Goal: Task Accomplishment & Management: Manage account settings

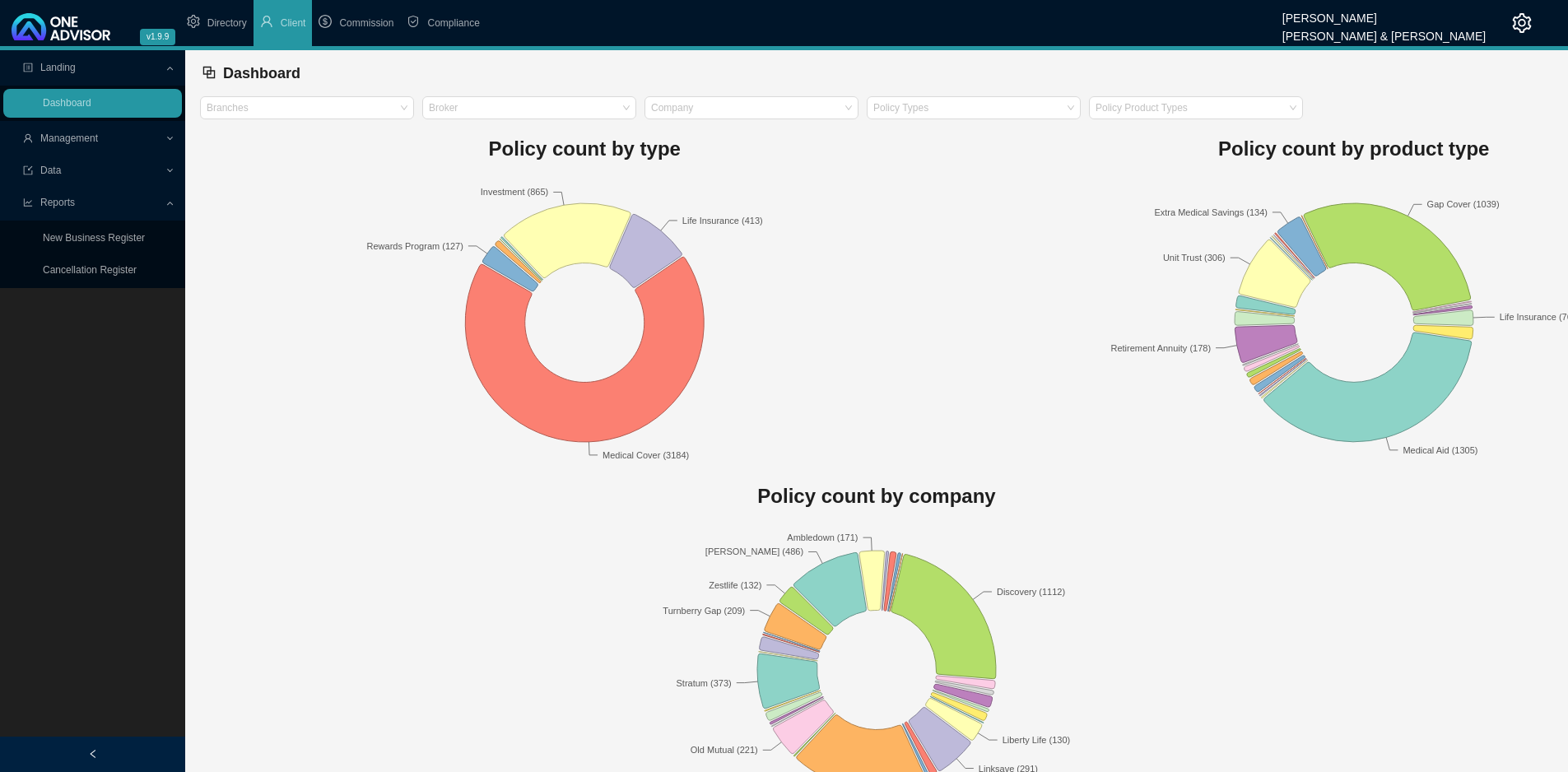
click at [155, 136] on span "Management" at bounding box center [94, 138] width 142 height 29
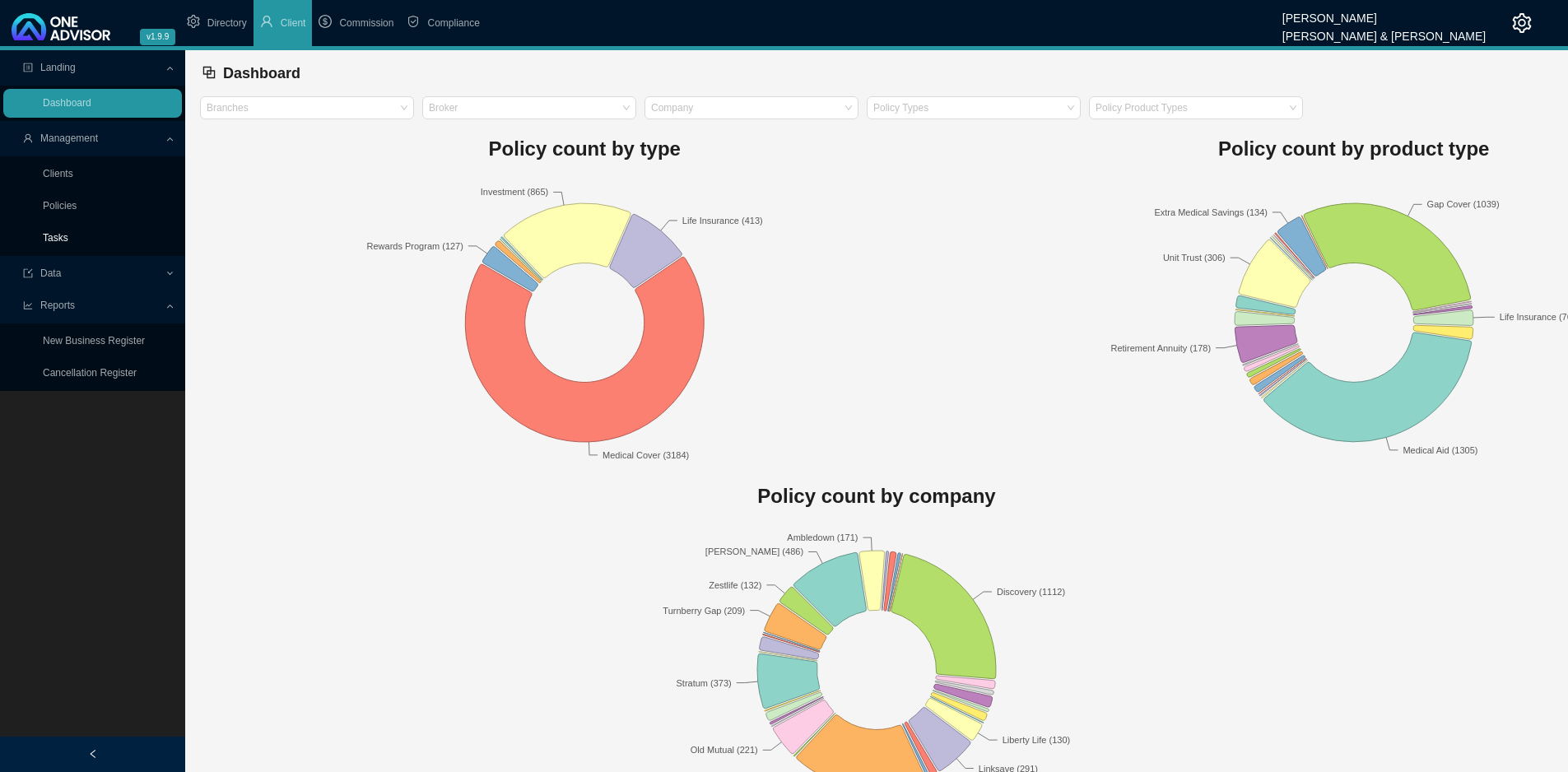
click at [69, 237] on link "Tasks" at bounding box center [55, 237] width 25 height 11
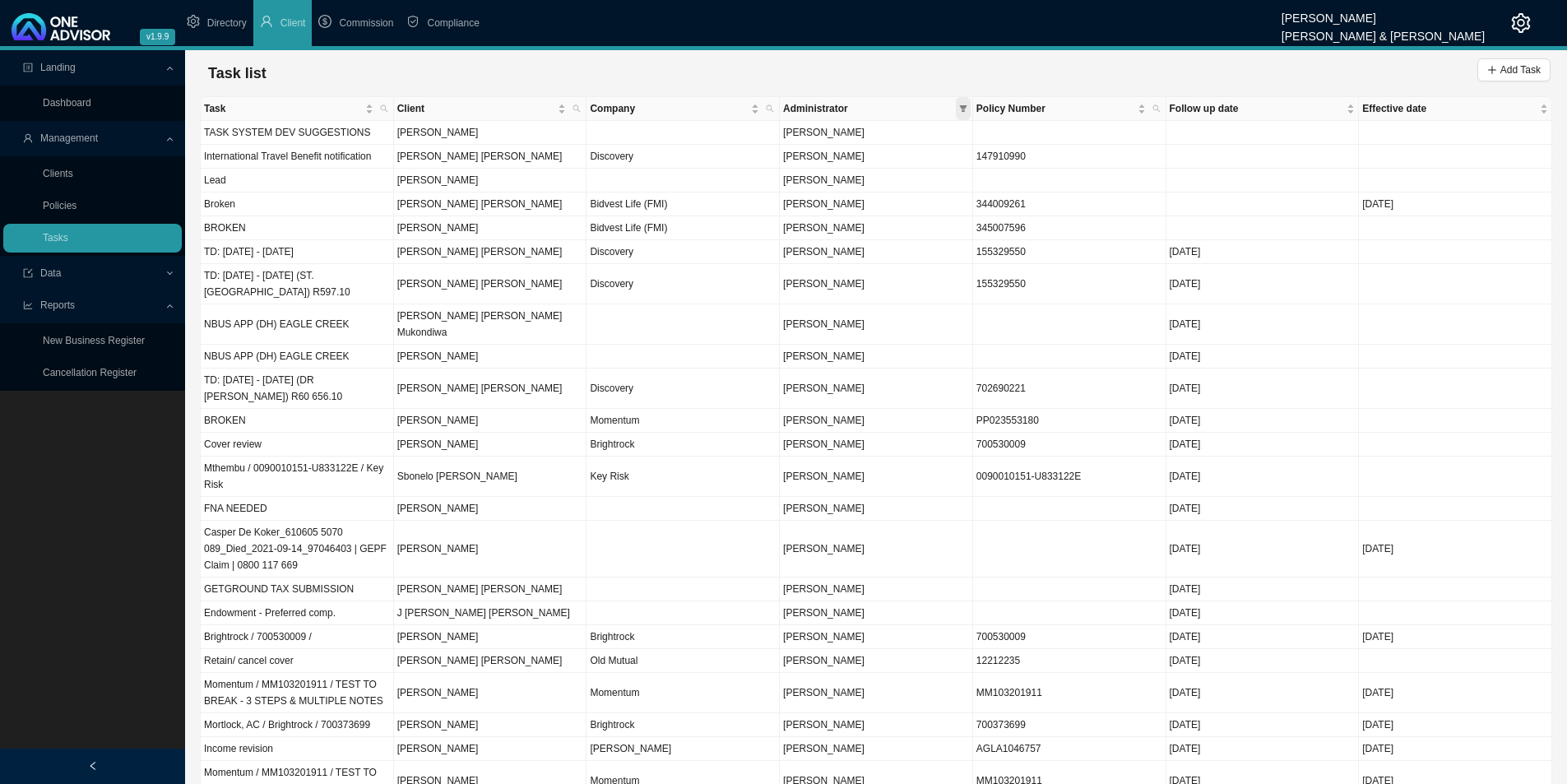
click at [964, 108] on icon "filter" at bounding box center [962, 109] width 8 height 7
click at [864, 207] on span "[PERSON_NAME]" at bounding box center [823, 207] width 85 height 11
checkbox input "true"
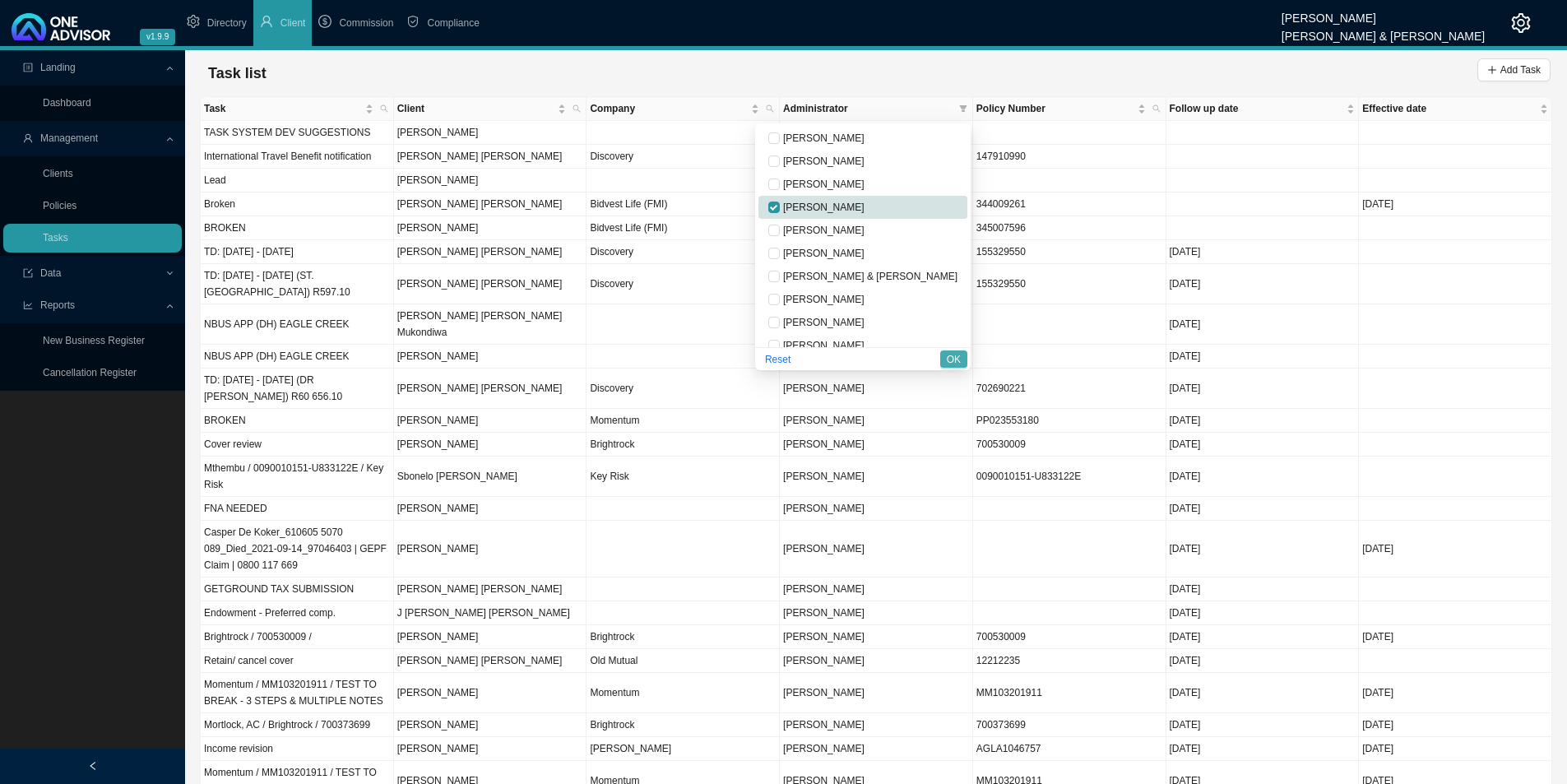
click at [957, 366] on span "OK" at bounding box center [954, 359] width 14 height 16
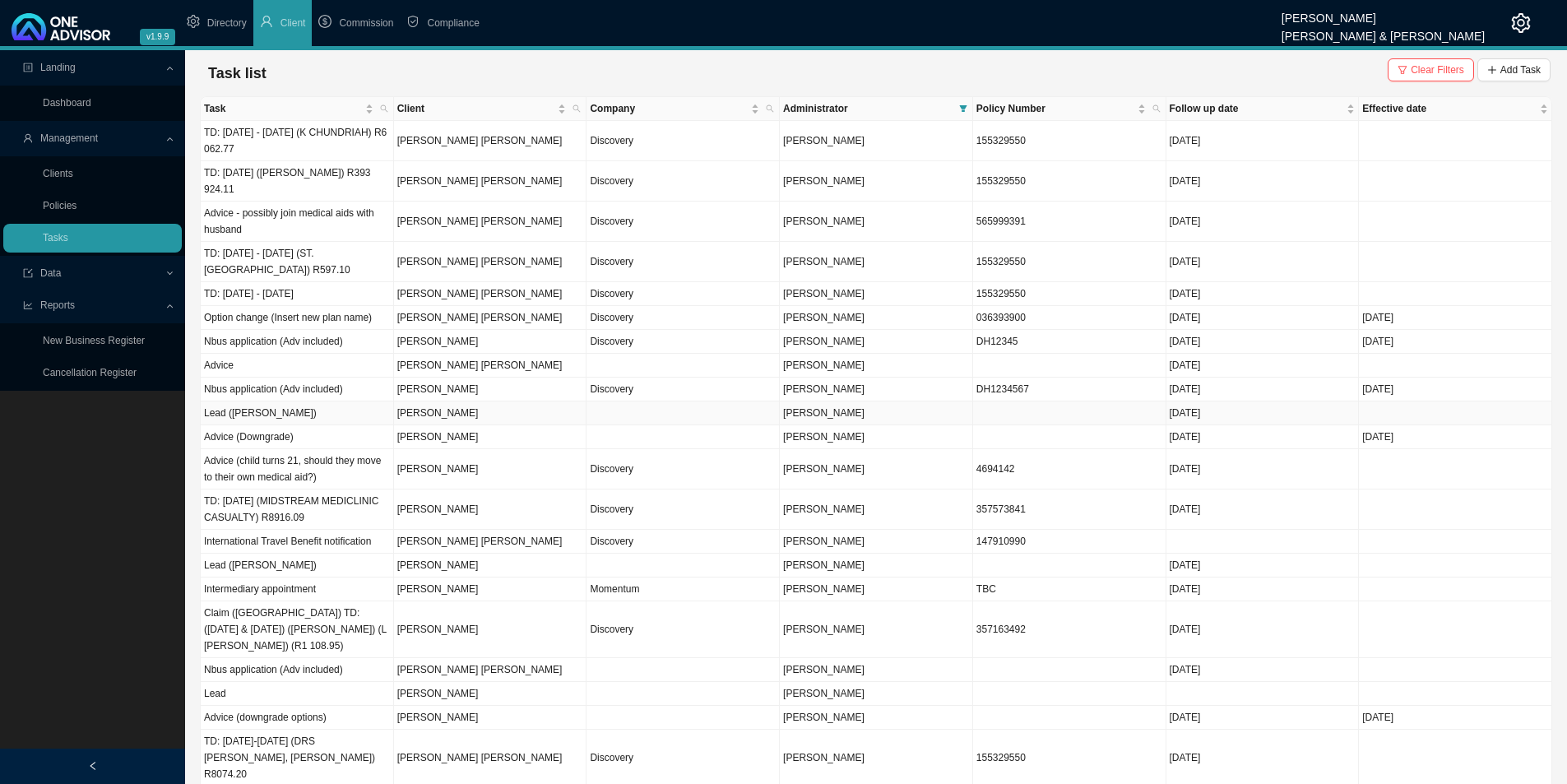
click at [482, 413] on td "[PERSON_NAME]" at bounding box center [491, 412] width 194 height 23
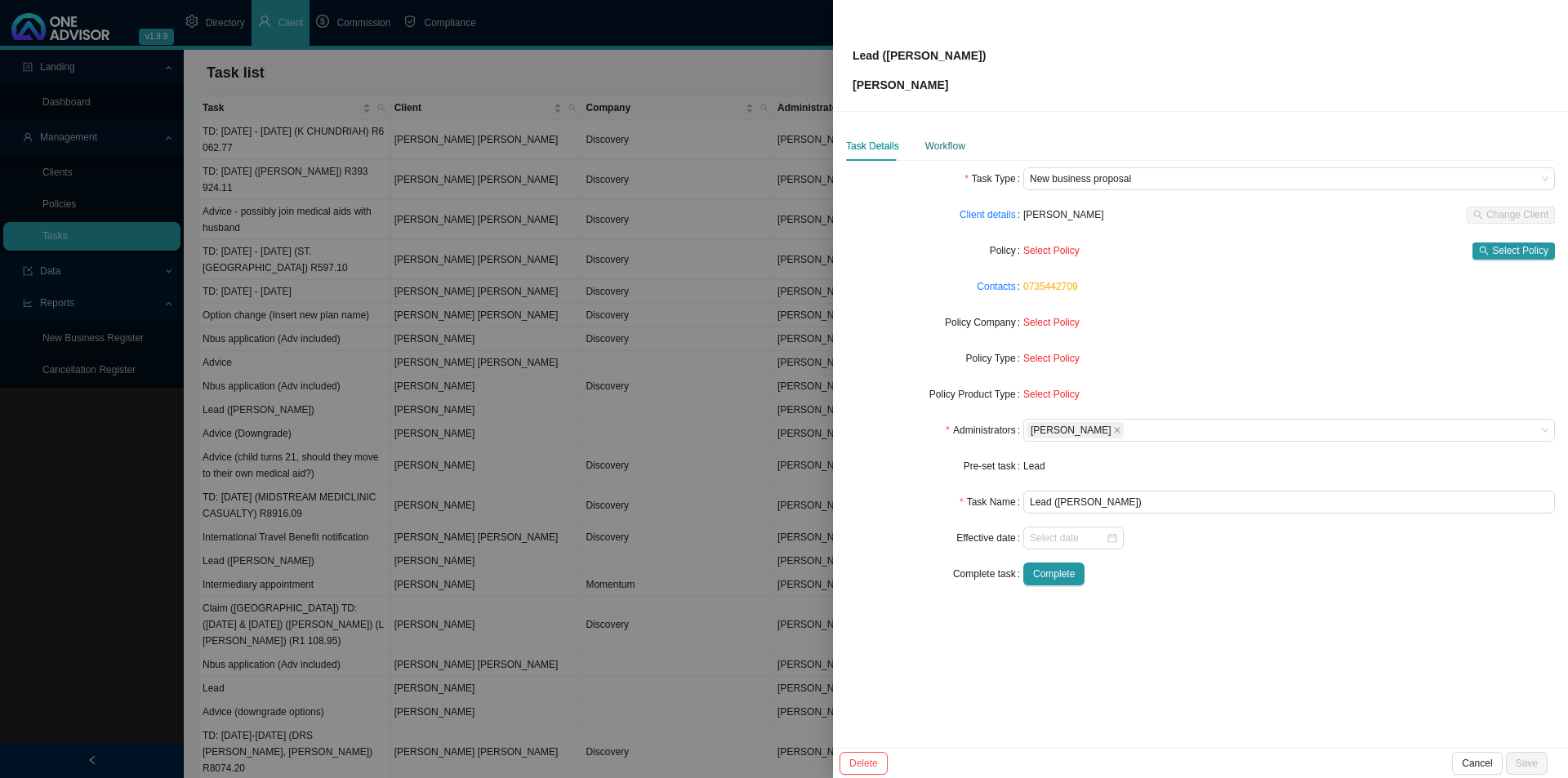
click at [934, 147] on div "Workflow" at bounding box center [945, 146] width 40 height 16
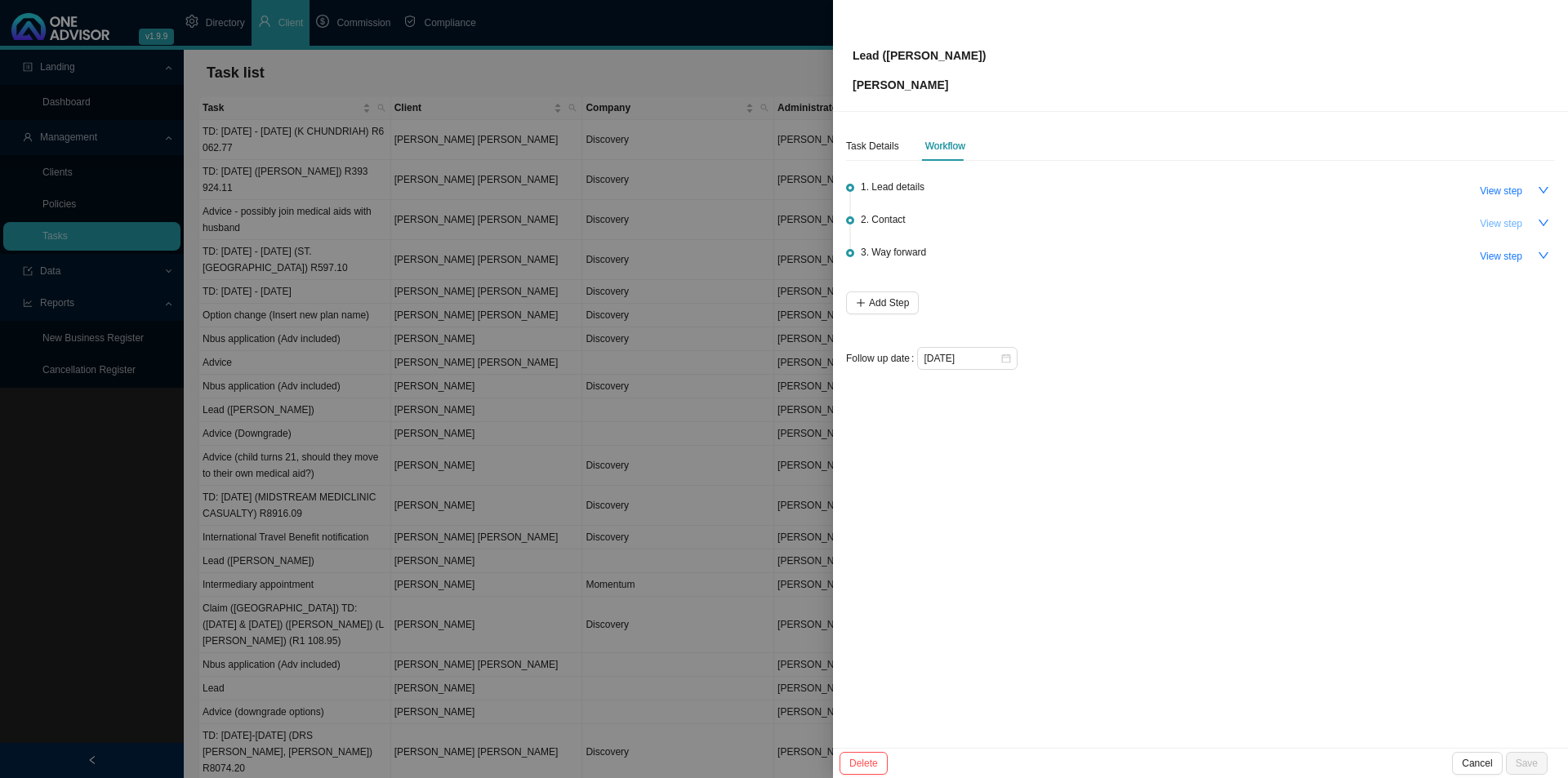
click at [1492, 225] on span "View step" at bounding box center [1500, 223] width 42 height 16
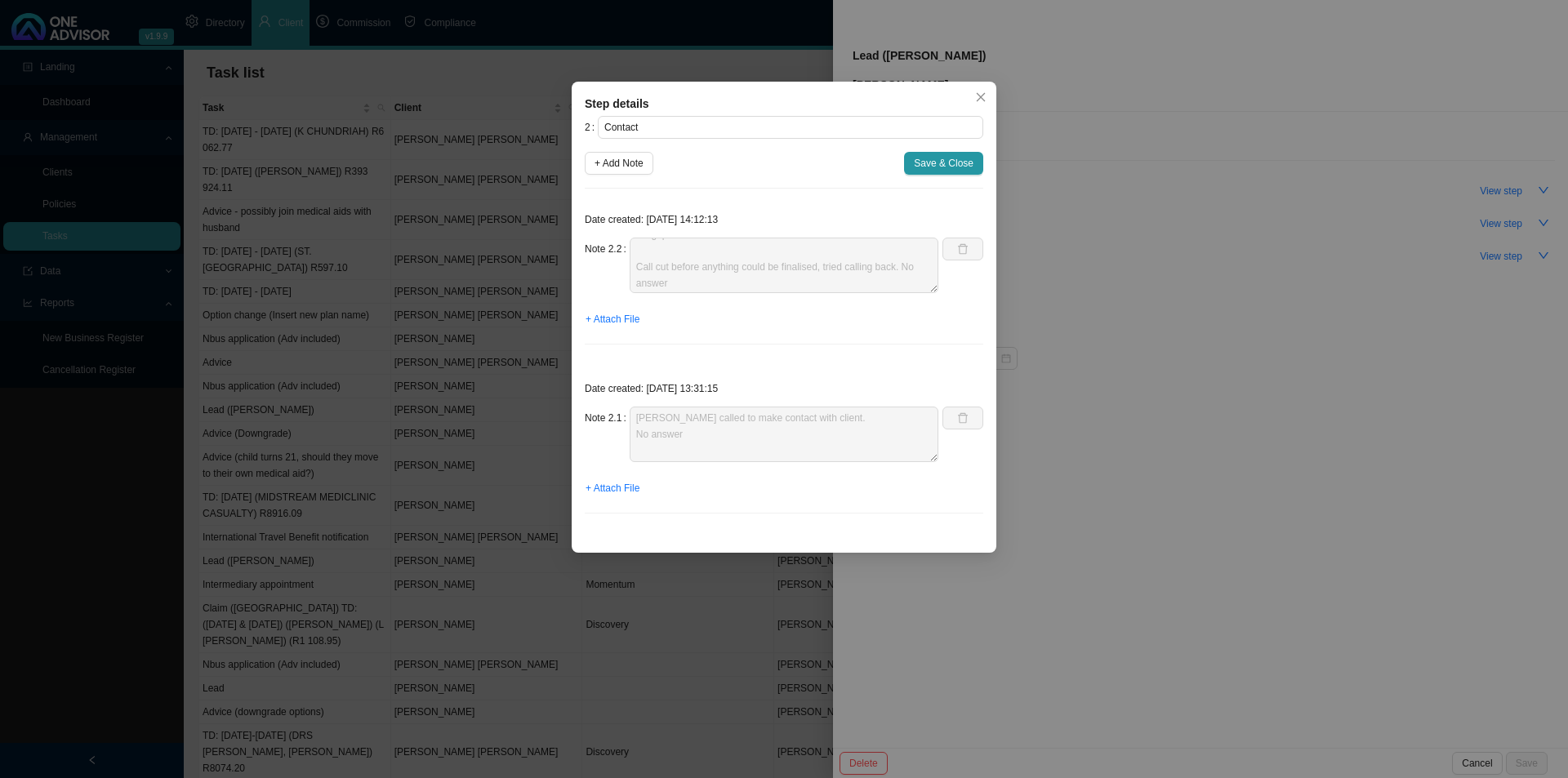
scroll to position [146, 0]
click at [643, 171] on span "+ Add Note" at bounding box center [619, 163] width 49 height 16
type textarea "Tried calling again. Can't afford her current option. Discovery Coastal Core. M…"
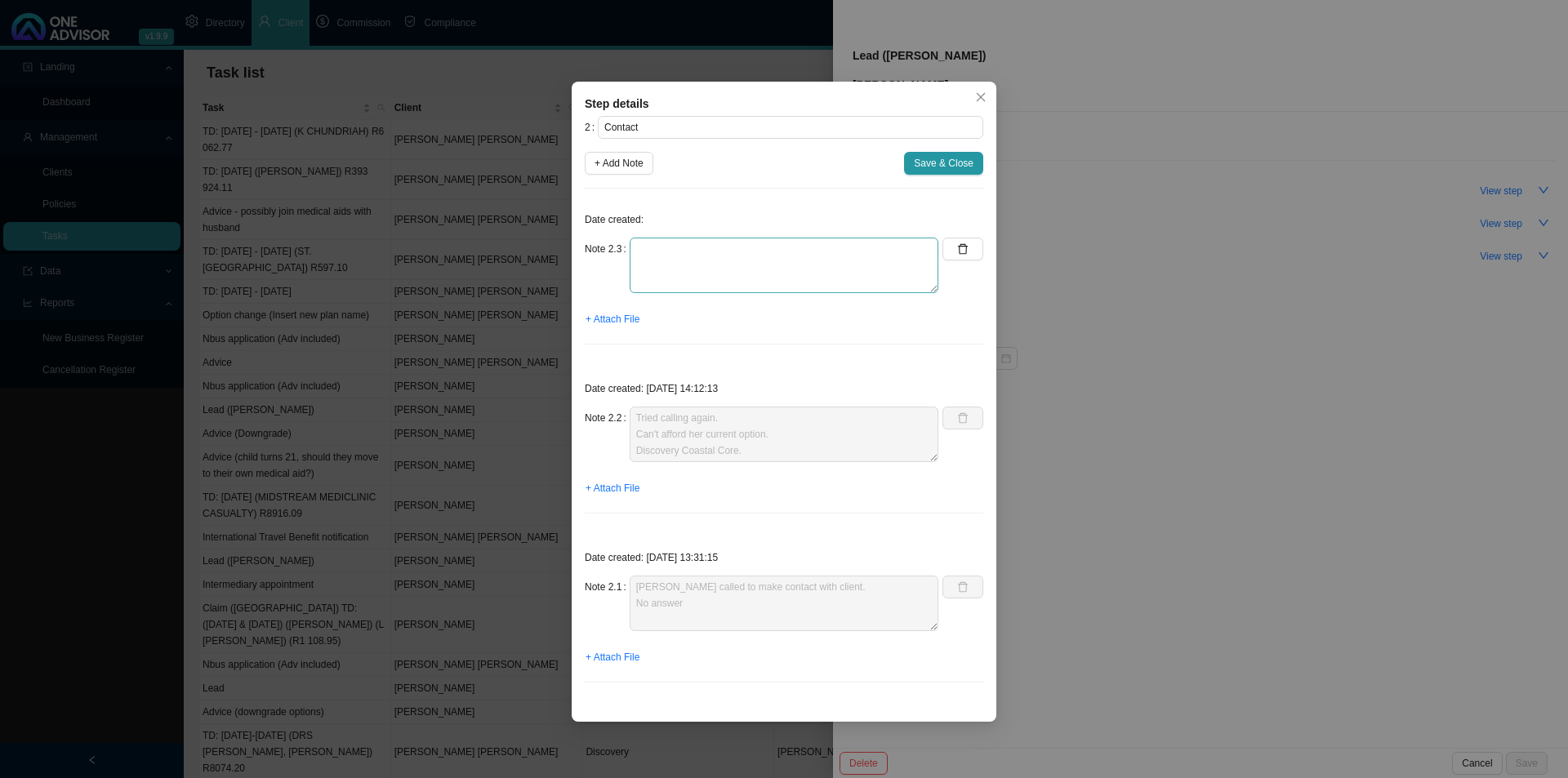
scroll to position [0, 0]
click at [697, 238] on textarea at bounding box center [784, 265] width 309 height 55
click at [761, 286] on textarea "Spoke to [PERSON_NAME]. He says that he thinks that she has a Late [PERSON_NAME…" at bounding box center [784, 265] width 309 height 55
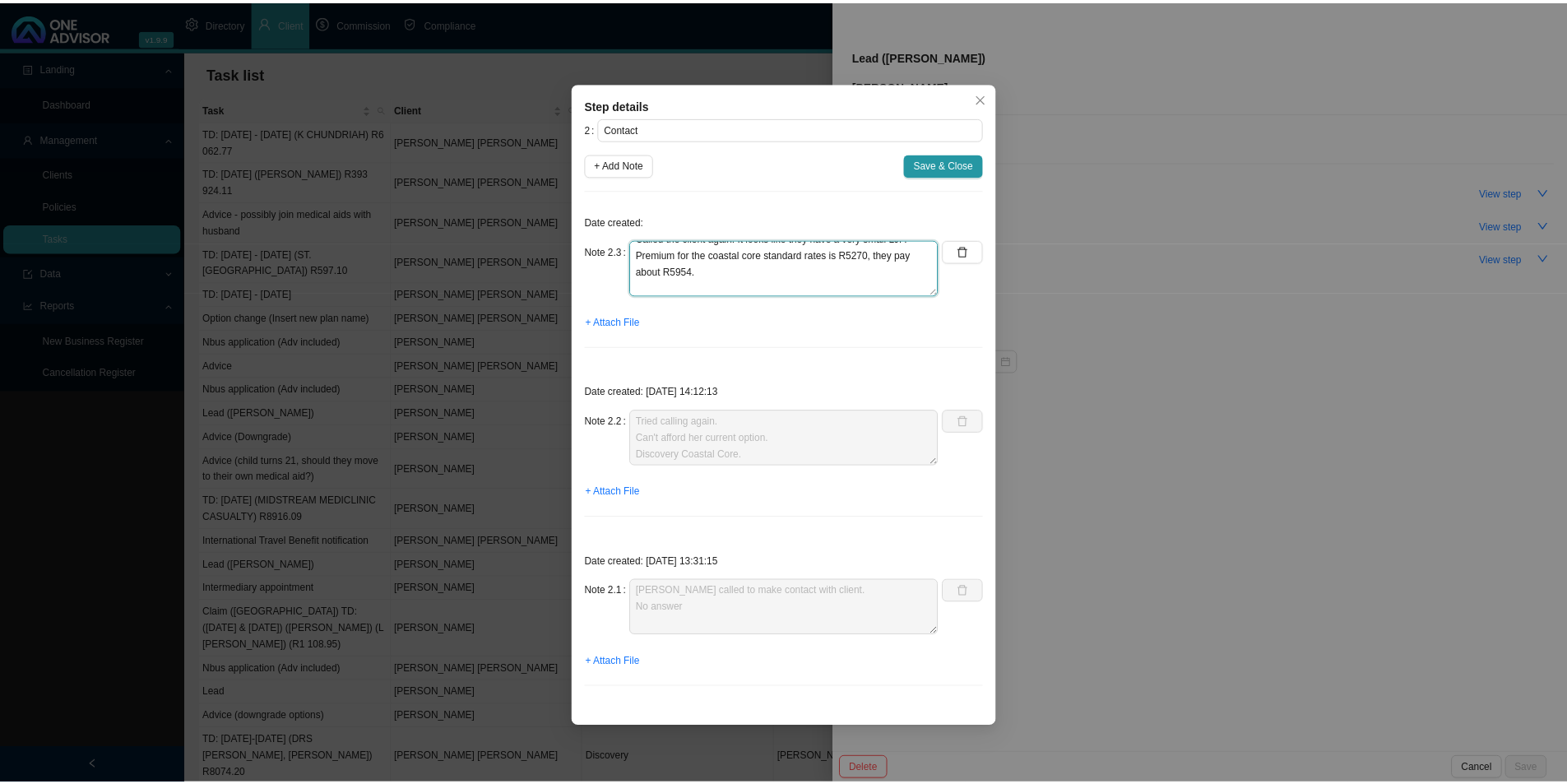
scroll to position [78, 0]
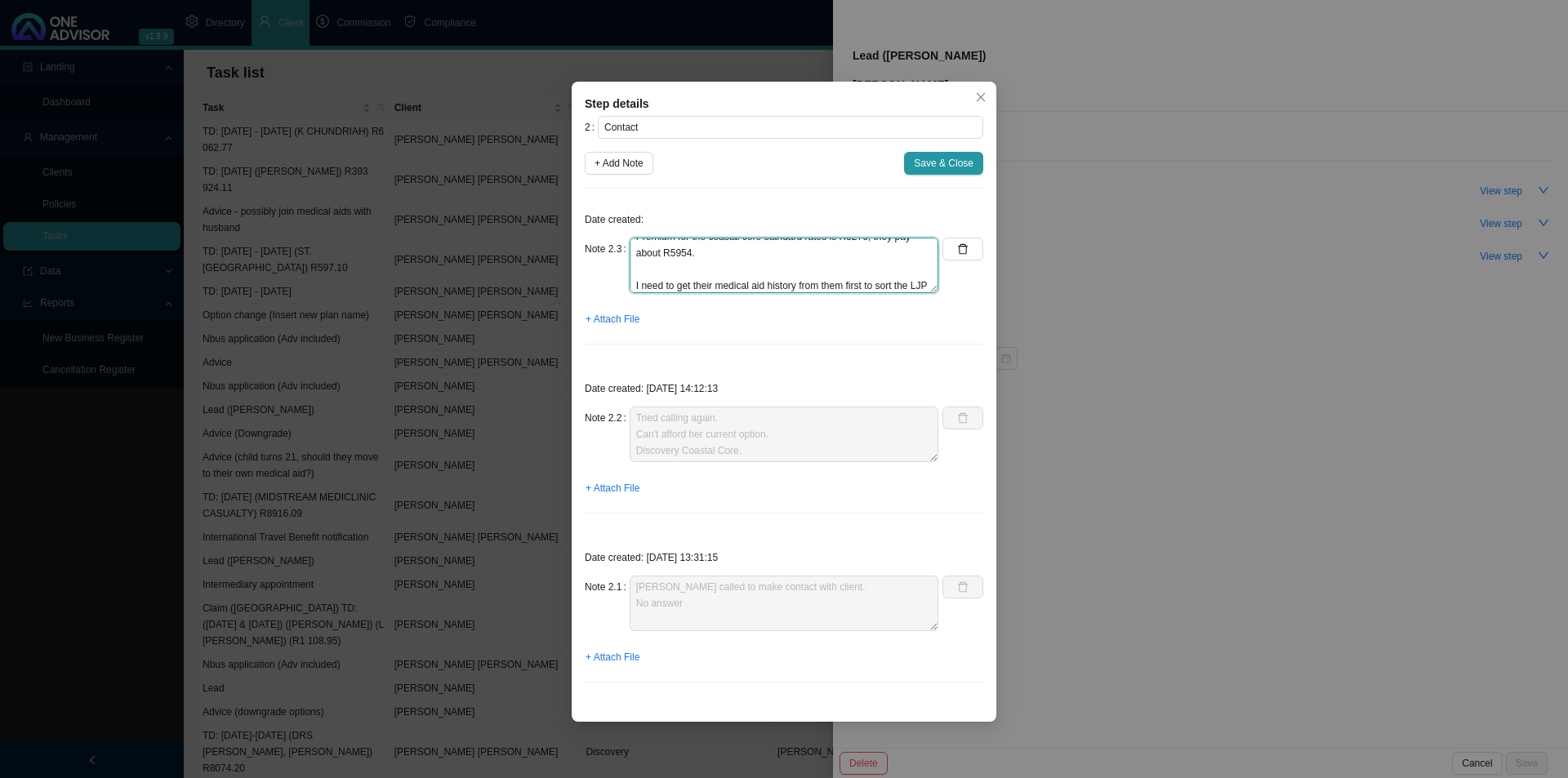
type textarea "Spoke to [PERSON_NAME]. He says that he thinks that she has a Late [PERSON_NAME…"
drag, startPoint x: 968, startPoint y: 147, endPoint x: 959, endPoint y: 157, distance: 13.5
click at [968, 147] on div "2 Contact + Add Note Save & Close Date created: Note 2.3 Spoke to [PERSON_NAME]…" at bounding box center [784, 405] width 398 height 579
click at [958, 159] on span "Save & Close" at bounding box center [943, 163] width 59 height 16
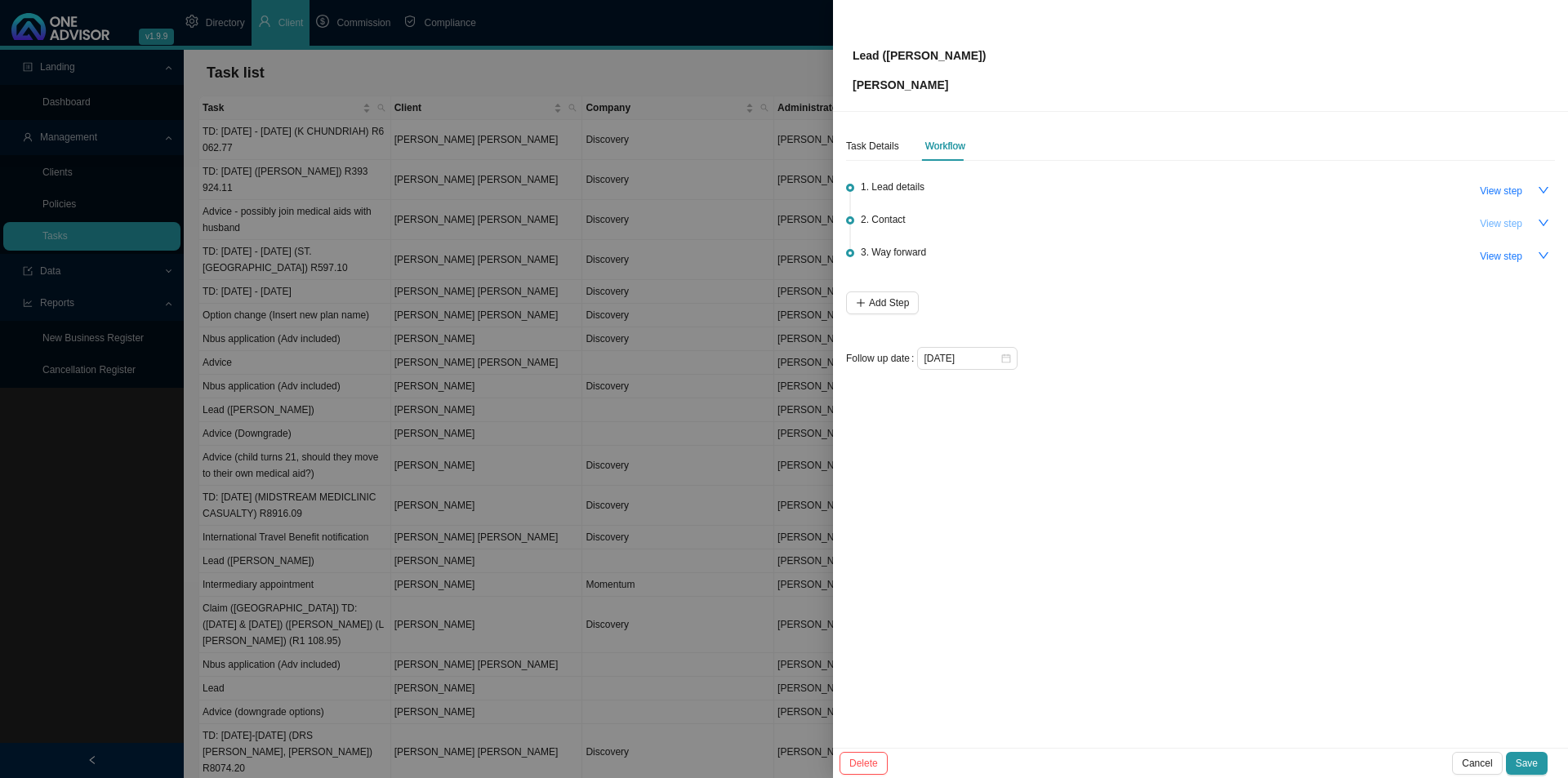
click at [1495, 224] on span "View step" at bounding box center [1500, 223] width 42 height 16
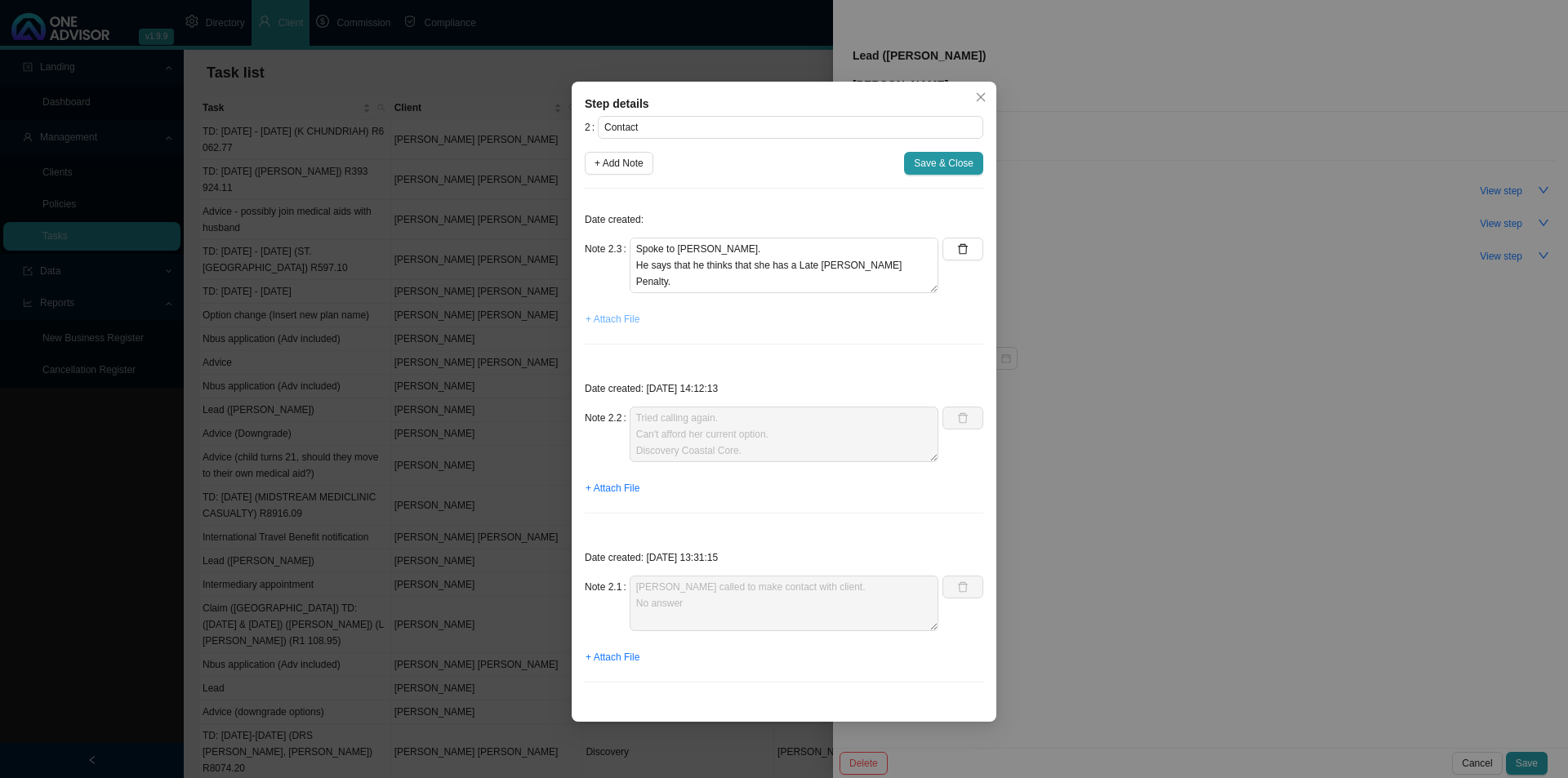
click at [622, 320] on span "+ Attach File" at bounding box center [612, 319] width 54 height 16
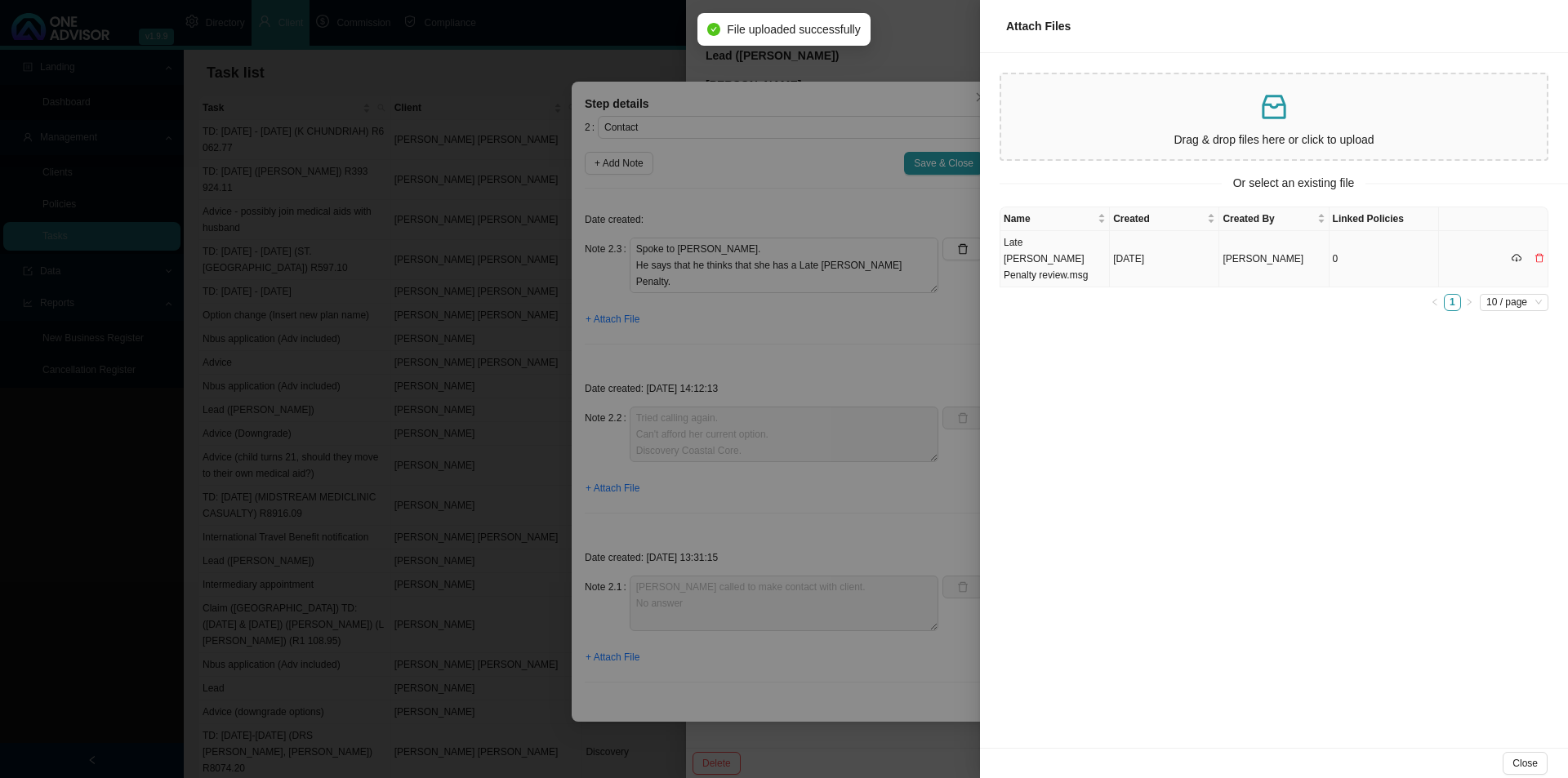
click at [1061, 258] on td "Late [PERSON_NAME] Penalty review.msg" at bounding box center [1054, 258] width 109 height 56
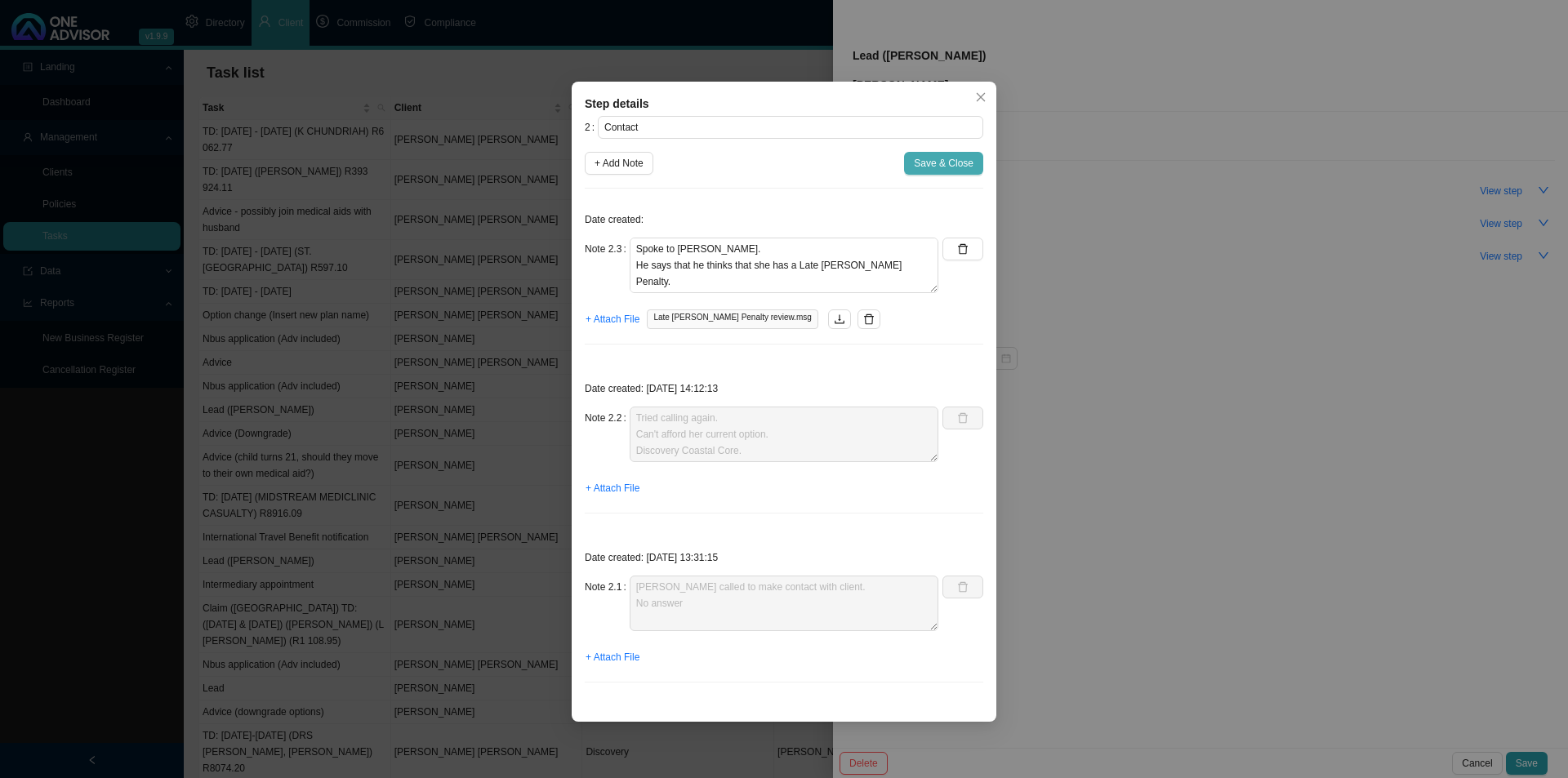
click at [956, 170] on span "Save & Close" at bounding box center [943, 163] width 59 height 16
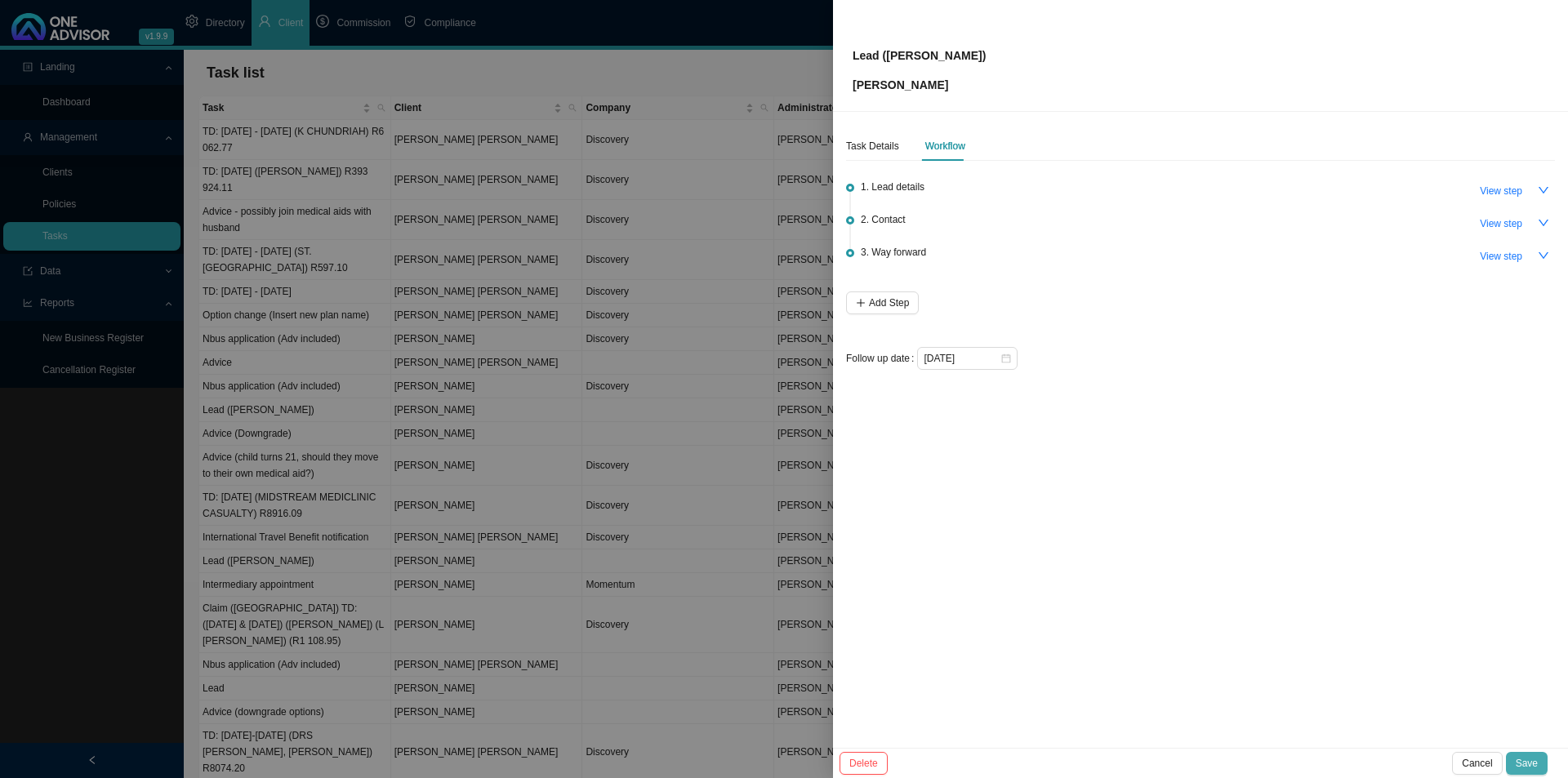
click at [1529, 763] on span "Save" at bounding box center [1527, 762] width 22 height 16
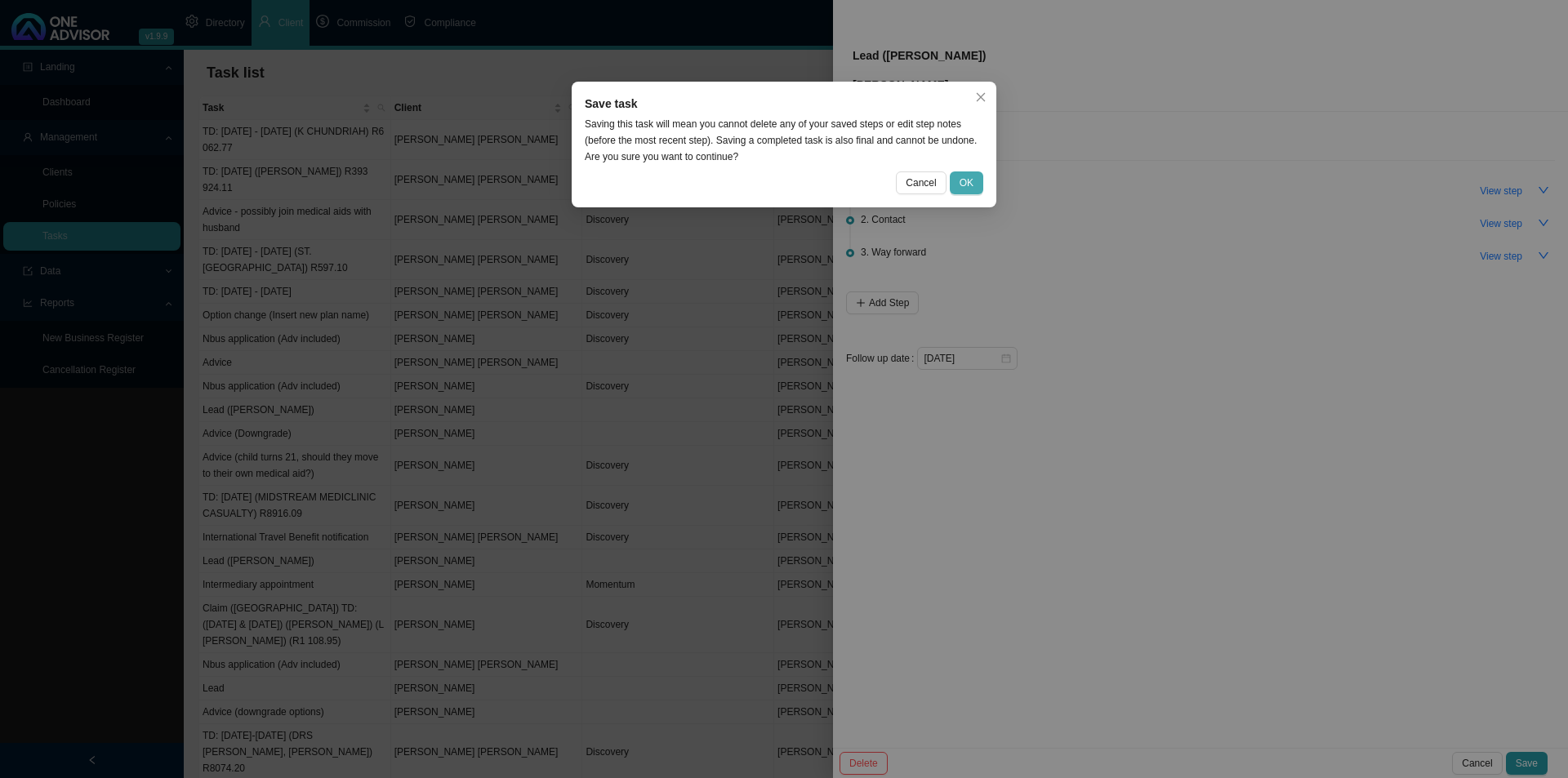
click at [965, 184] on span "OK" at bounding box center [966, 183] width 14 height 16
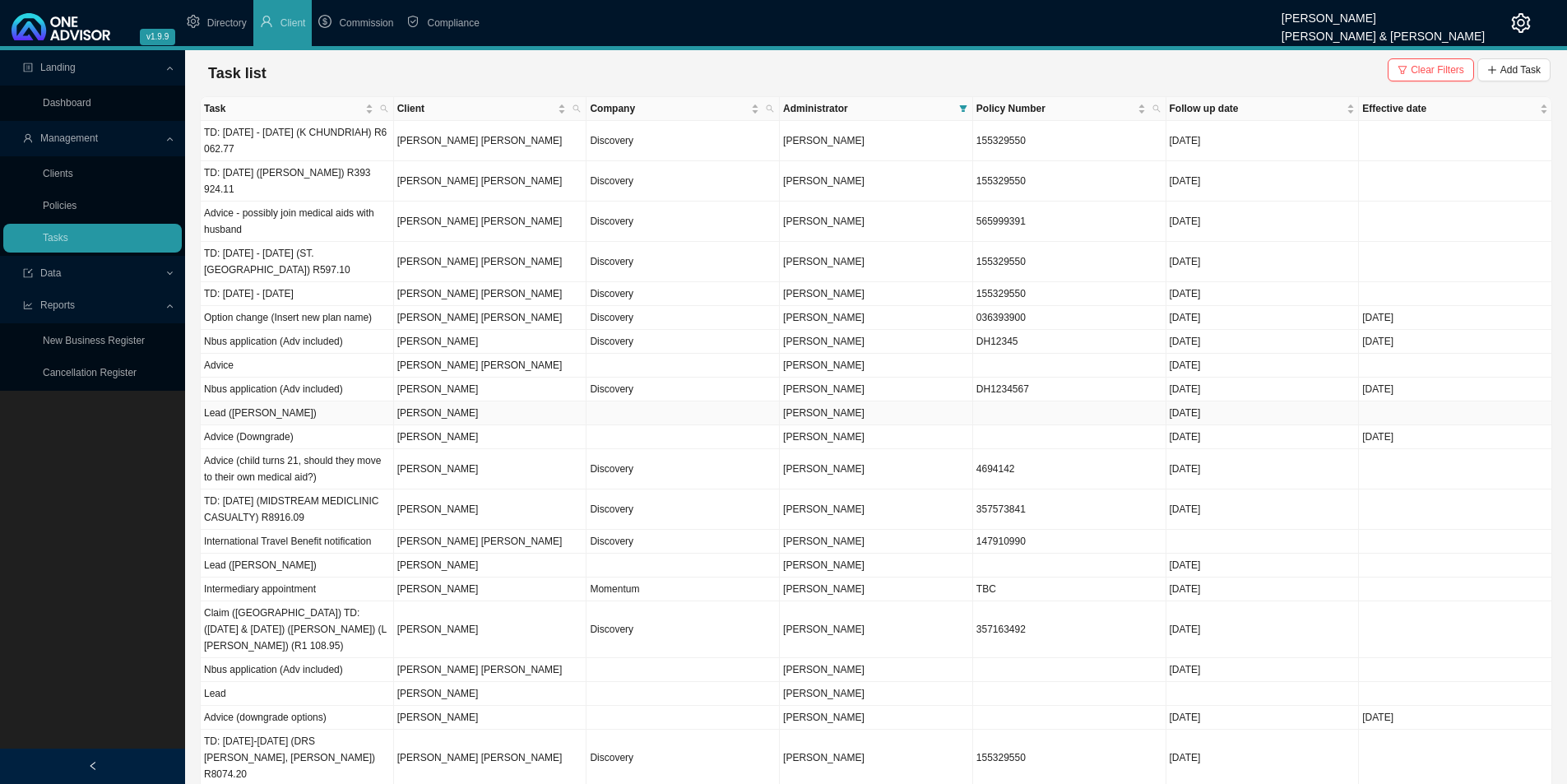
click at [1005, 418] on td at bounding box center [1070, 412] width 194 height 23
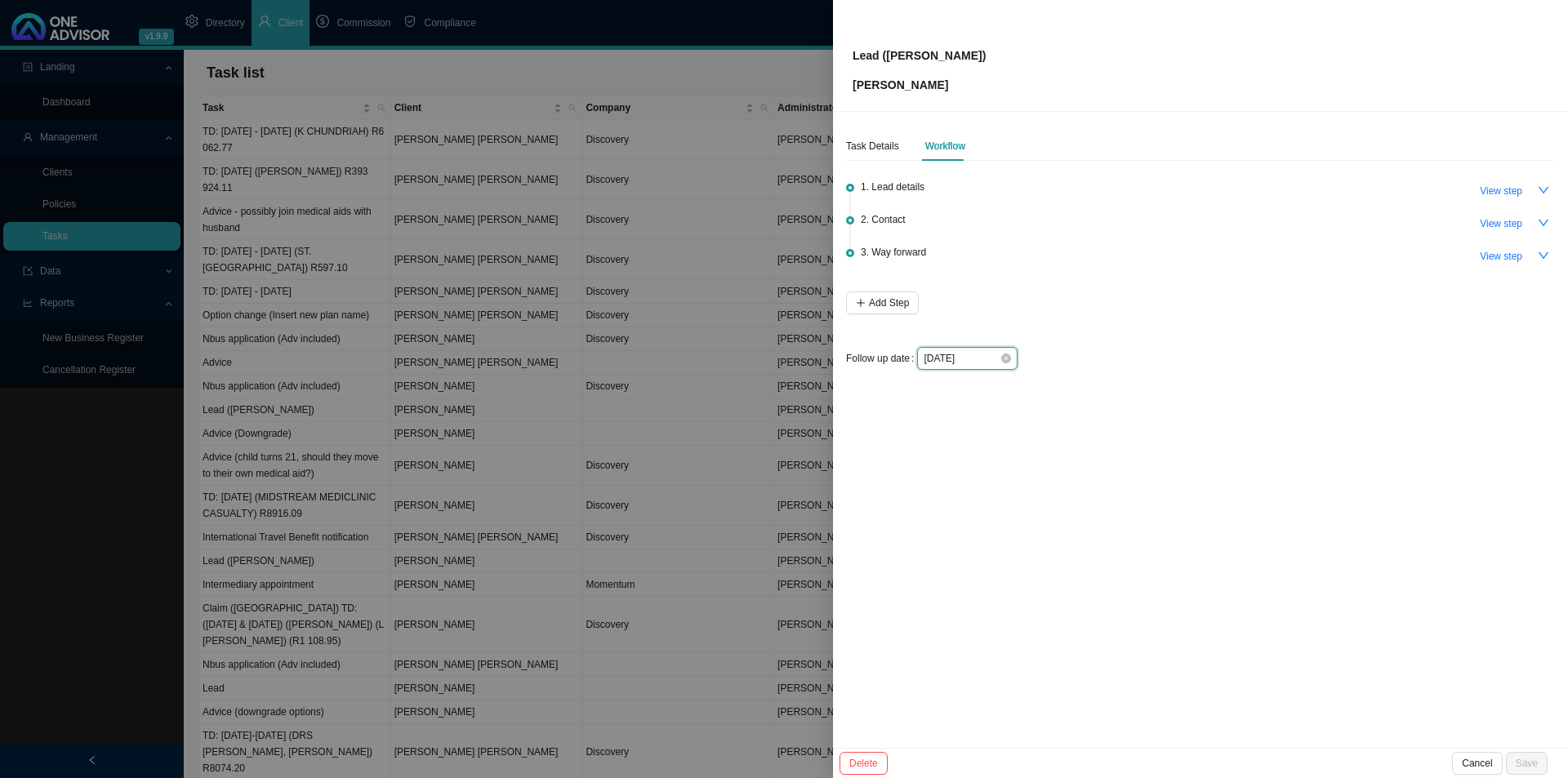
click at [965, 358] on input "[DATE]" at bounding box center [961, 358] width 76 height 16
type input "[DATE]"
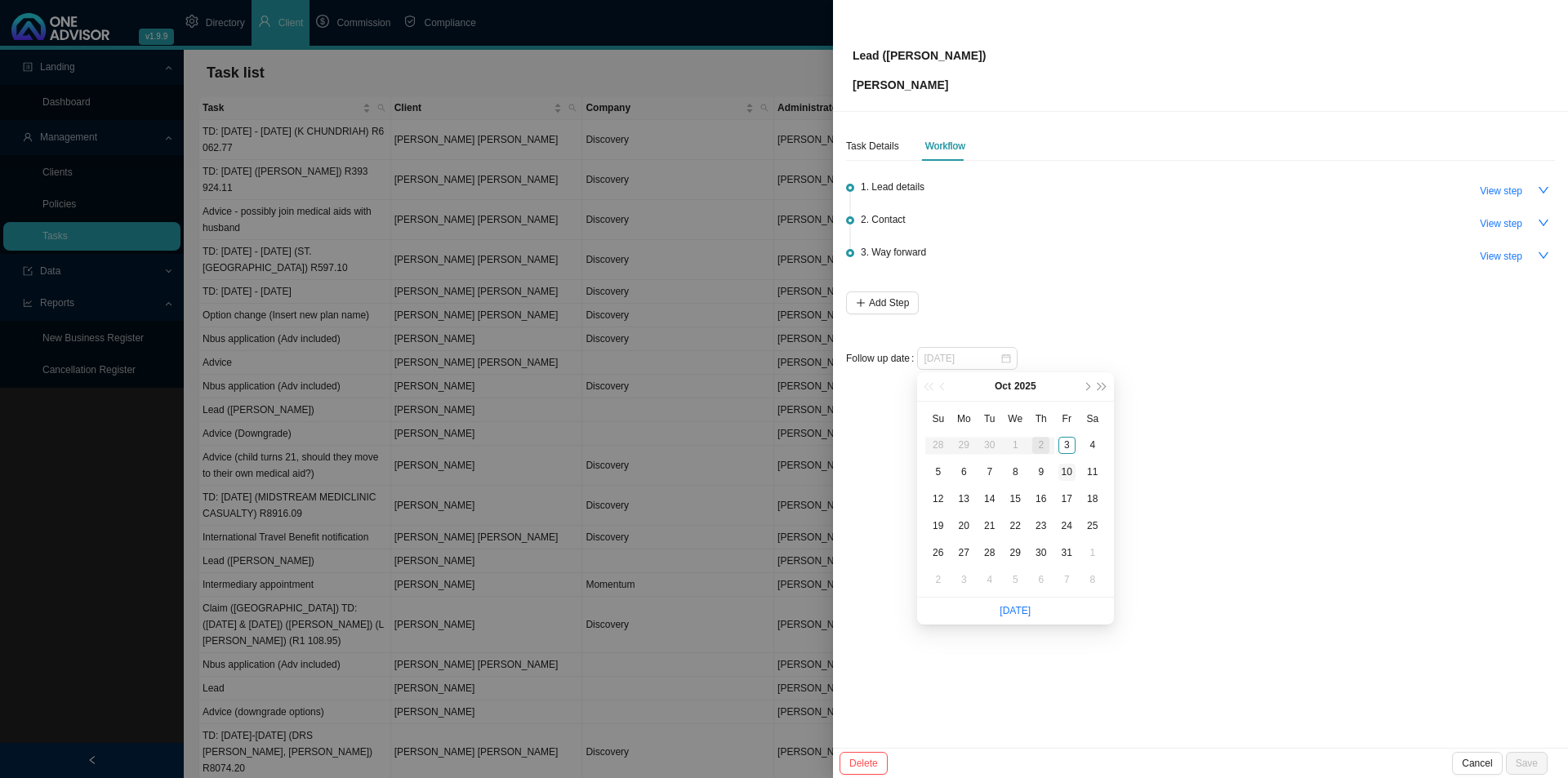
click at [1066, 470] on div "10" at bounding box center [1067, 472] width 17 height 17
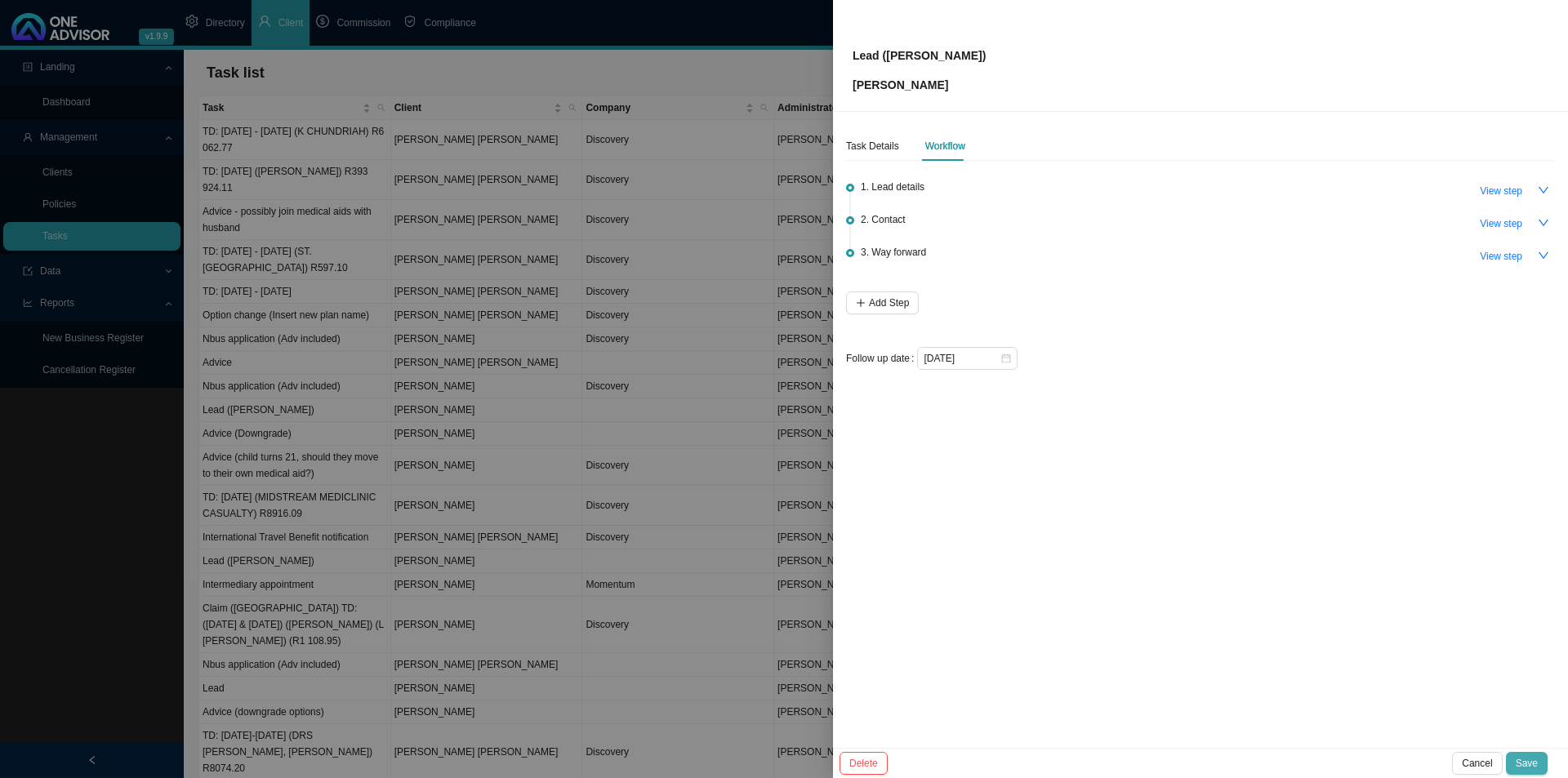
click at [1524, 757] on span "Save" at bounding box center [1527, 762] width 22 height 16
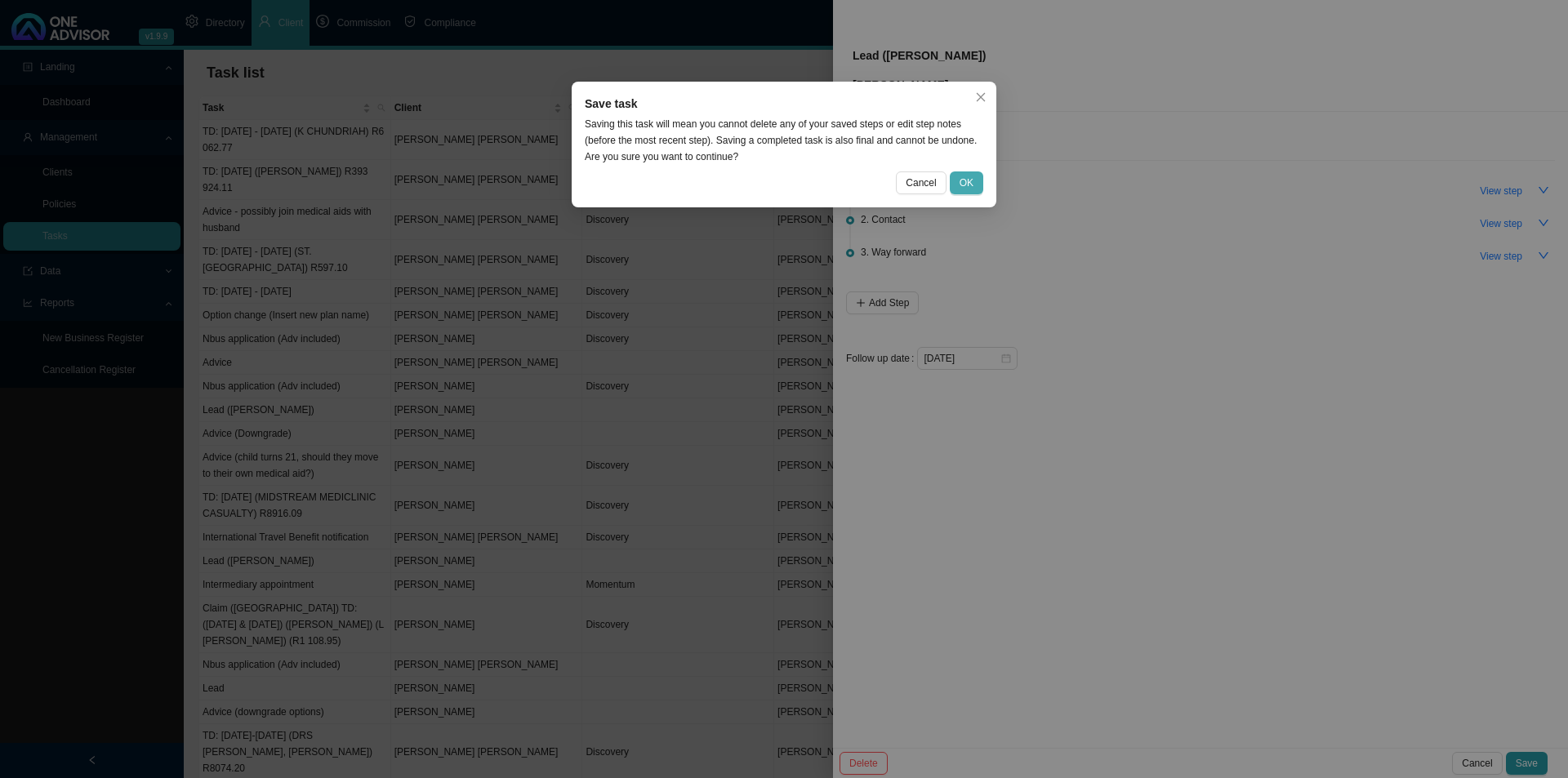
click at [978, 179] on button "OK" at bounding box center [966, 183] width 34 height 23
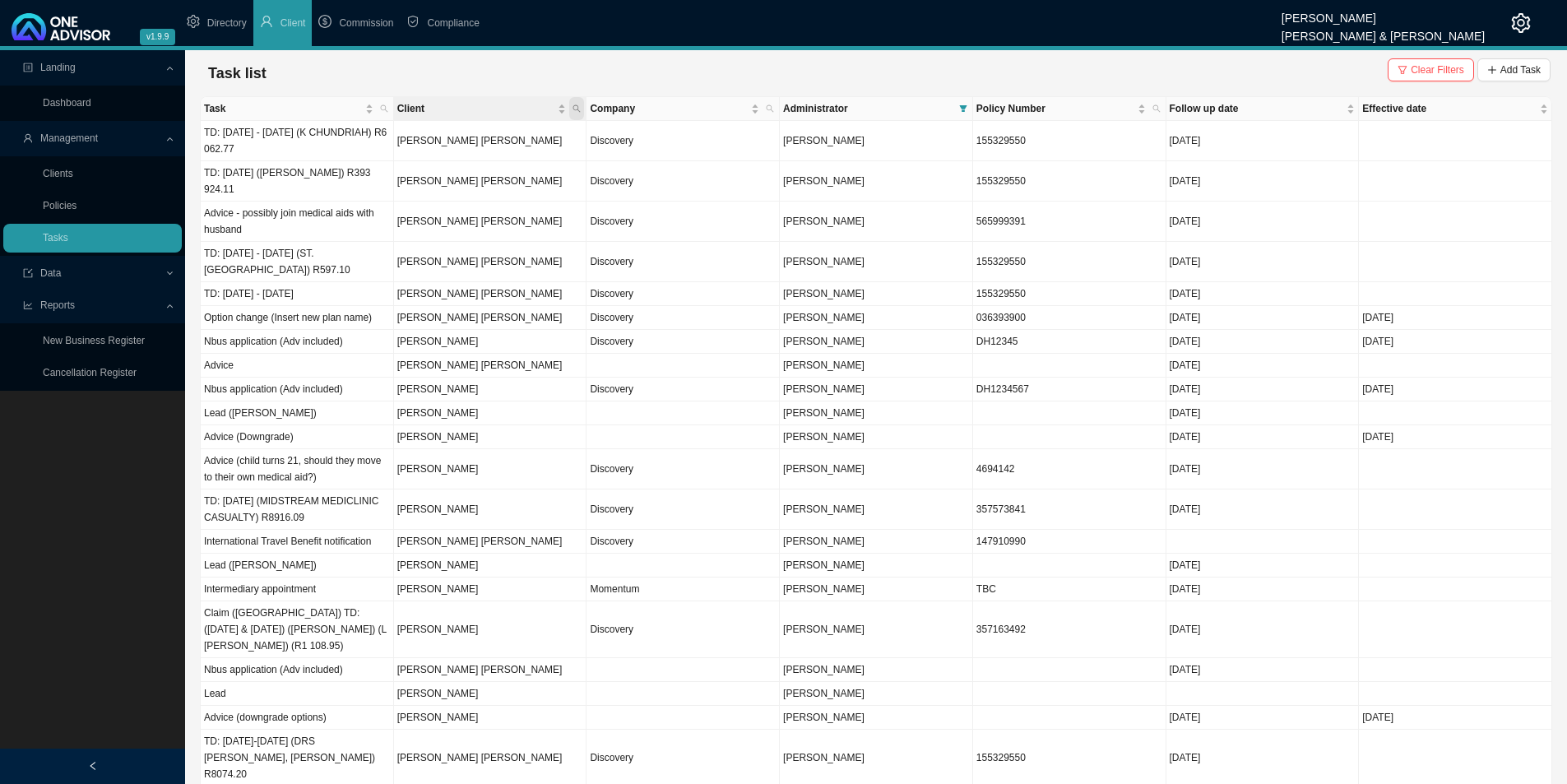
click at [579, 105] on icon "search" at bounding box center [576, 108] width 8 height 8
type input "le roux"
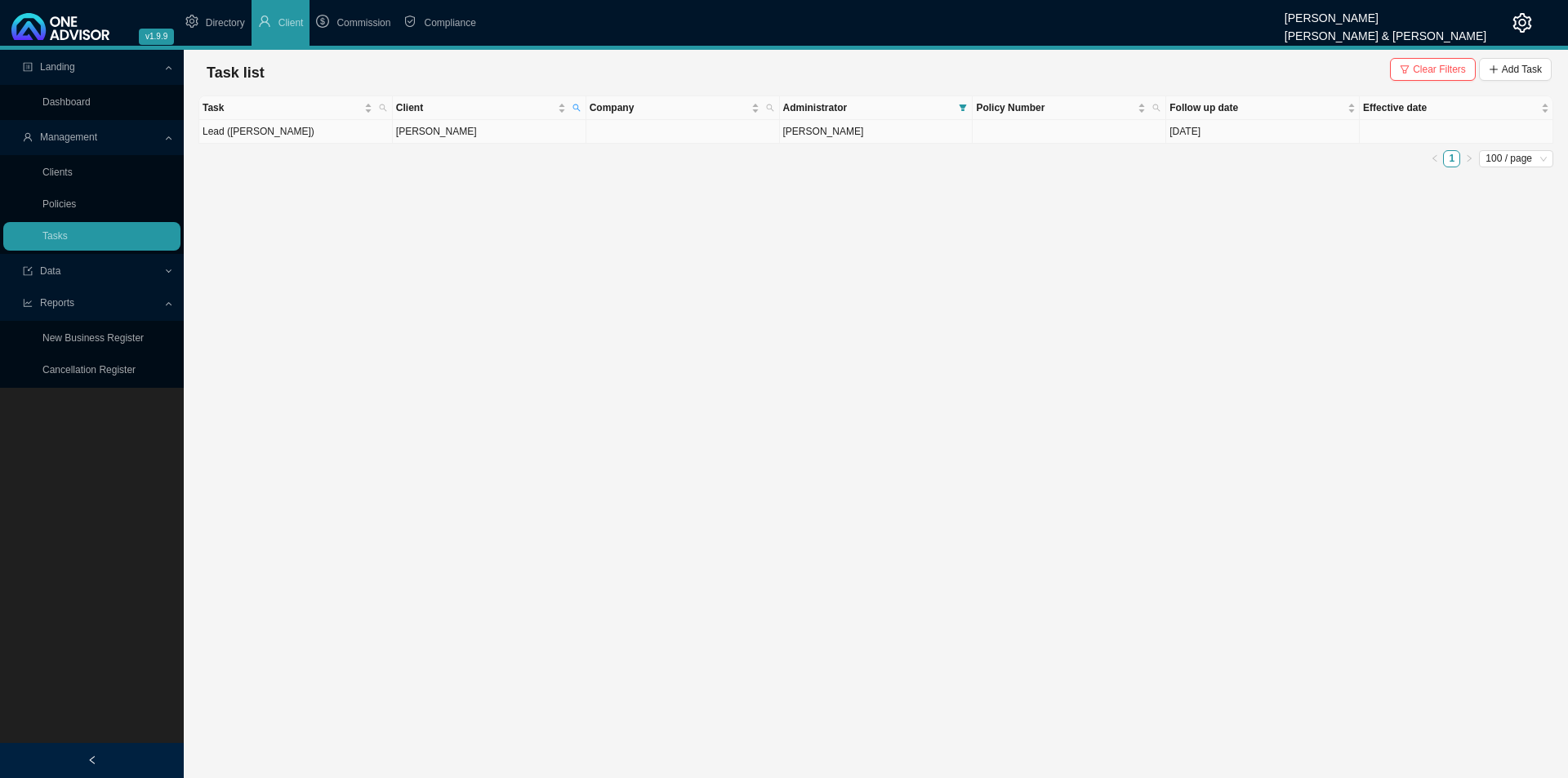
click at [428, 140] on td "[PERSON_NAME]" at bounding box center [490, 131] width 193 height 23
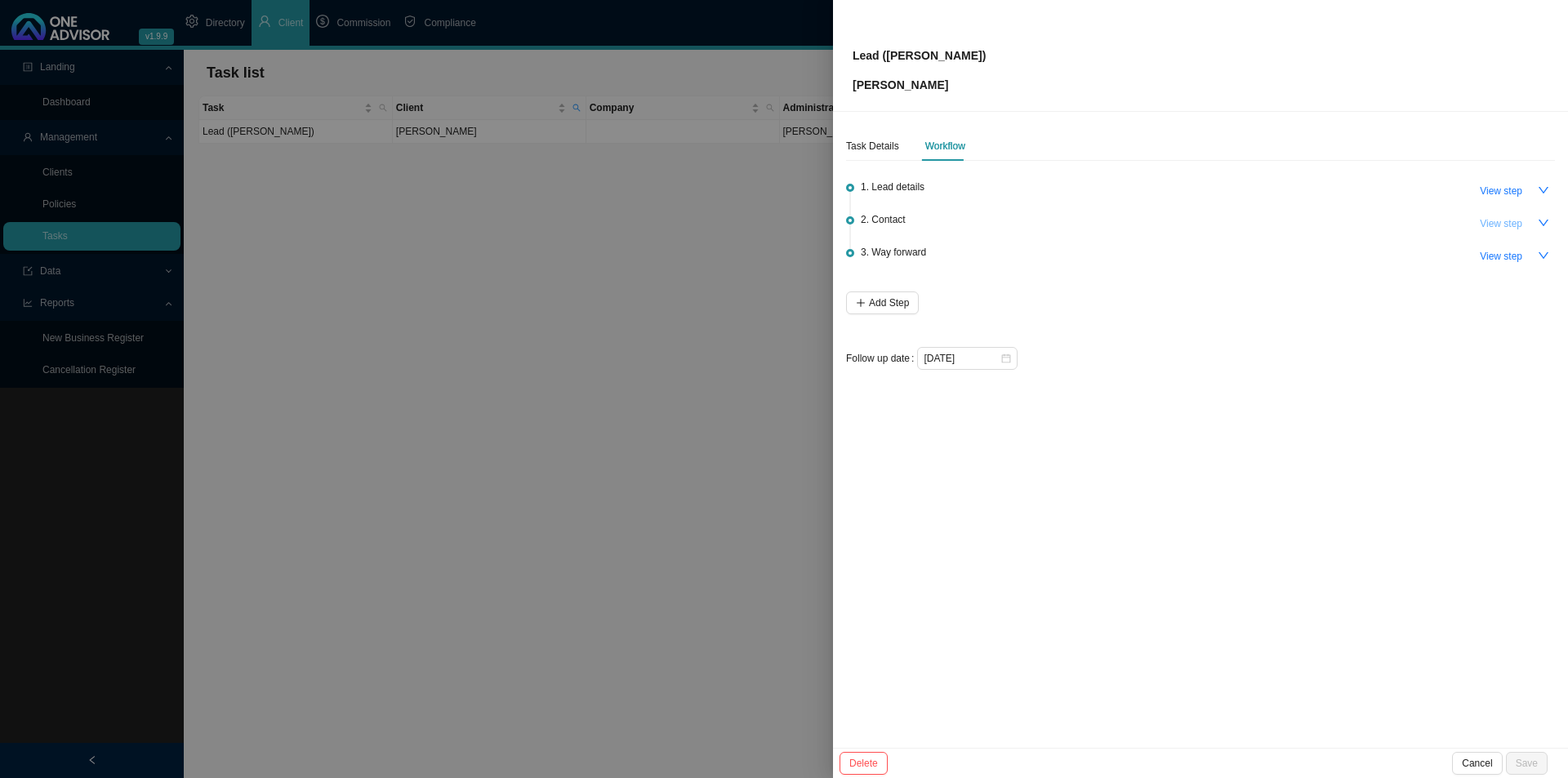
click at [1501, 221] on span "View step" at bounding box center [1500, 223] width 42 height 16
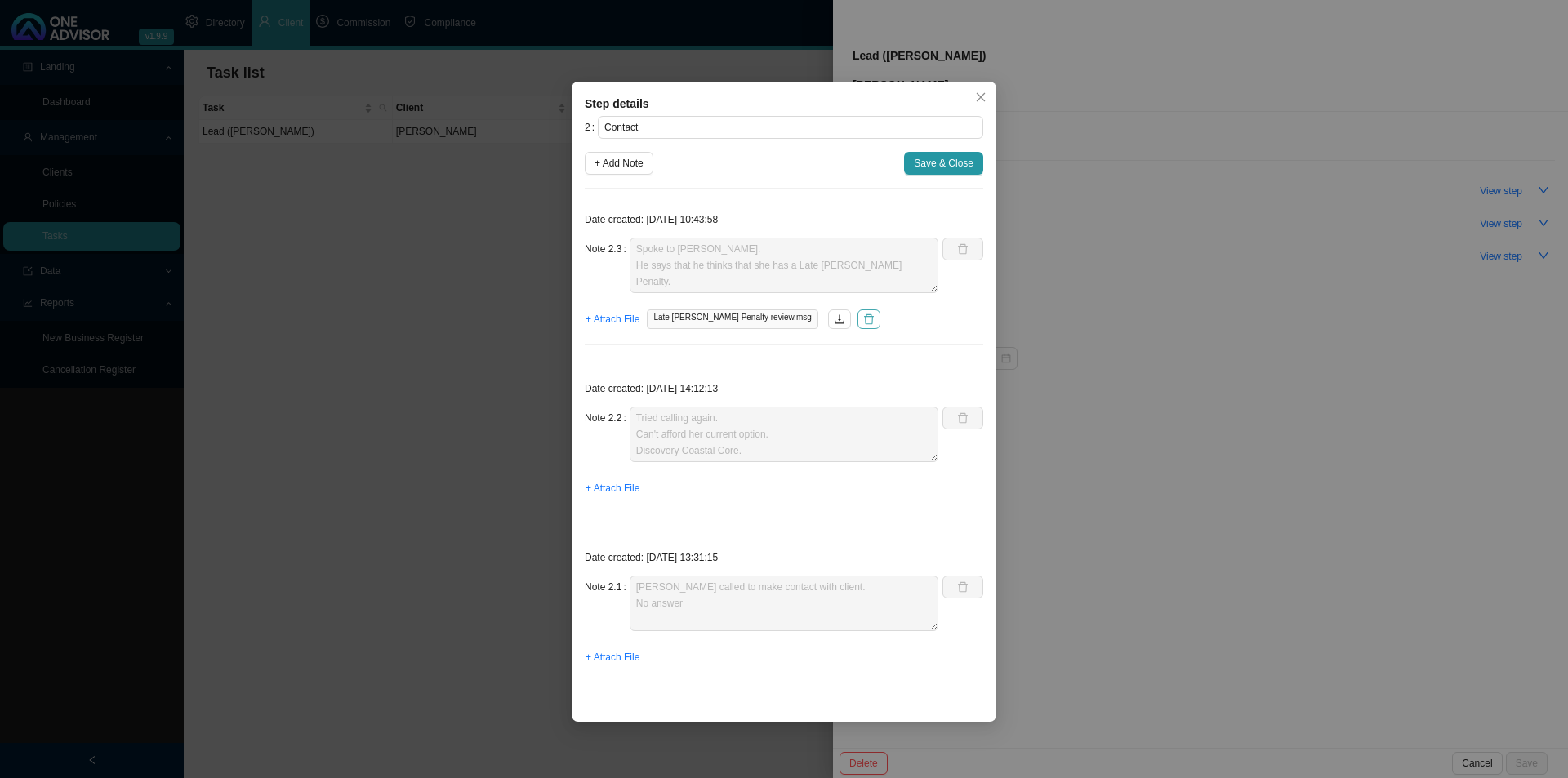
click at [858, 321] on button "button" at bounding box center [869, 319] width 23 height 20
click at [626, 323] on span "+ Attach File" at bounding box center [612, 319] width 54 height 16
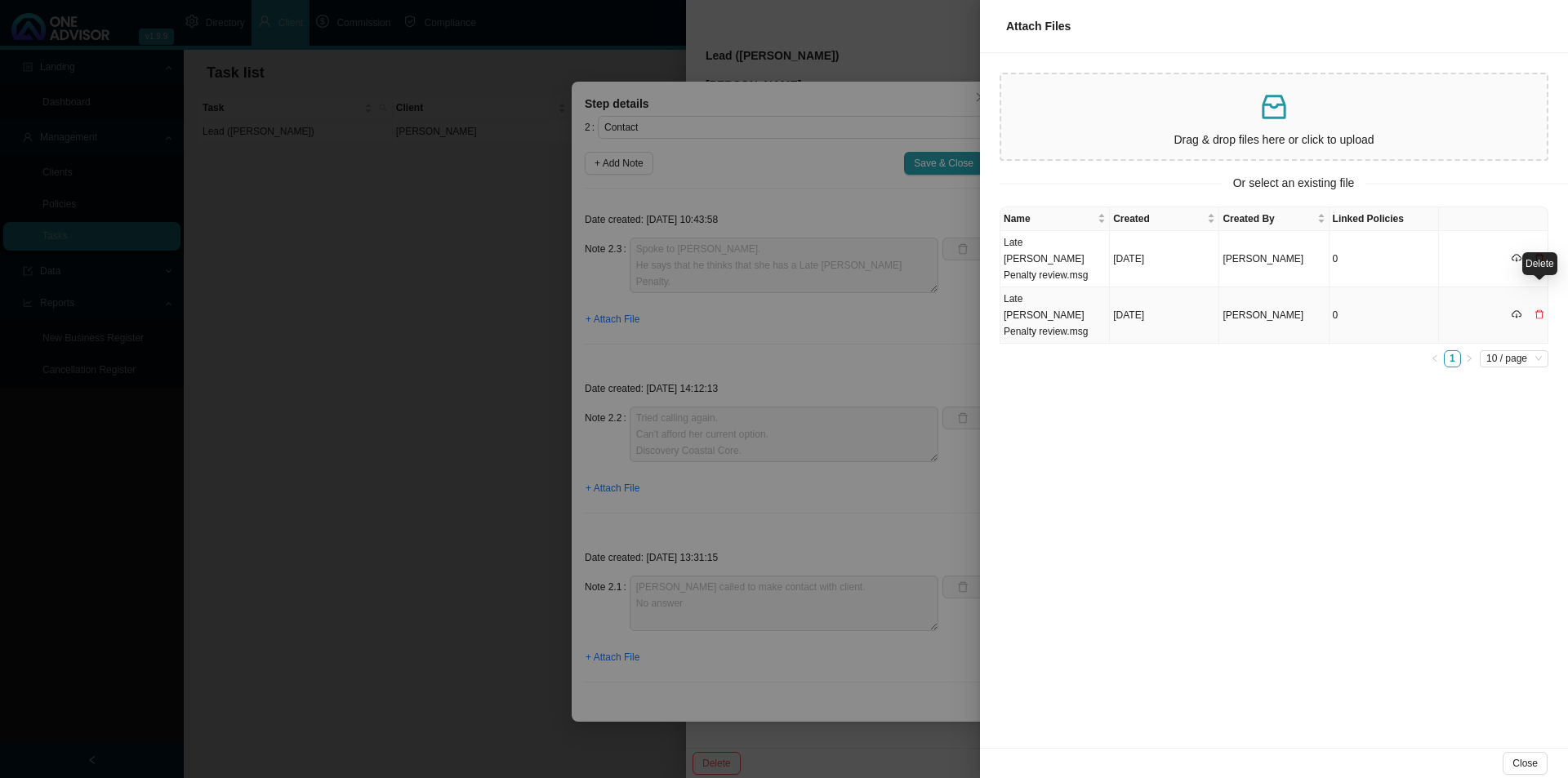
click at [1541, 309] on icon "delete" at bounding box center [1539, 314] width 9 height 9
click at [1544, 255] on span "Yes" at bounding box center [1544, 257] width 16 height 16
click at [1036, 253] on td "Late [PERSON_NAME] Penalty review.msg" at bounding box center [1054, 258] width 109 height 56
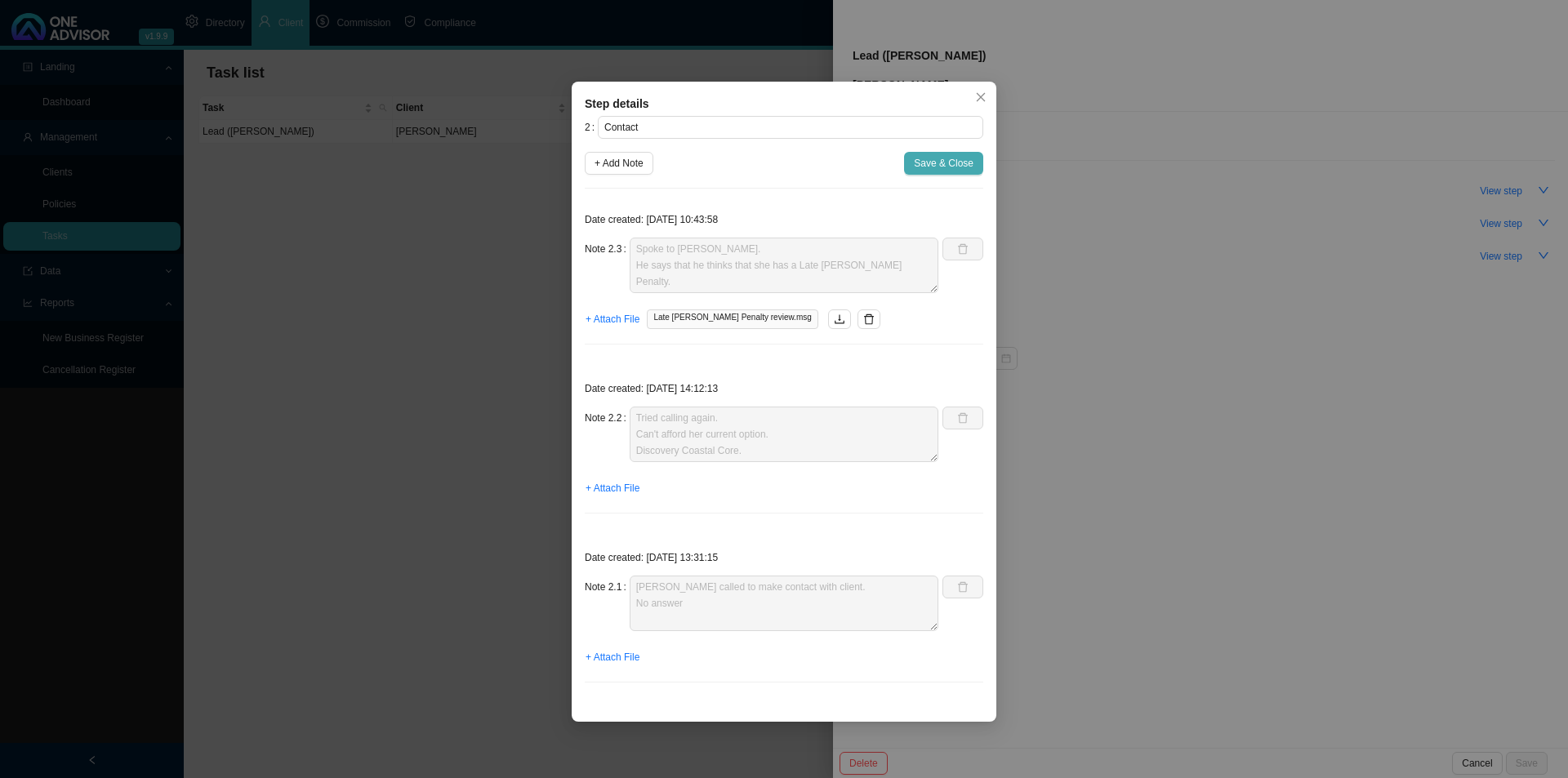
click at [938, 161] on span "Save & Close" at bounding box center [943, 163] width 59 height 16
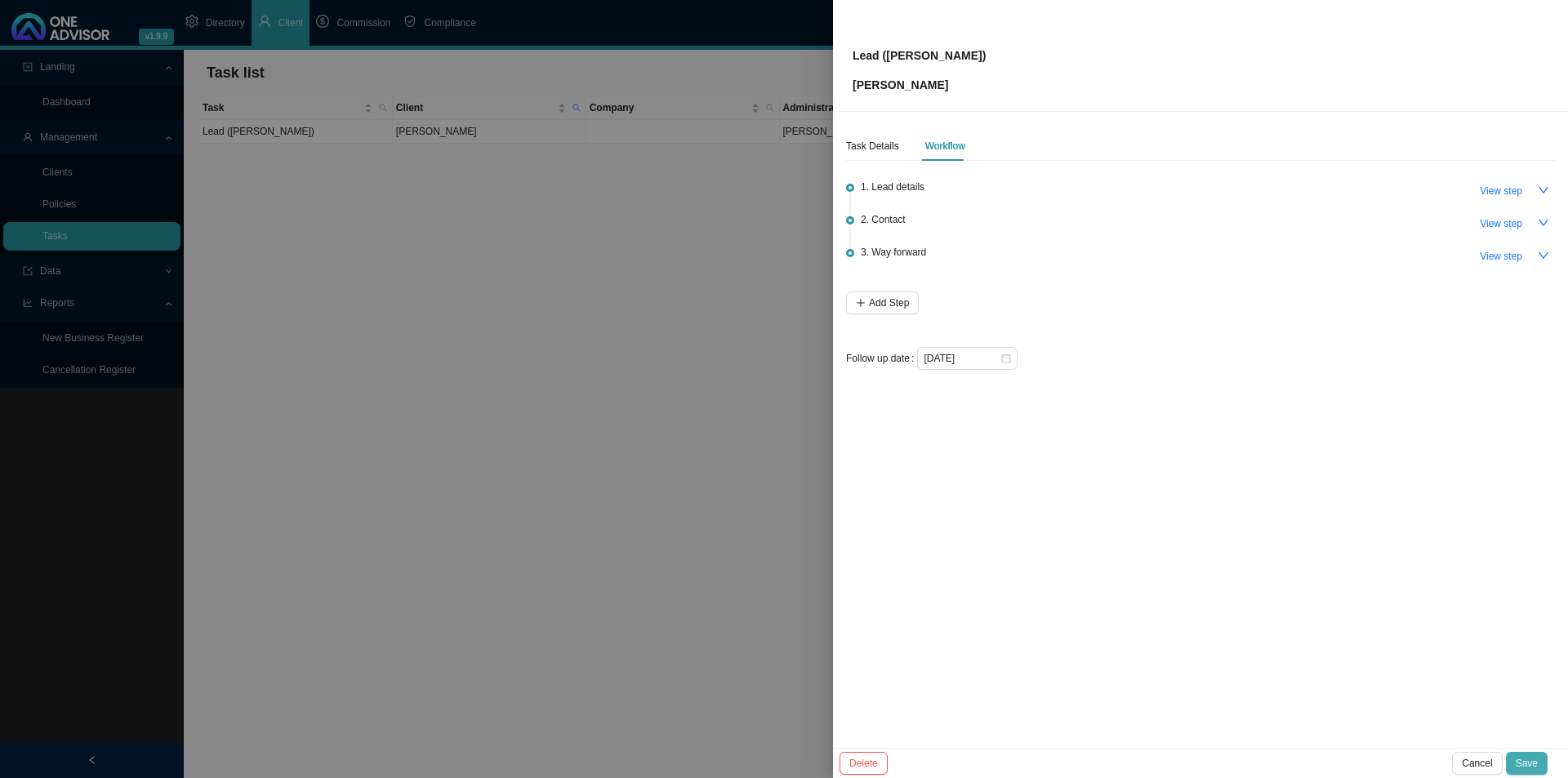
click at [1526, 756] on span "Save" at bounding box center [1527, 762] width 22 height 16
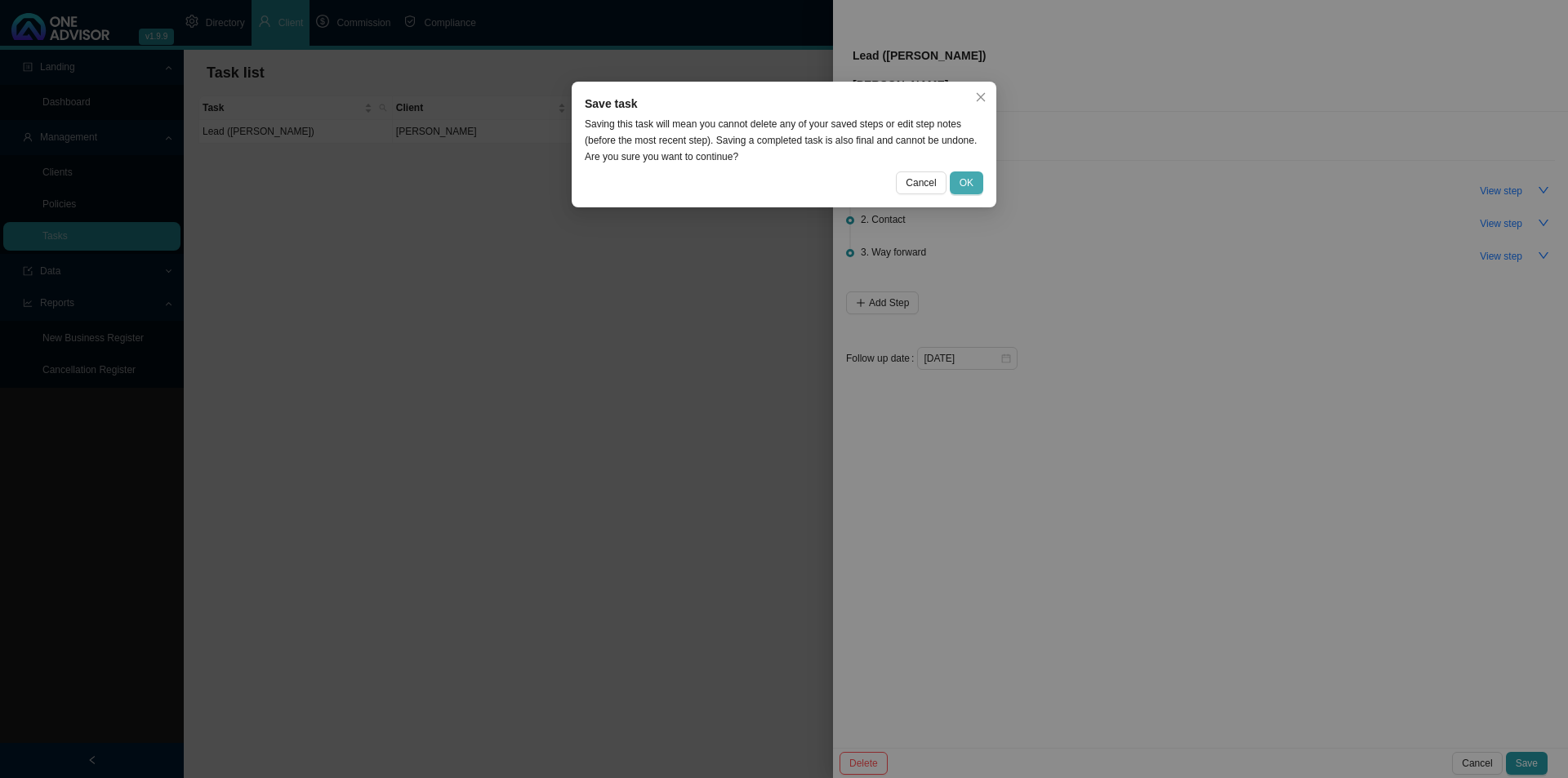
click at [972, 178] on span "OK" at bounding box center [966, 183] width 14 height 16
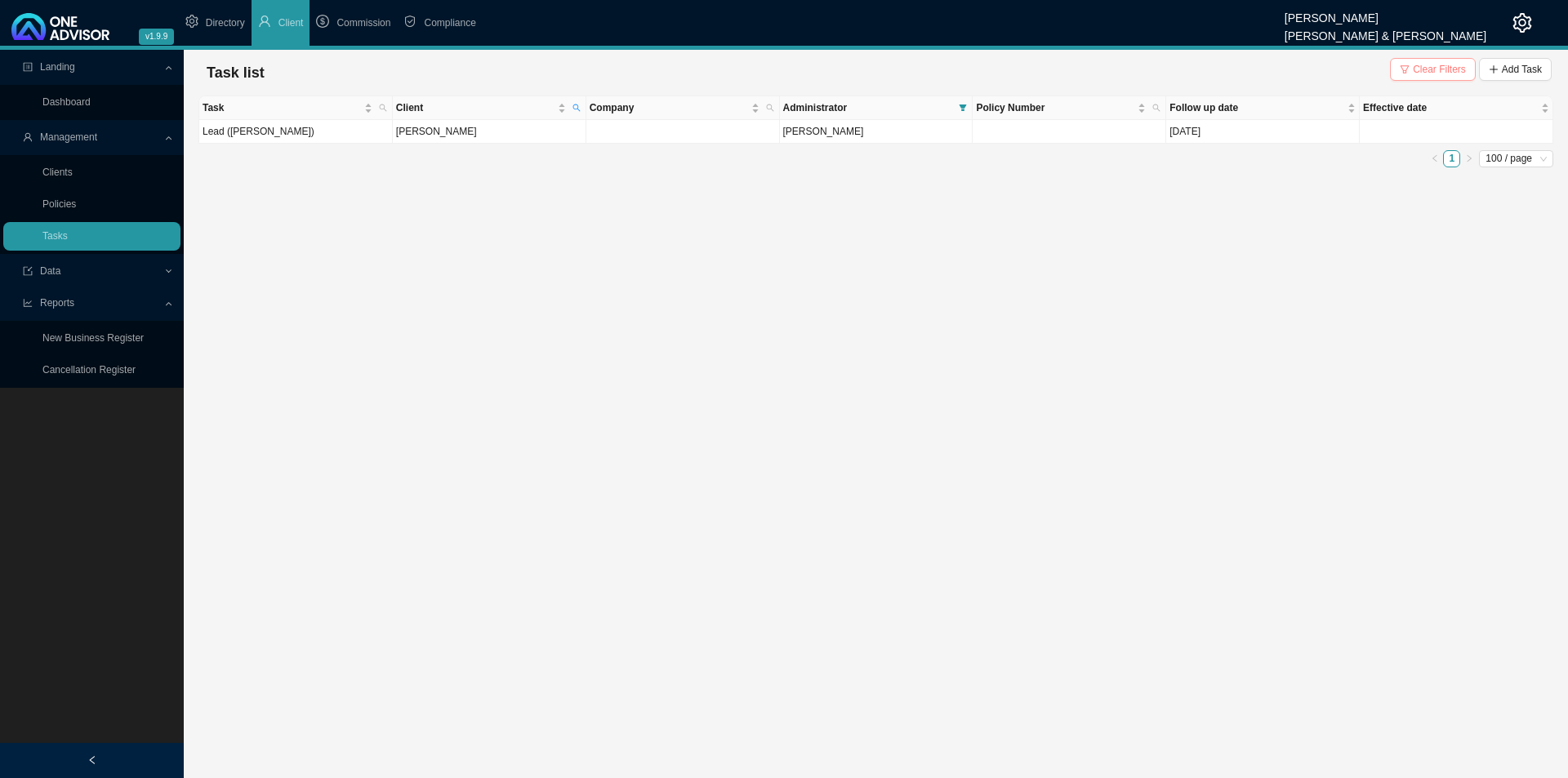
click at [1432, 65] on span "Clear Filters" at bounding box center [1440, 69] width 53 height 16
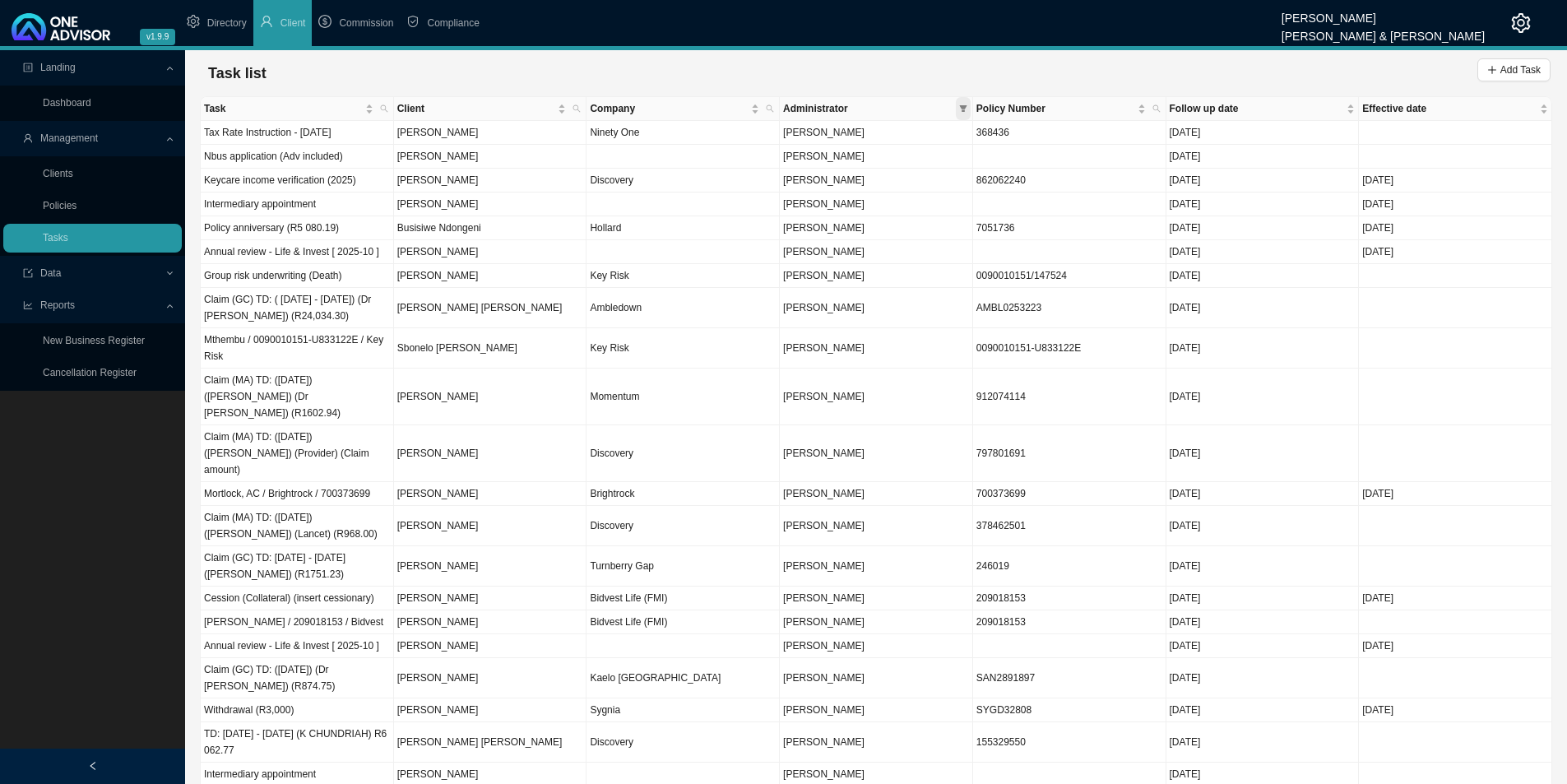
click at [960, 109] on icon "filter" at bounding box center [962, 108] width 8 height 8
click at [864, 205] on span "[PERSON_NAME]" at bounding box center [823, 207] width 85 height 11
checkbox input "true"
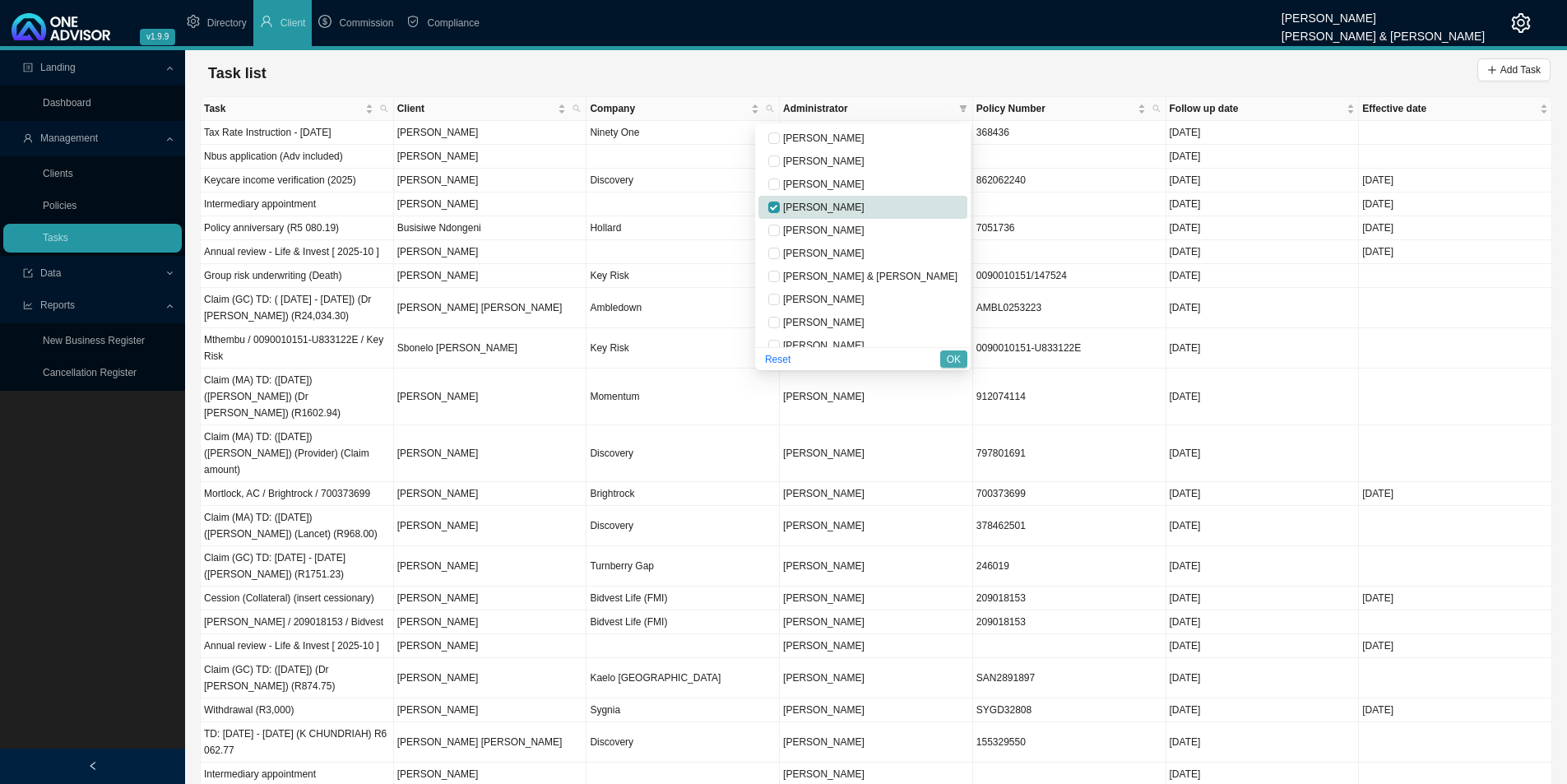
click at [947, 352] on span "OK" at bounding box center [954, 359] width 14 height 16
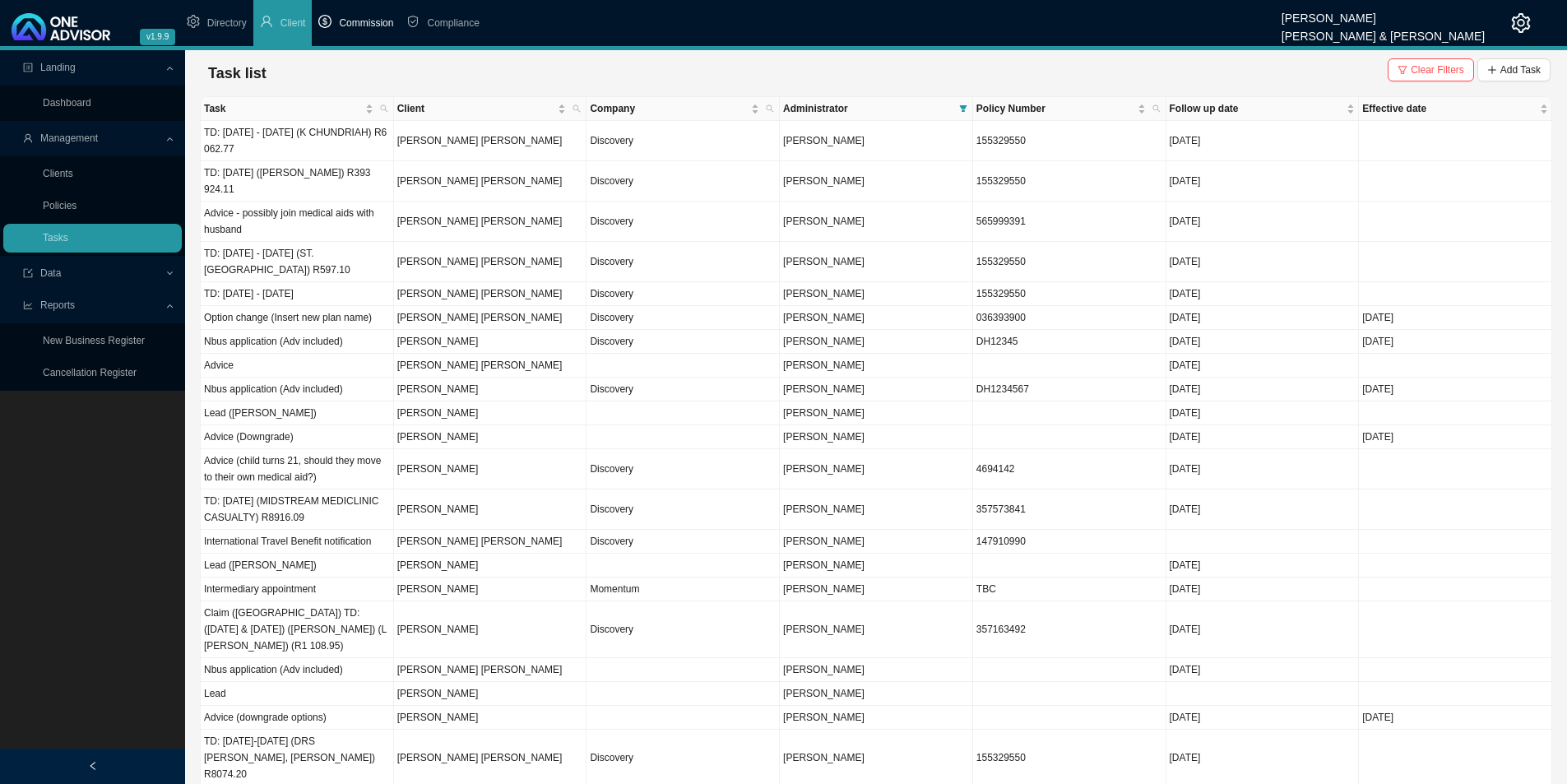
click at [381, 19] on span "Commission" at bounding box center [366, 23] width 55 height 11
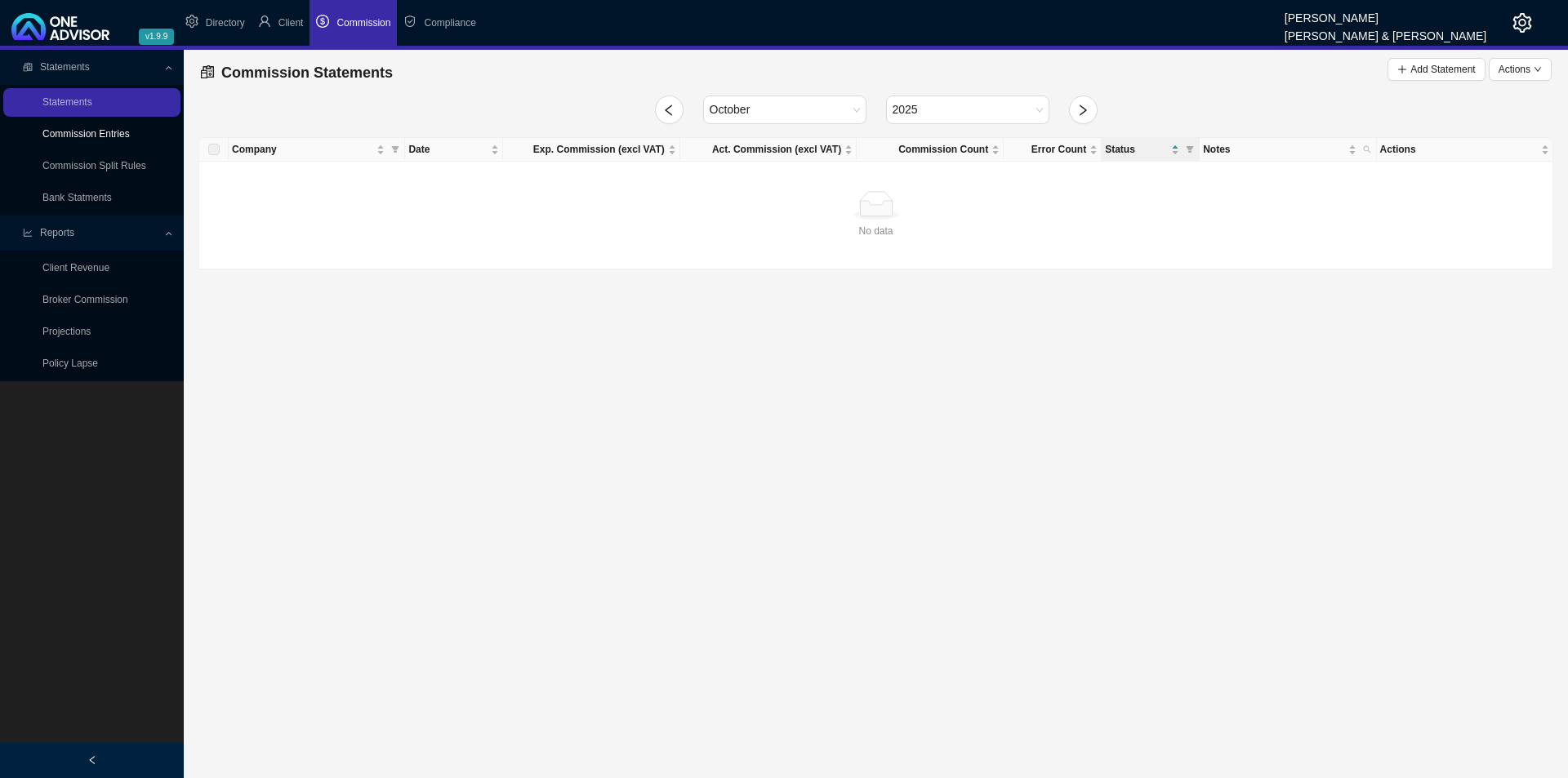
click at [95, 140] on link "Commission Entries" at bounding box center [85, 134] width 87 height 11
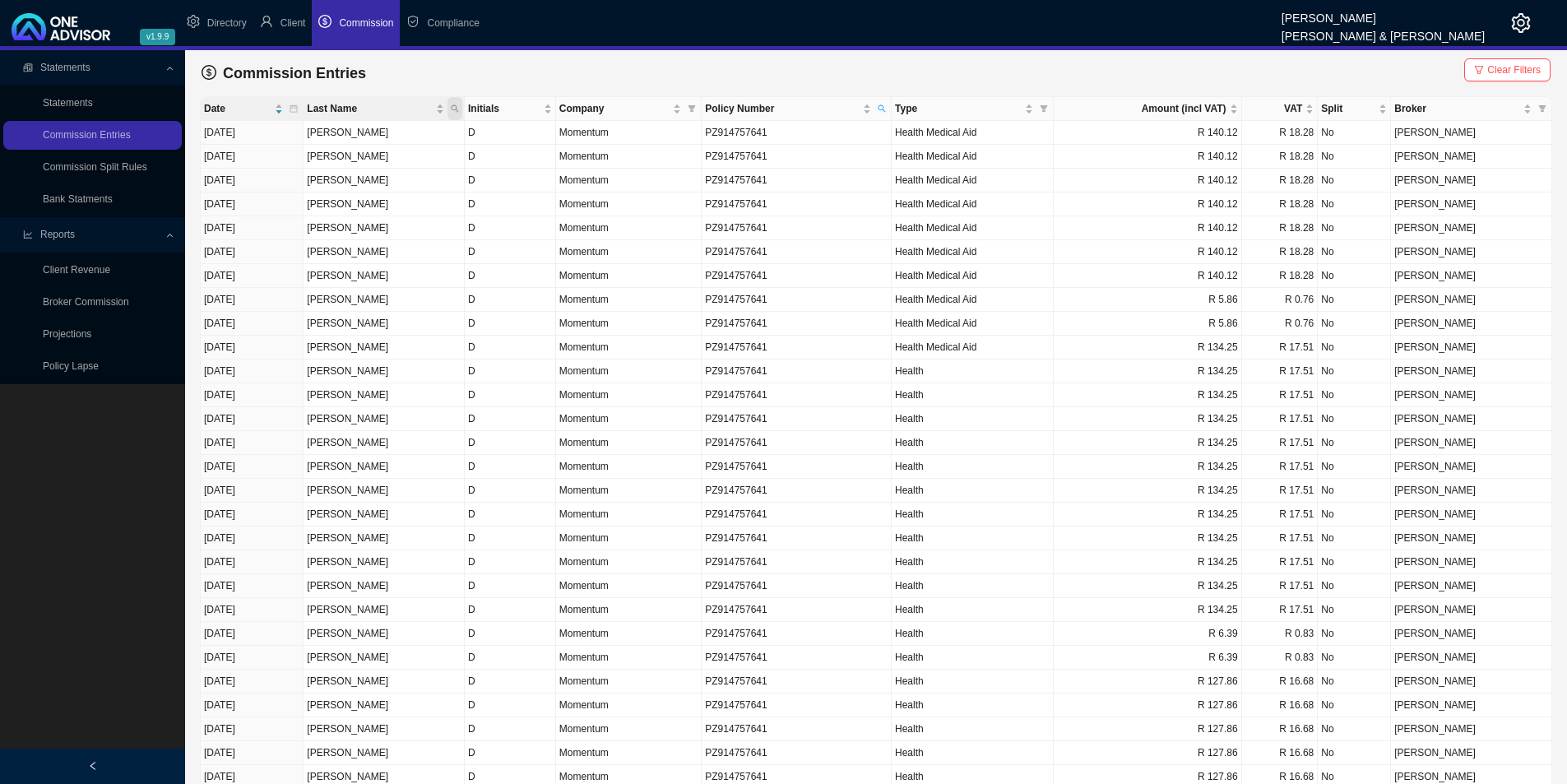
click at [460, 109] on icon "search" at bounding box center [455, 109] width 8 height 8
type input "mc"
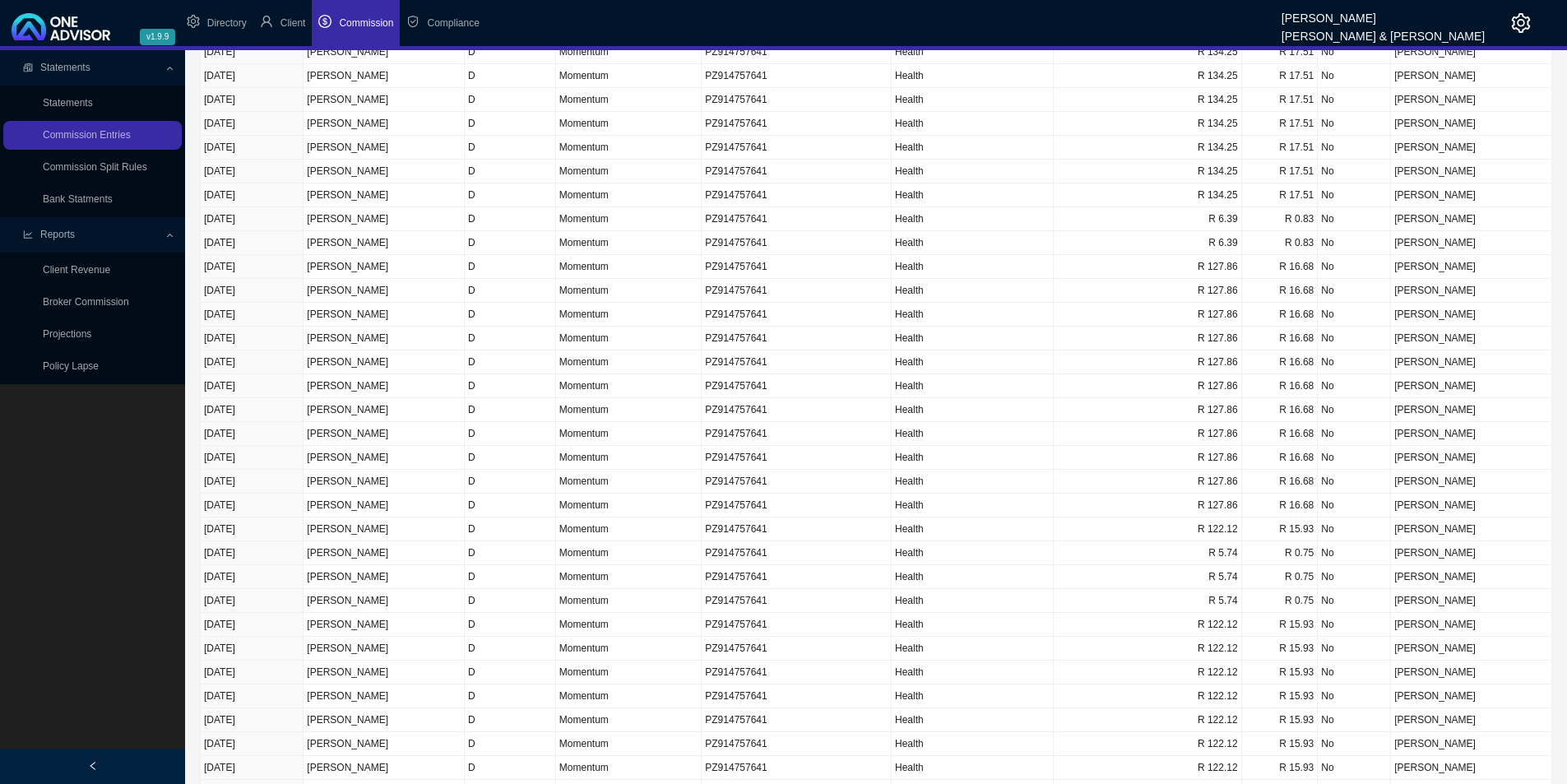
scroll to position [129, 0]
click at [87, 273] on link "Client Revenue" at bounding box center [76, 269] width 68 height 11
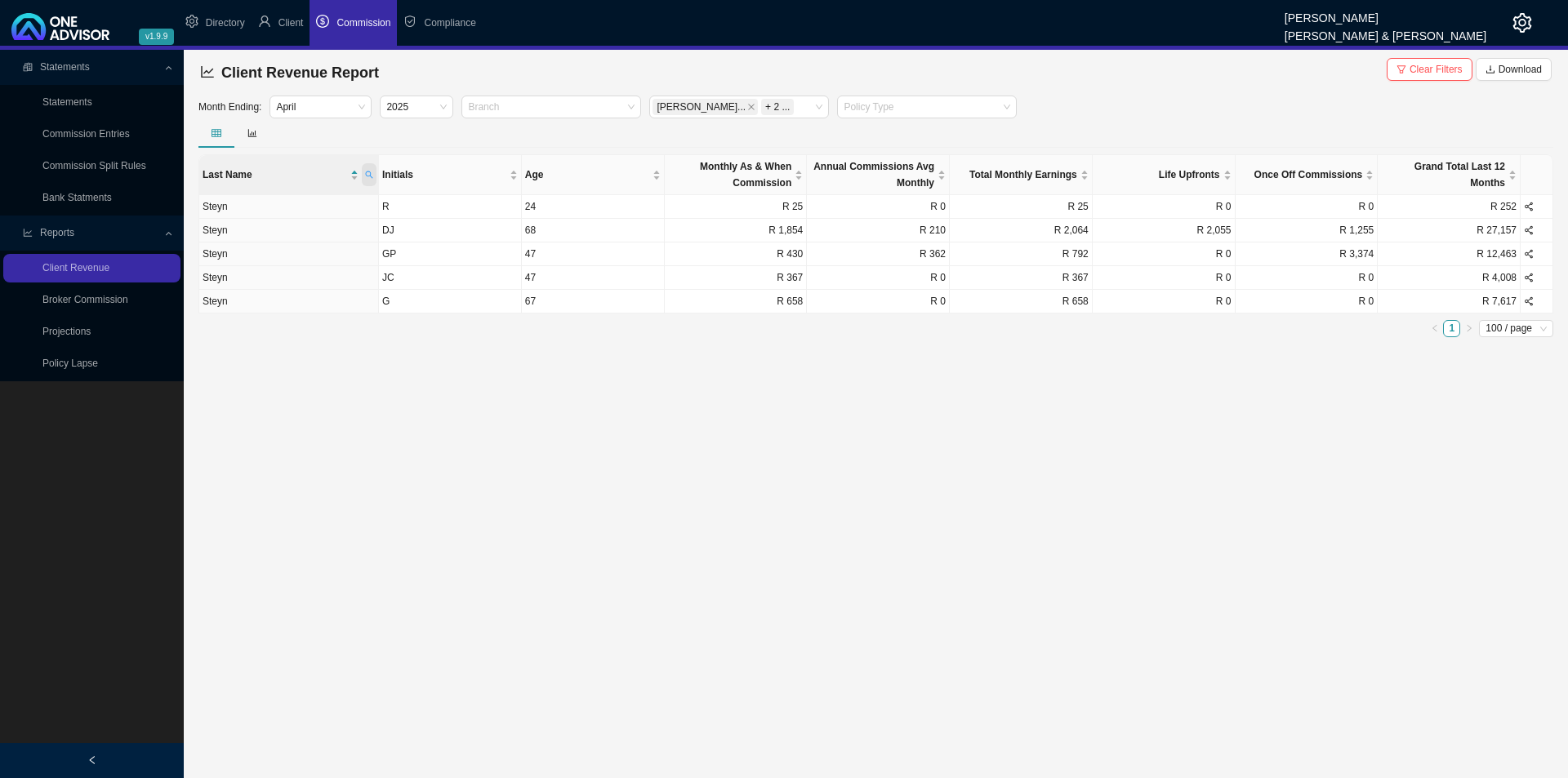
click at [372, 174] on icon "search" at bounding box center [368, 174] width 8 height 8
type input "mc"
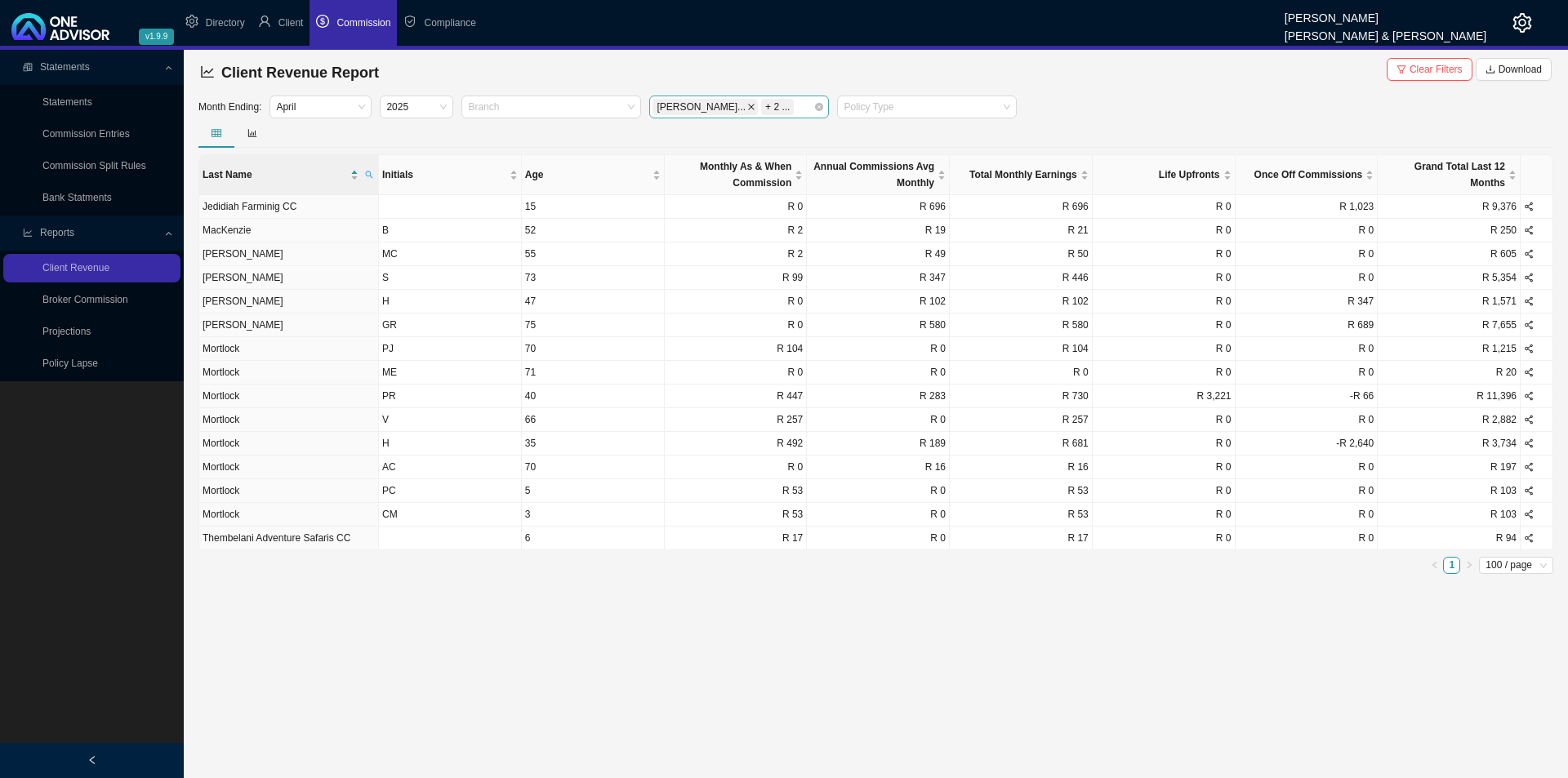
click at [747, 105] on icon "close" at bounding box center [751, 106] width 8 height 8
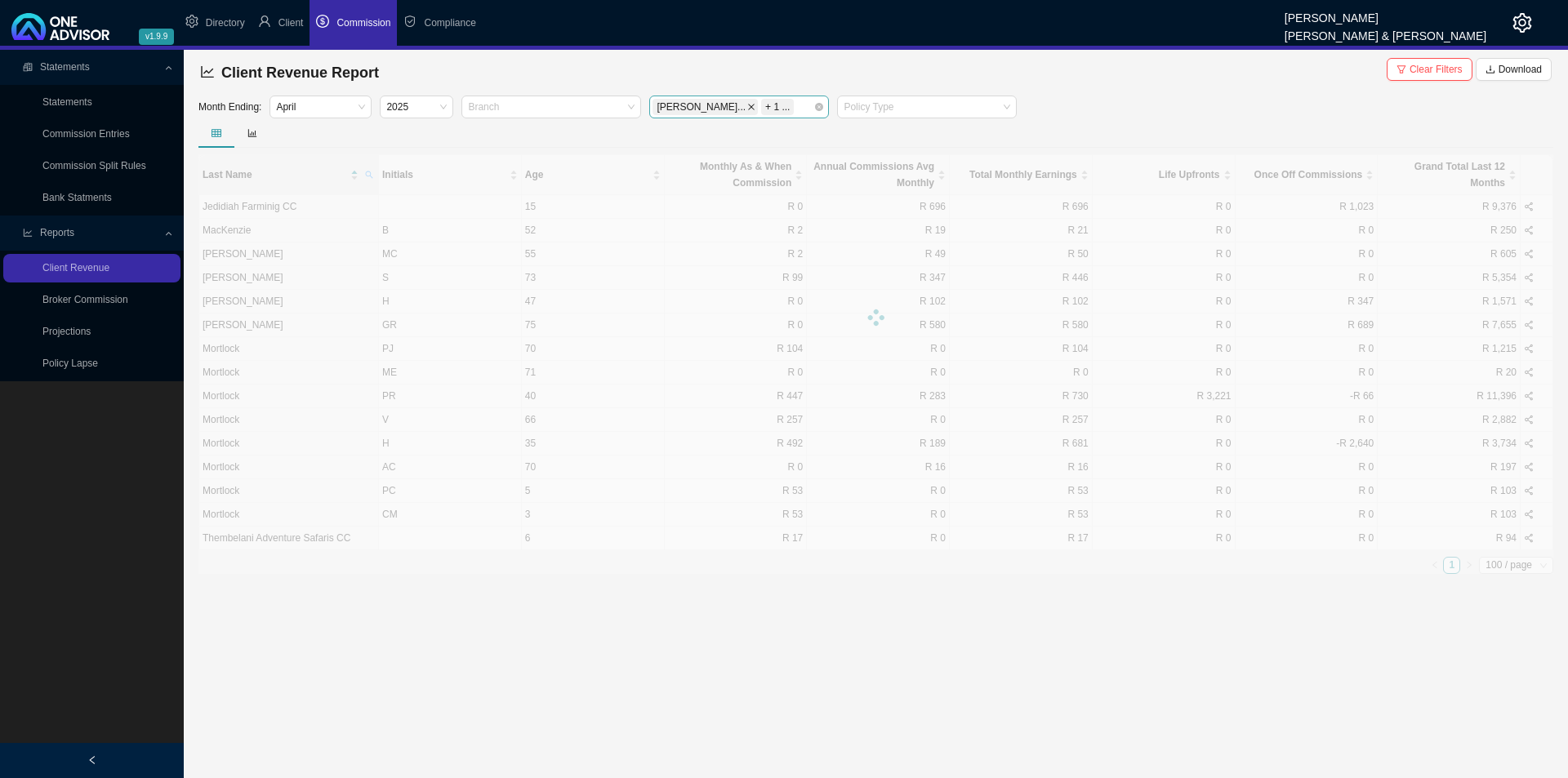
click at [747, 105] on icon "close" at bounding box center [751, 106] width 8 height 8
click at [714, 107] on div at bounding box center [731, 107] width 158 height 12
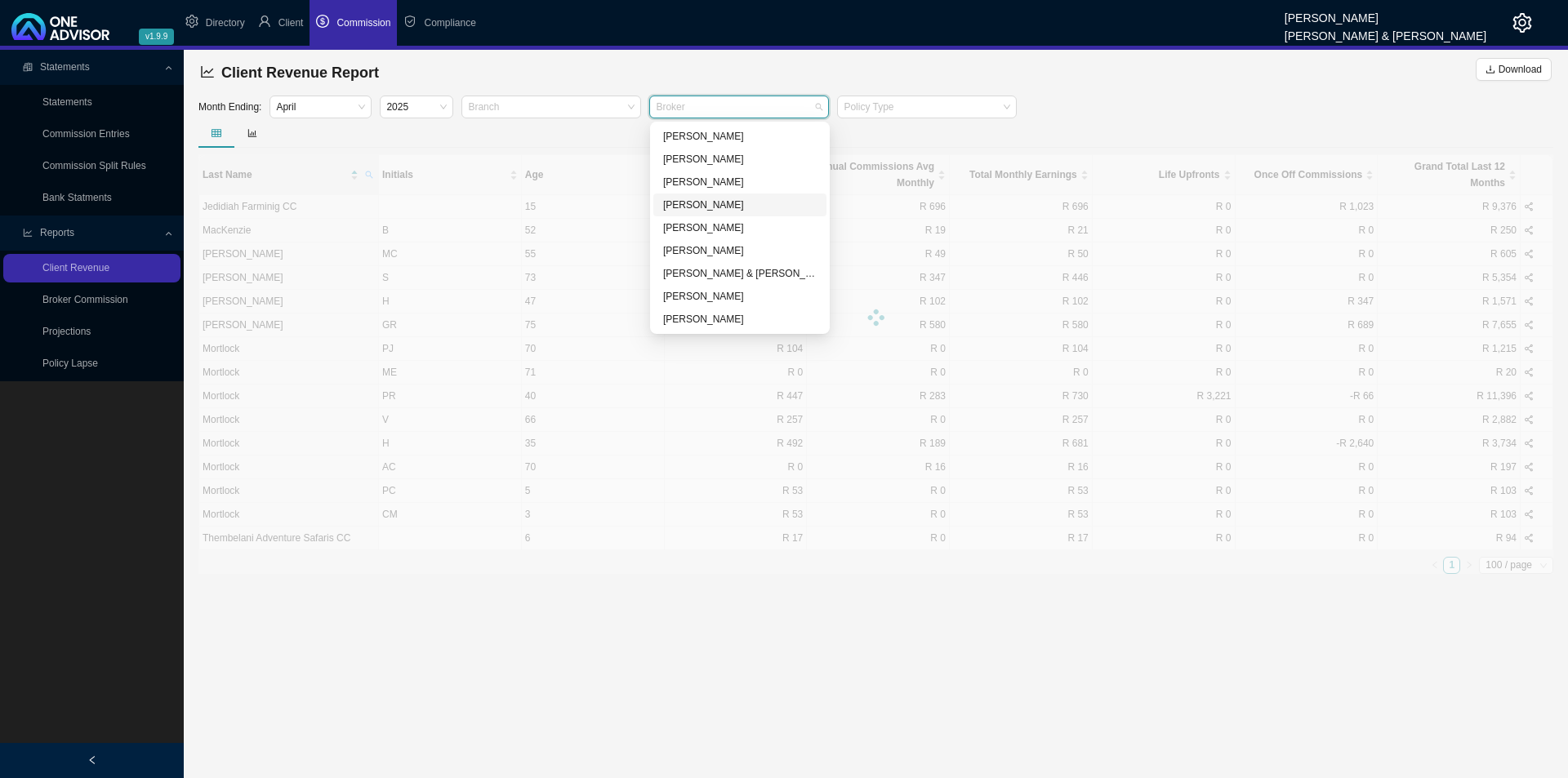
click at [678, 209] on div "[PERSON_NAME]" at bounding box center [740, 204] width 153 height 16
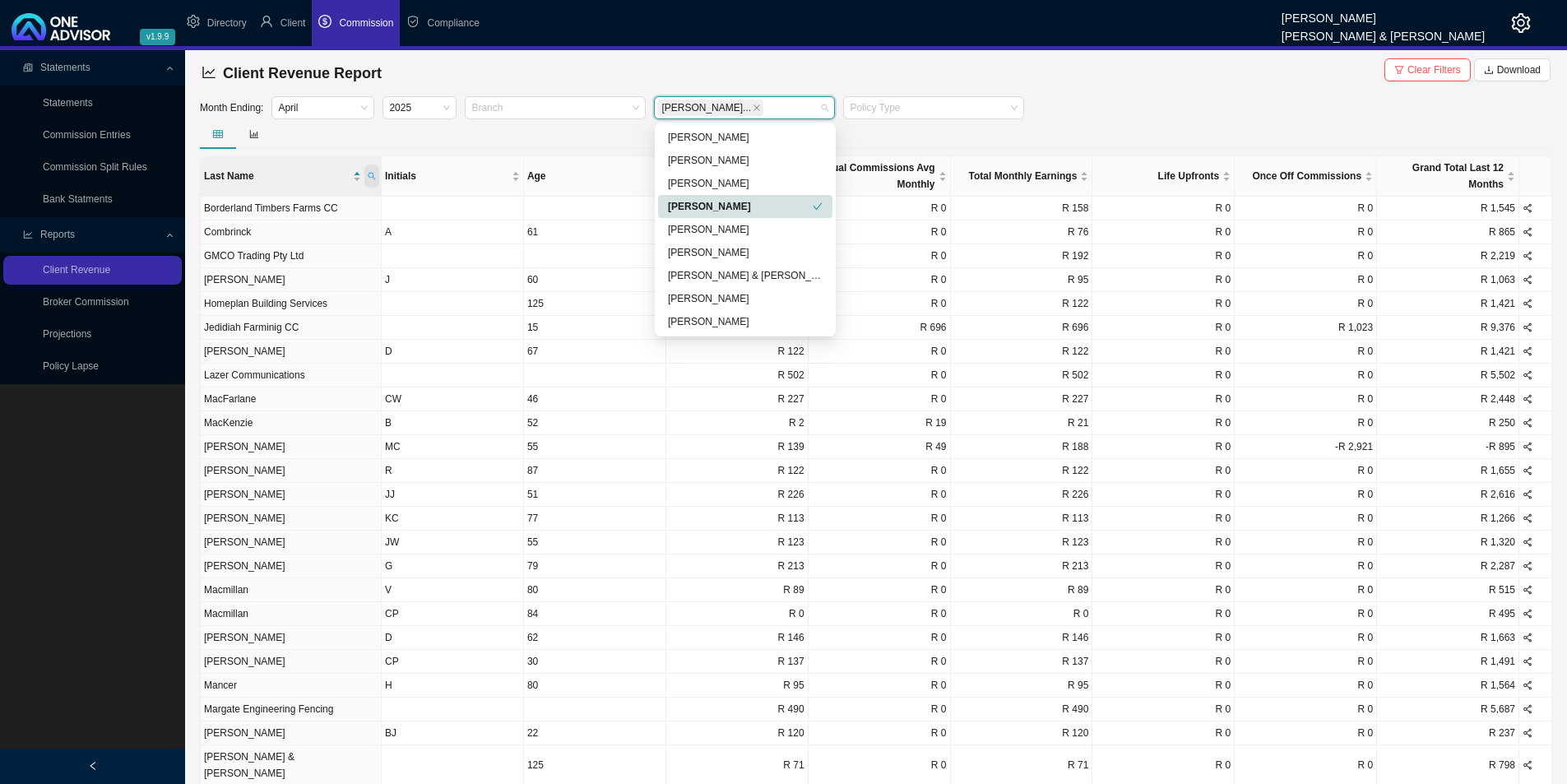
click at [371, 175] on icon "search" at bounding box center [371, 175] width 8 height 8
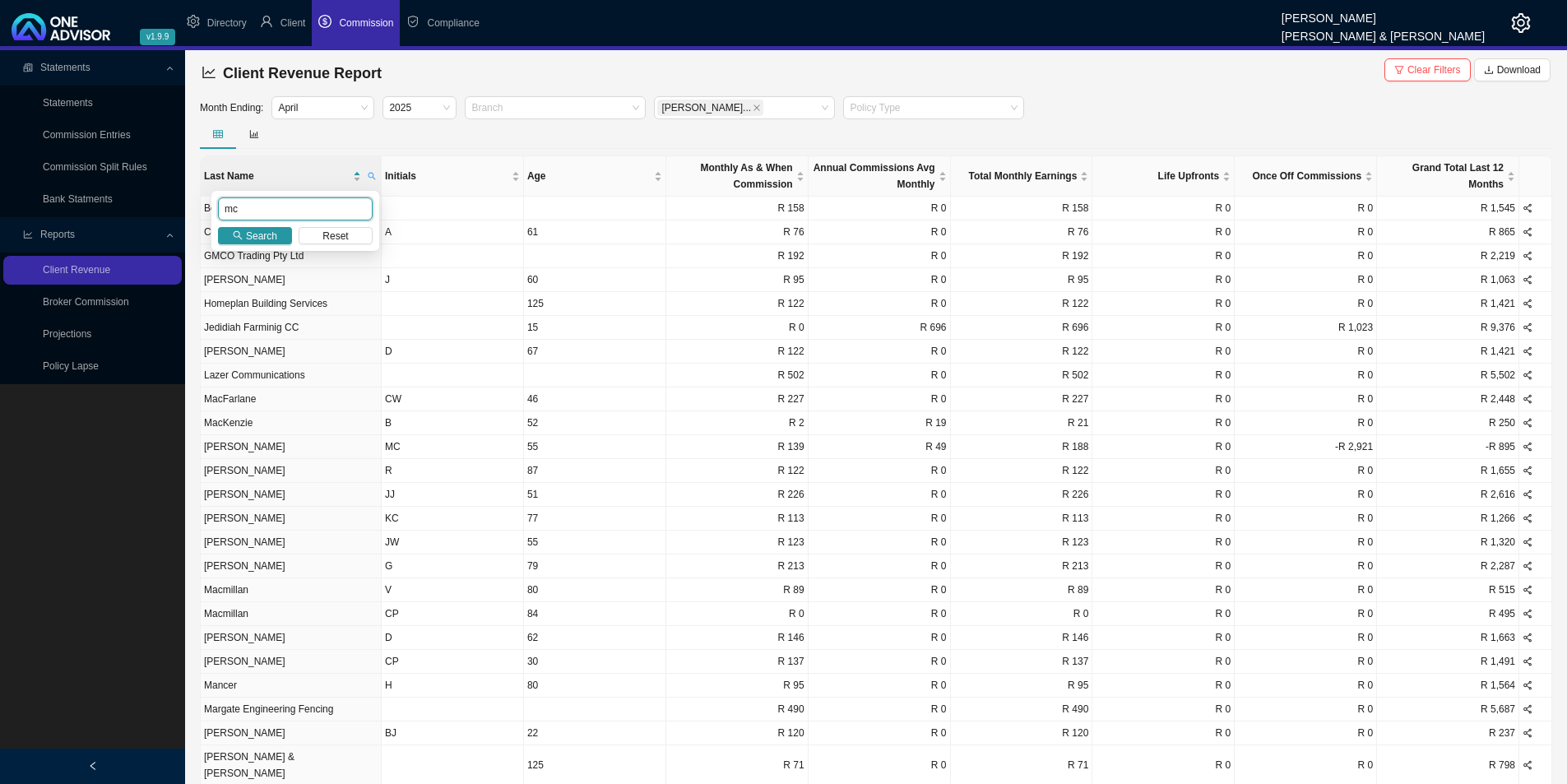
click at [301, 201] on input "mc" at bounding box center [295, 208] width 155 height 23
click at [264, 241] on span "Search" at bounding box center [261, 235] width 31 height 16
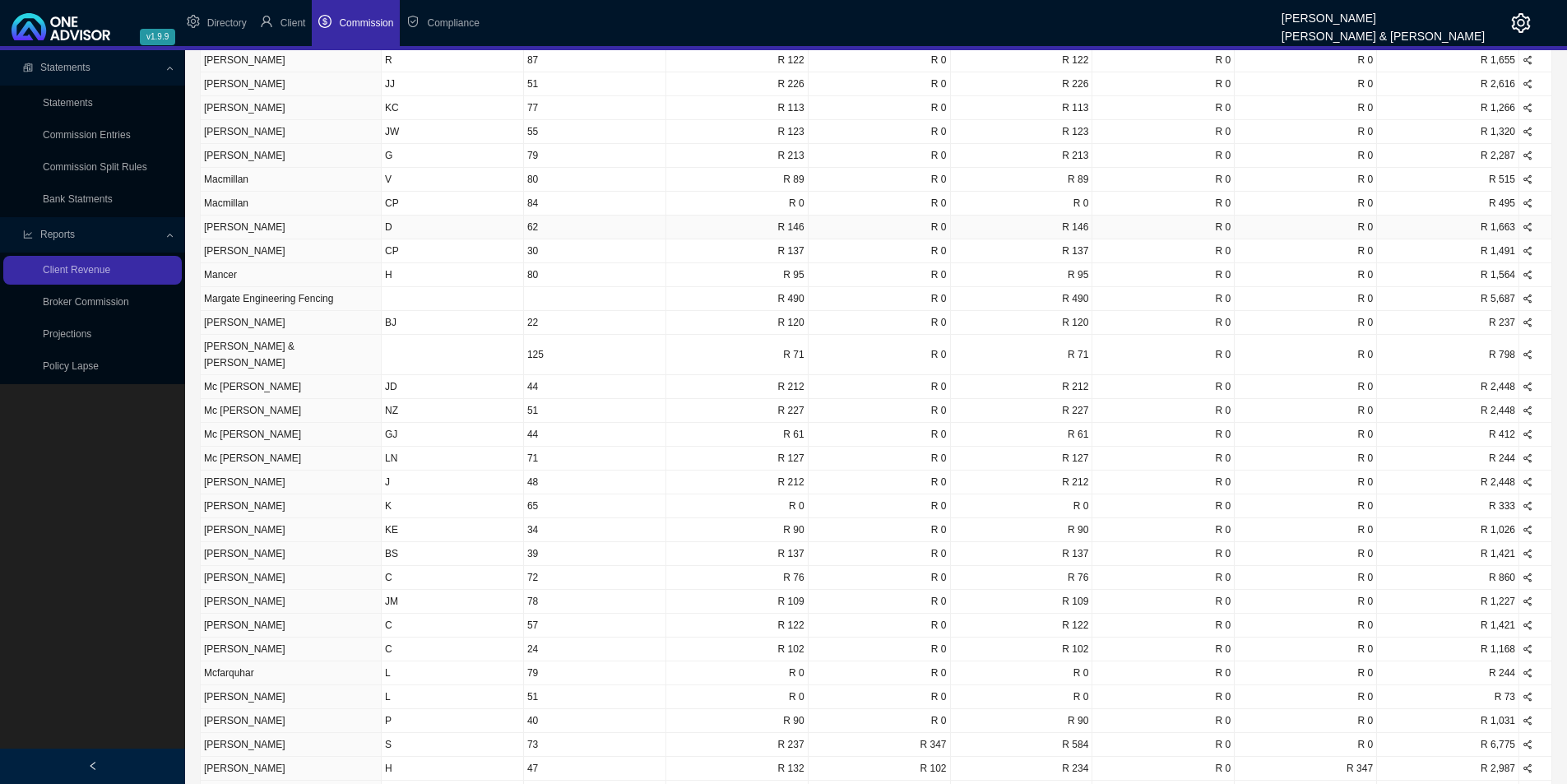
scroll to position [412, 0]
click at [298, 613] on td "[PERSON_NAME]" at bounding box center [291, 624] width 181 height 23
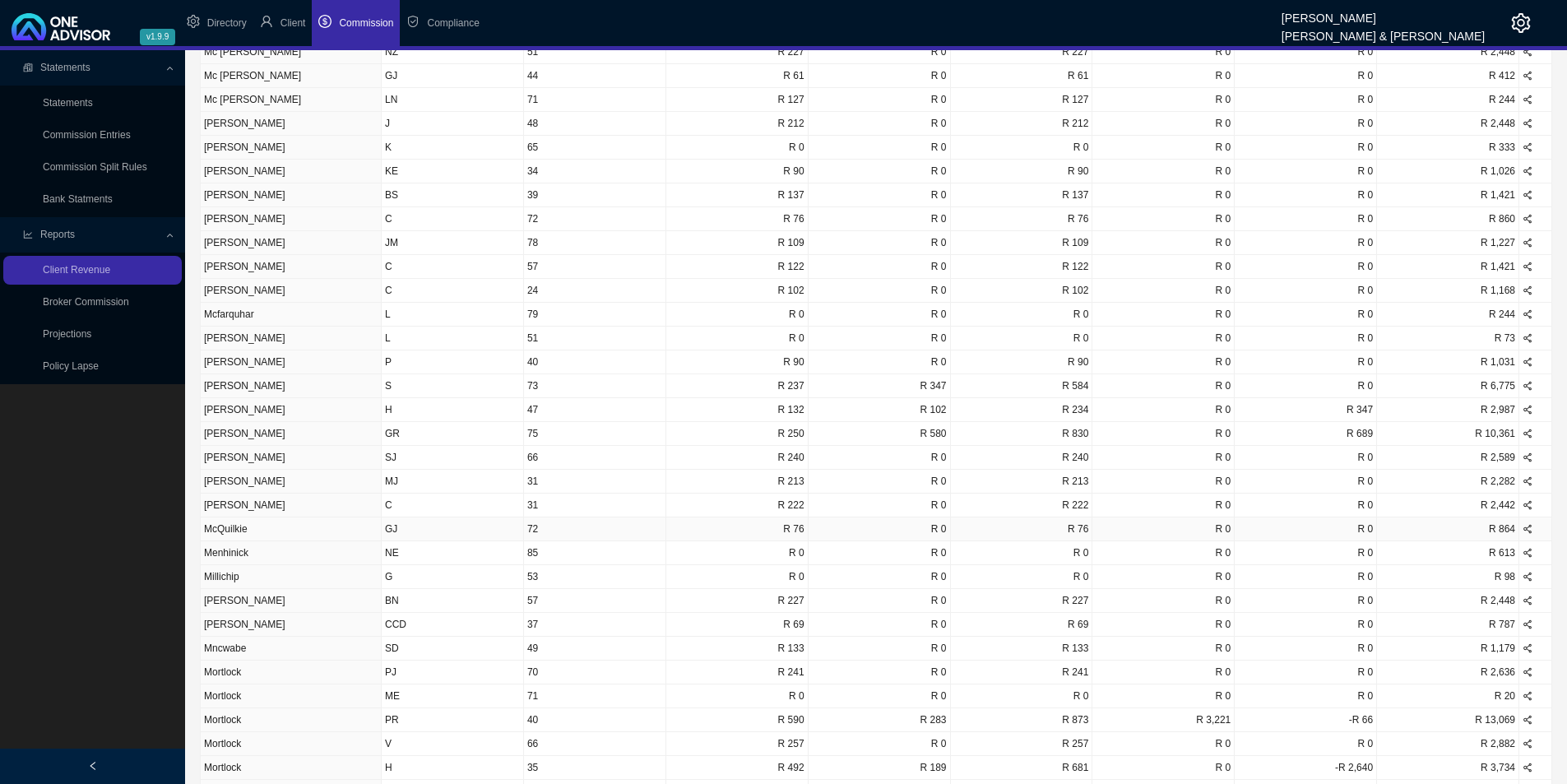
scroll to position [740, 0]
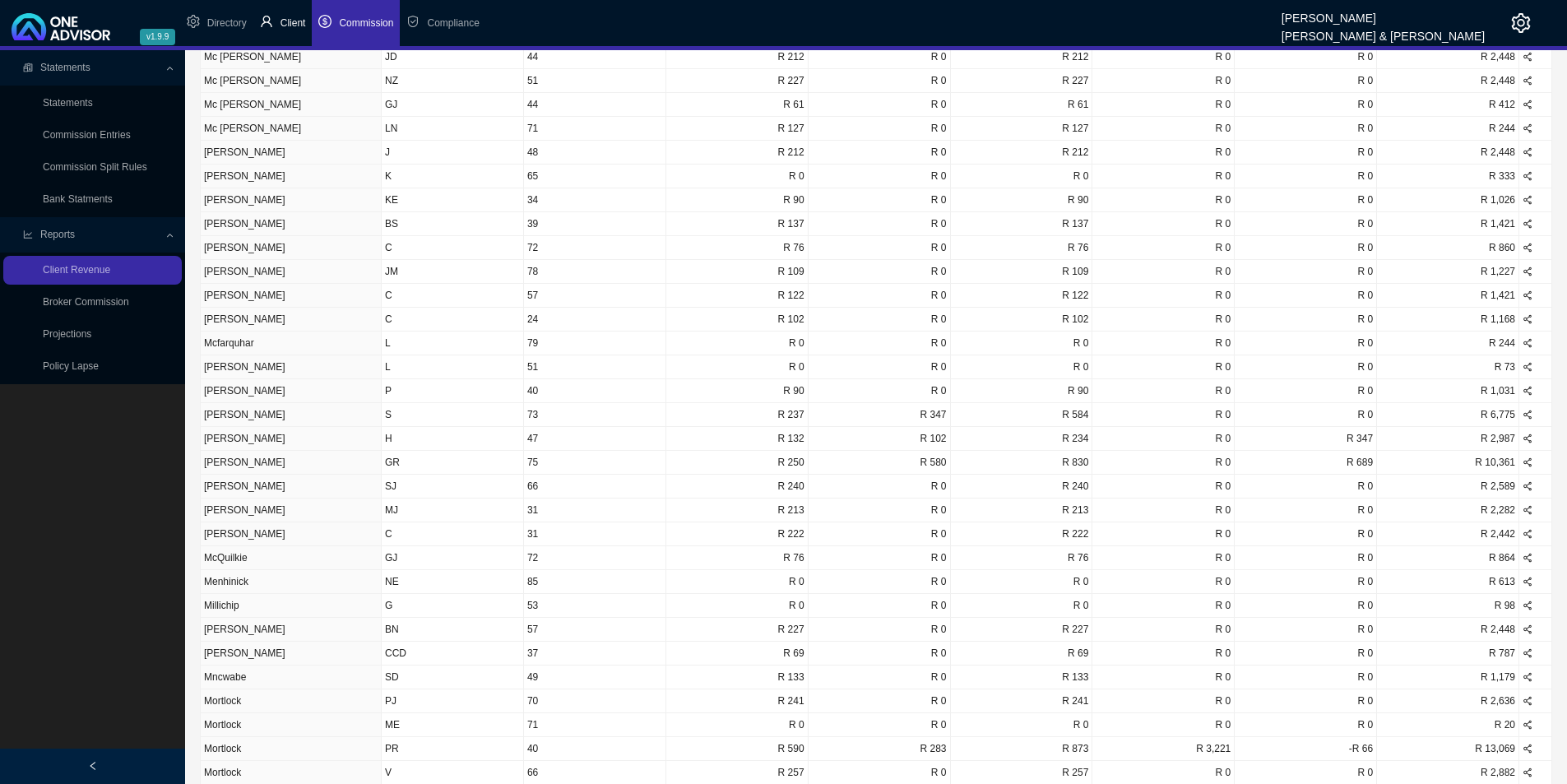
click at [288, 22] on span "Client" at bounding box center [293, 23] width 25 height 11
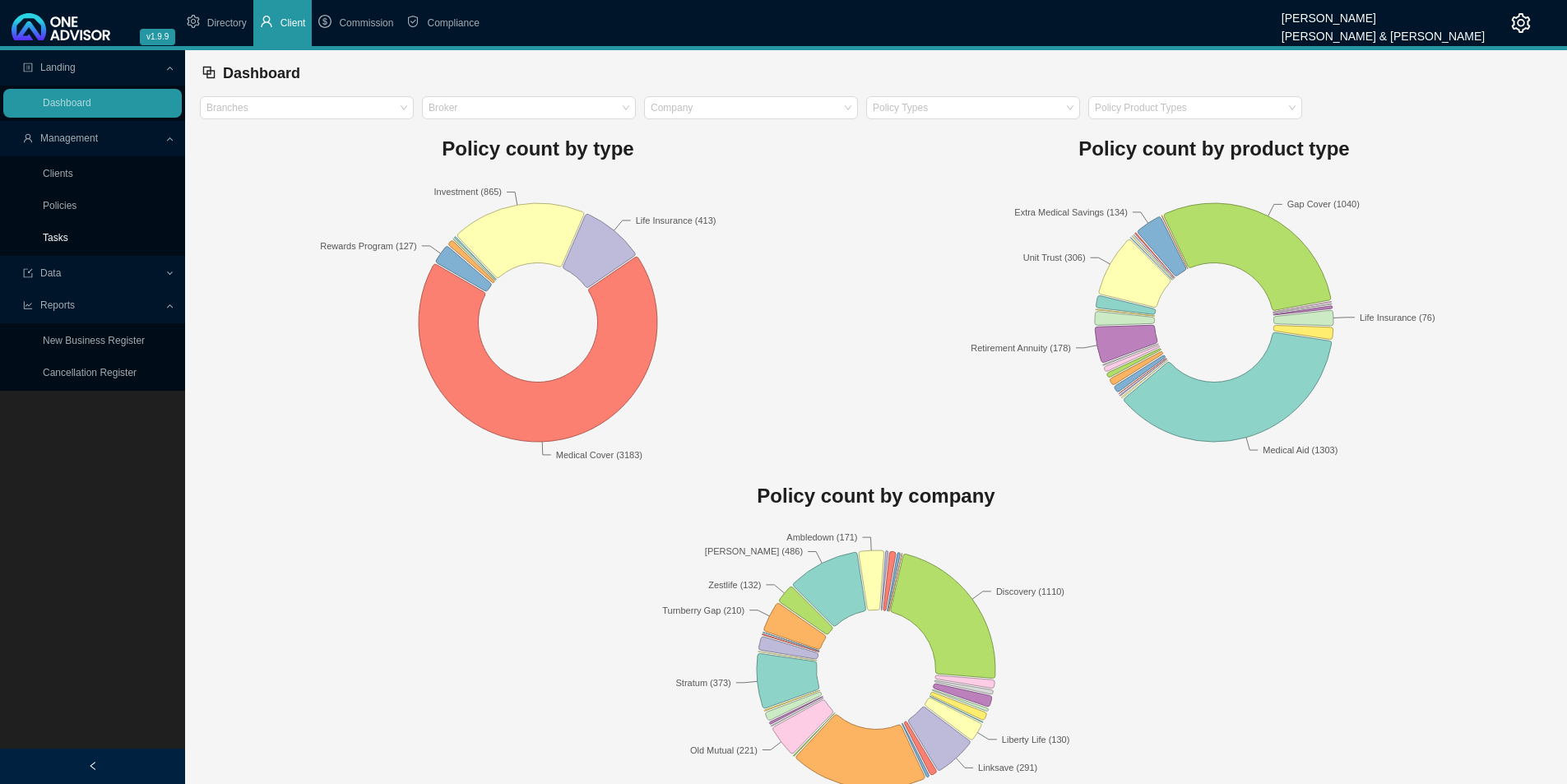
click at [64, 232] on link "Tasks" at bounding box center [55, 237] width 25 height 11
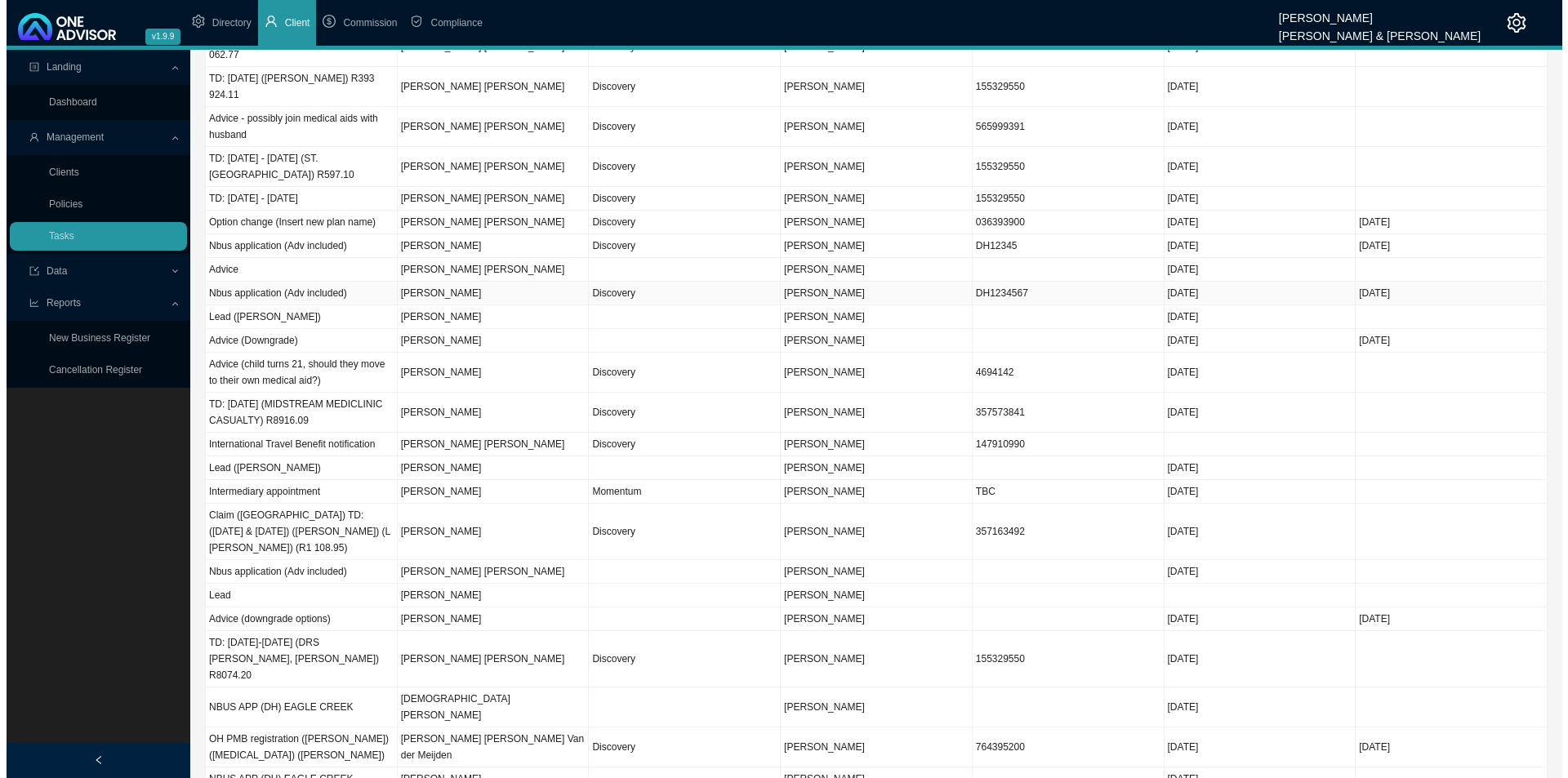
scroll to position [175, 0]
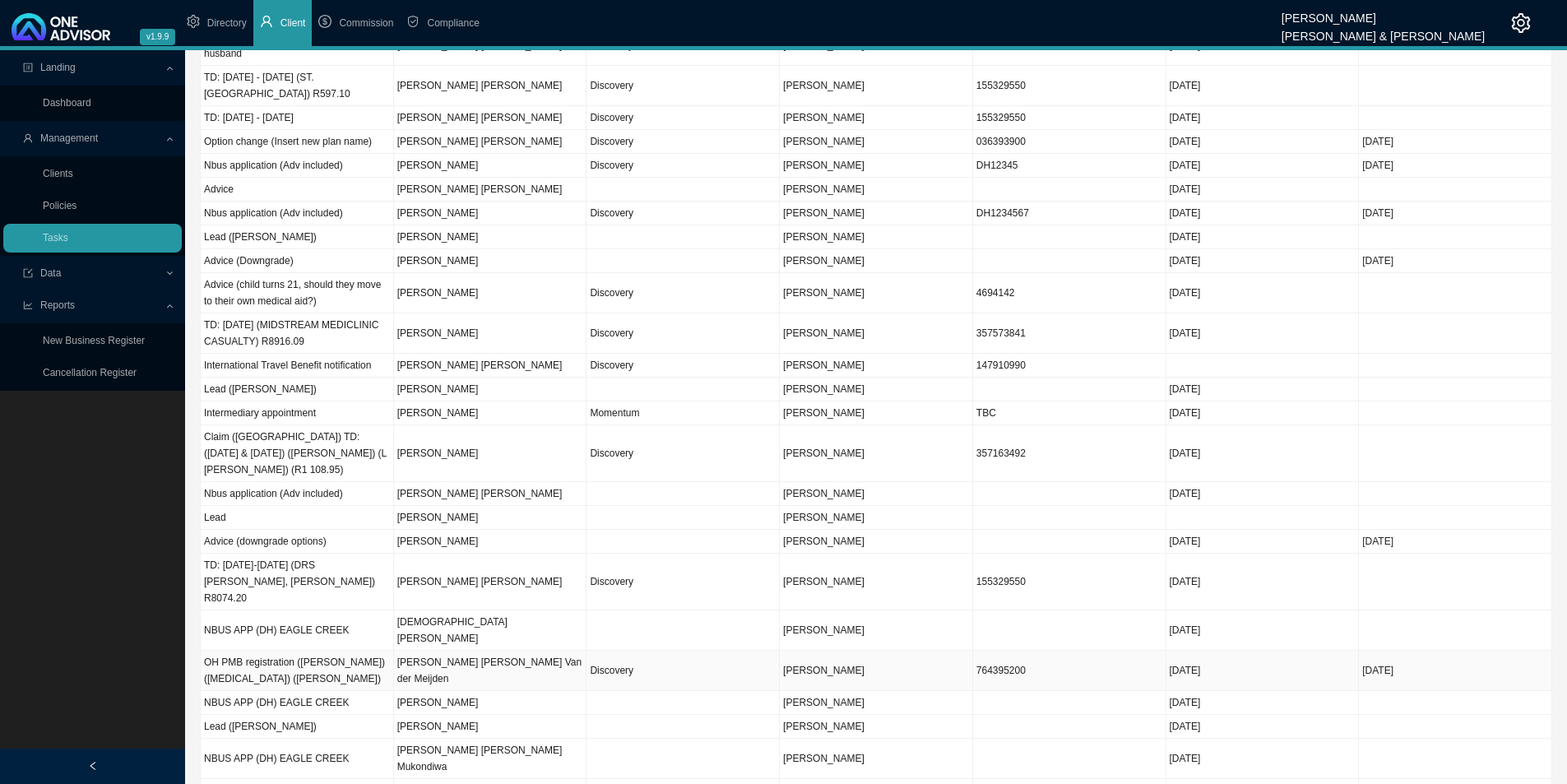
click at [864, 664] on span "[PERSON_NAME]" at bounding box center [824, 669] width 82 height 11
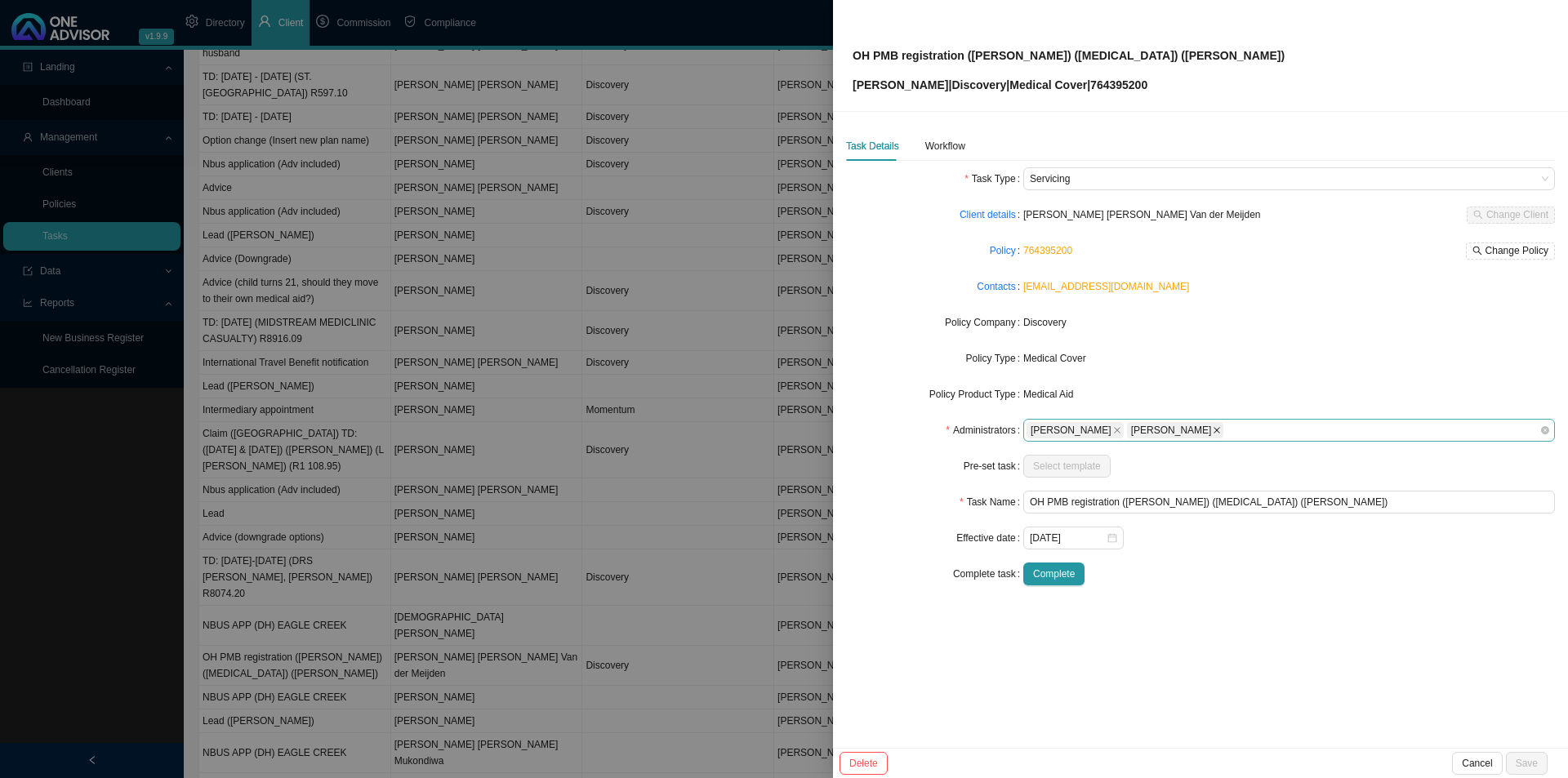
click at [1213, 430] on icon "close" at bounding box center [1216, 429] width 8 height 8
click at [1525, 771] on button "Save" at bounding box center [1527, 762] width 41 height 23
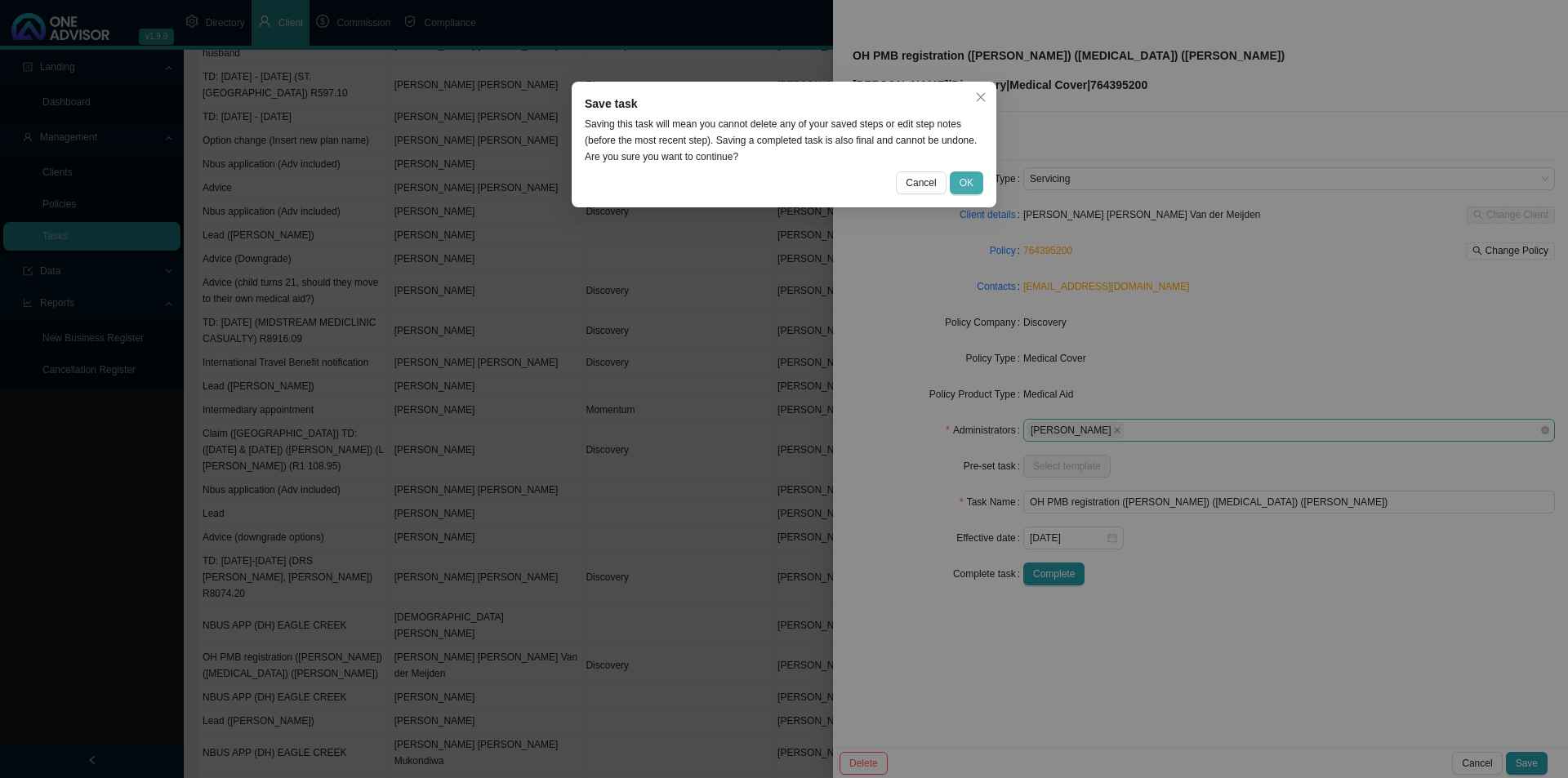
click at [968, 180] on span "OK" at bounding box center [966, 183] width 14 height 16
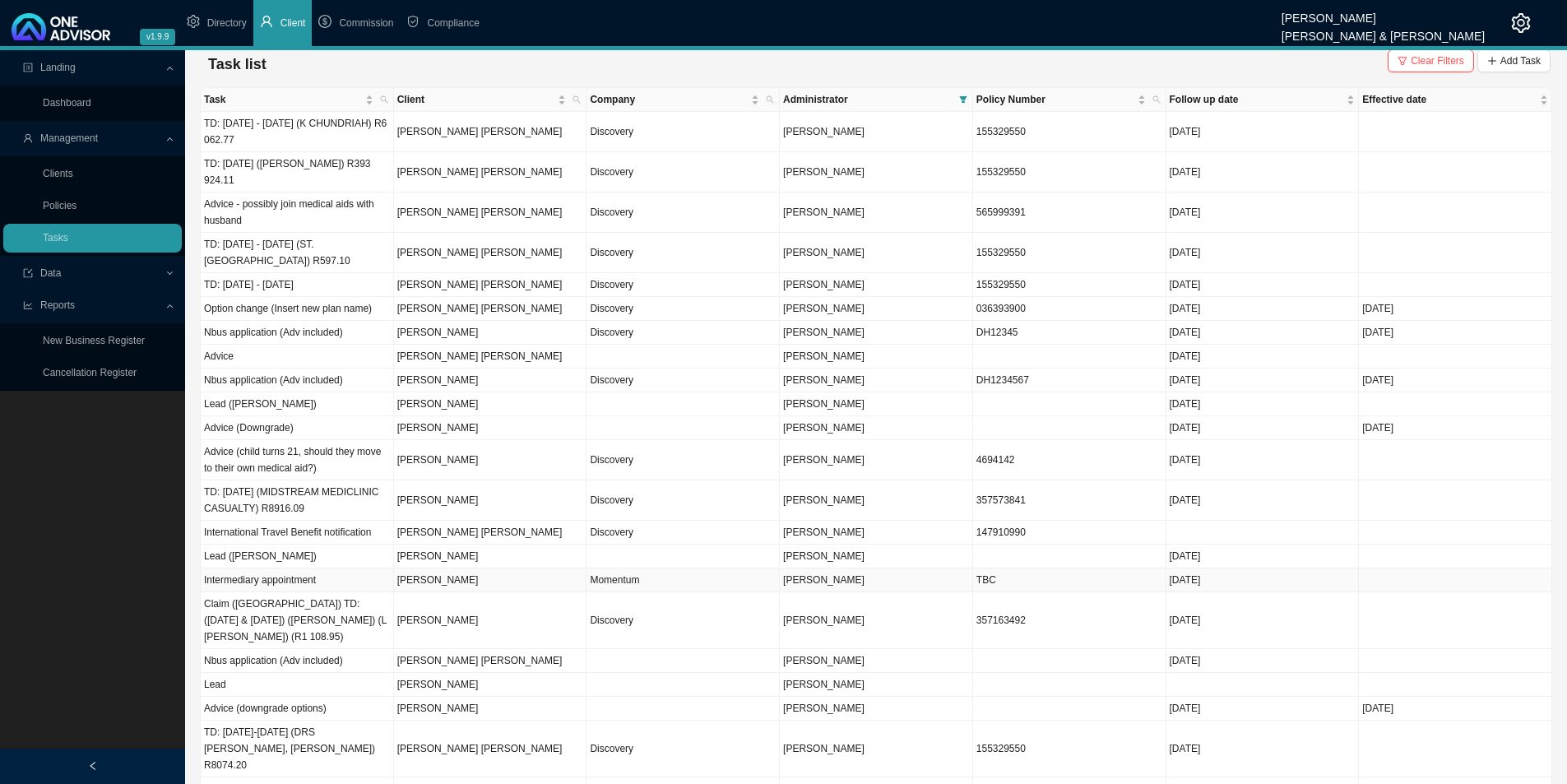
scroll to position [0, 0]
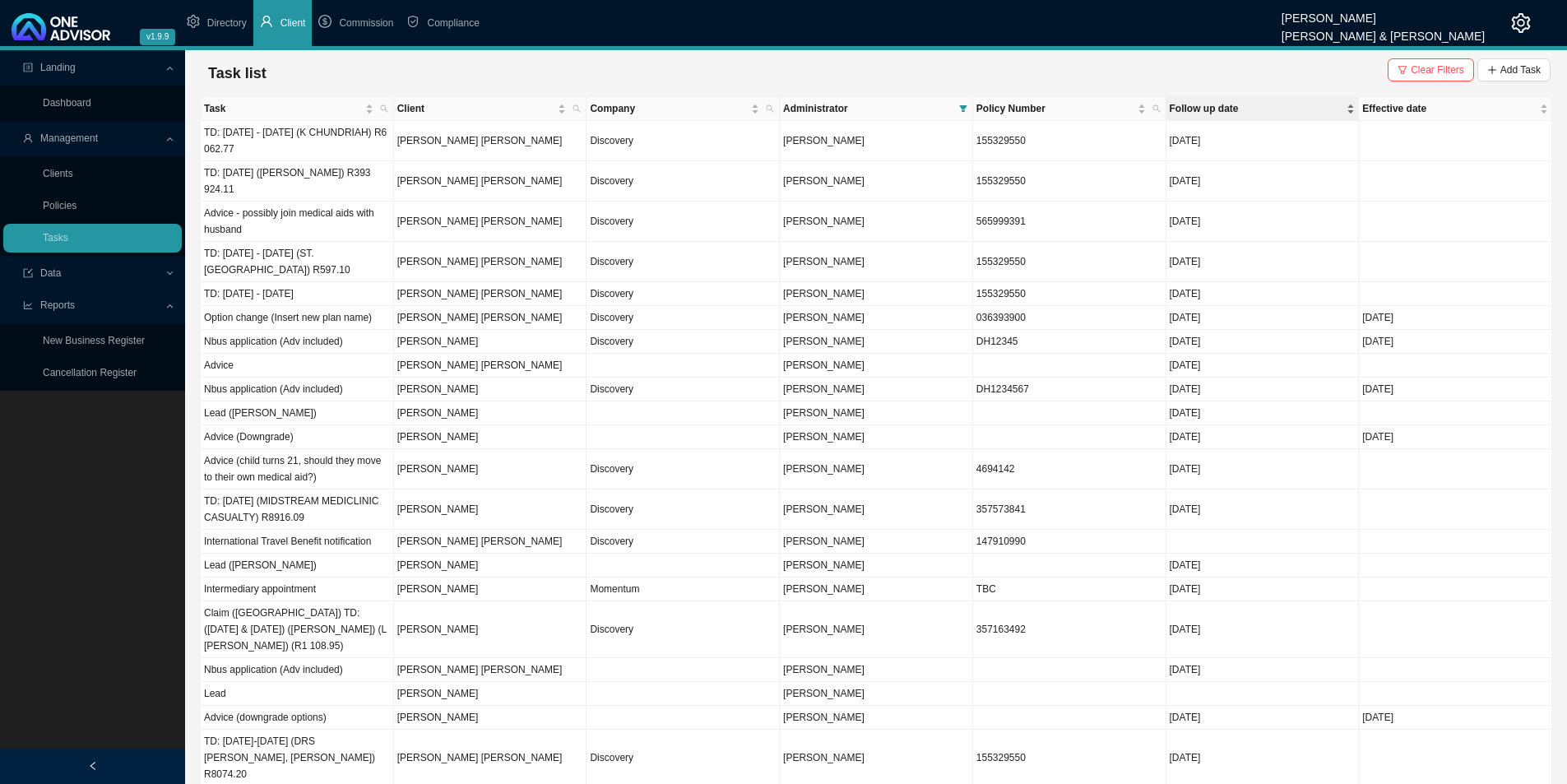
click at [1352, 114] on div "Follow up date" at bounding box center [1263, 109] width 186 height 16
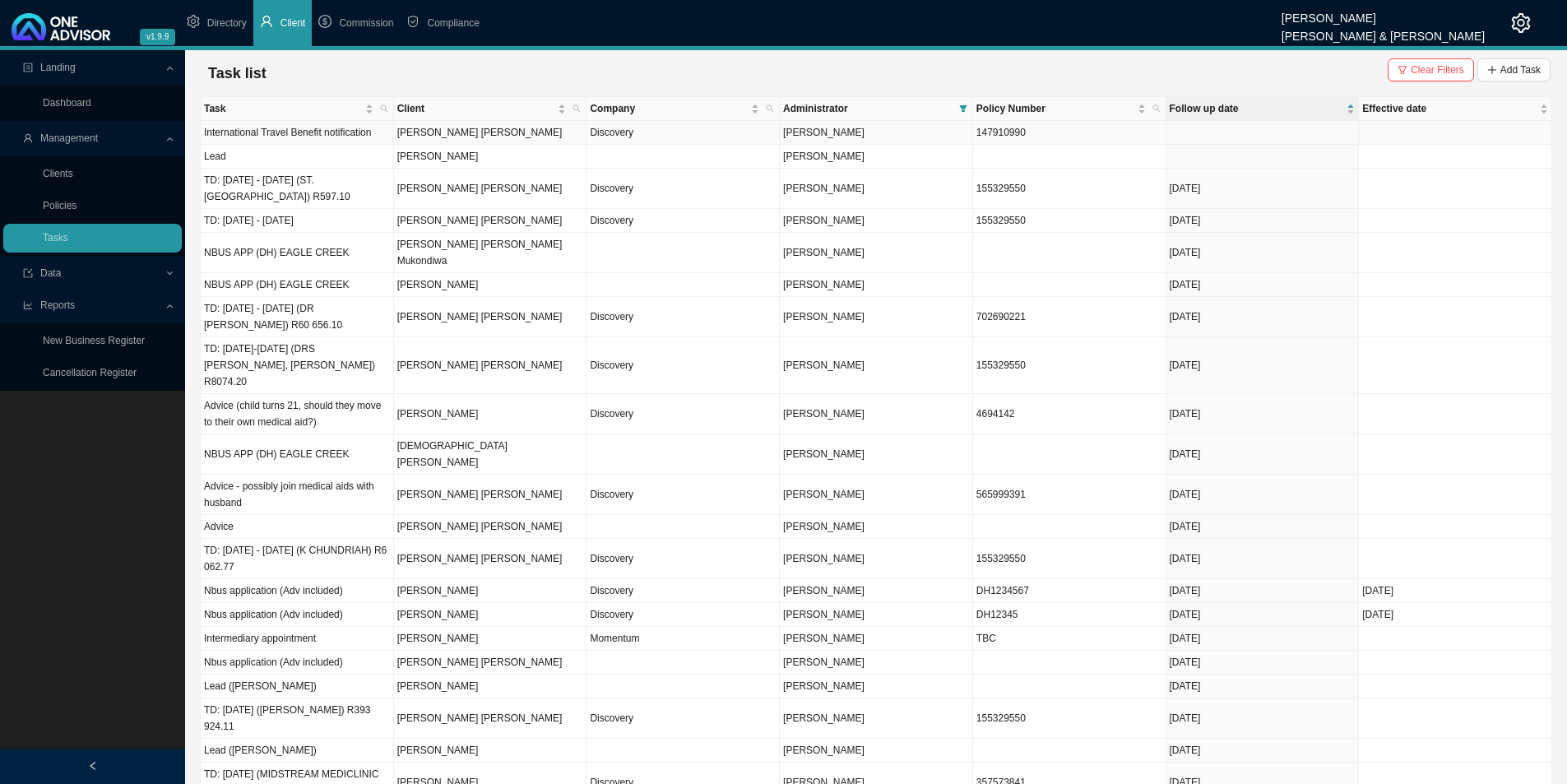
click at [1068, 132] on td "147910990" at bounding box center [1070, 132] width 194 height 23
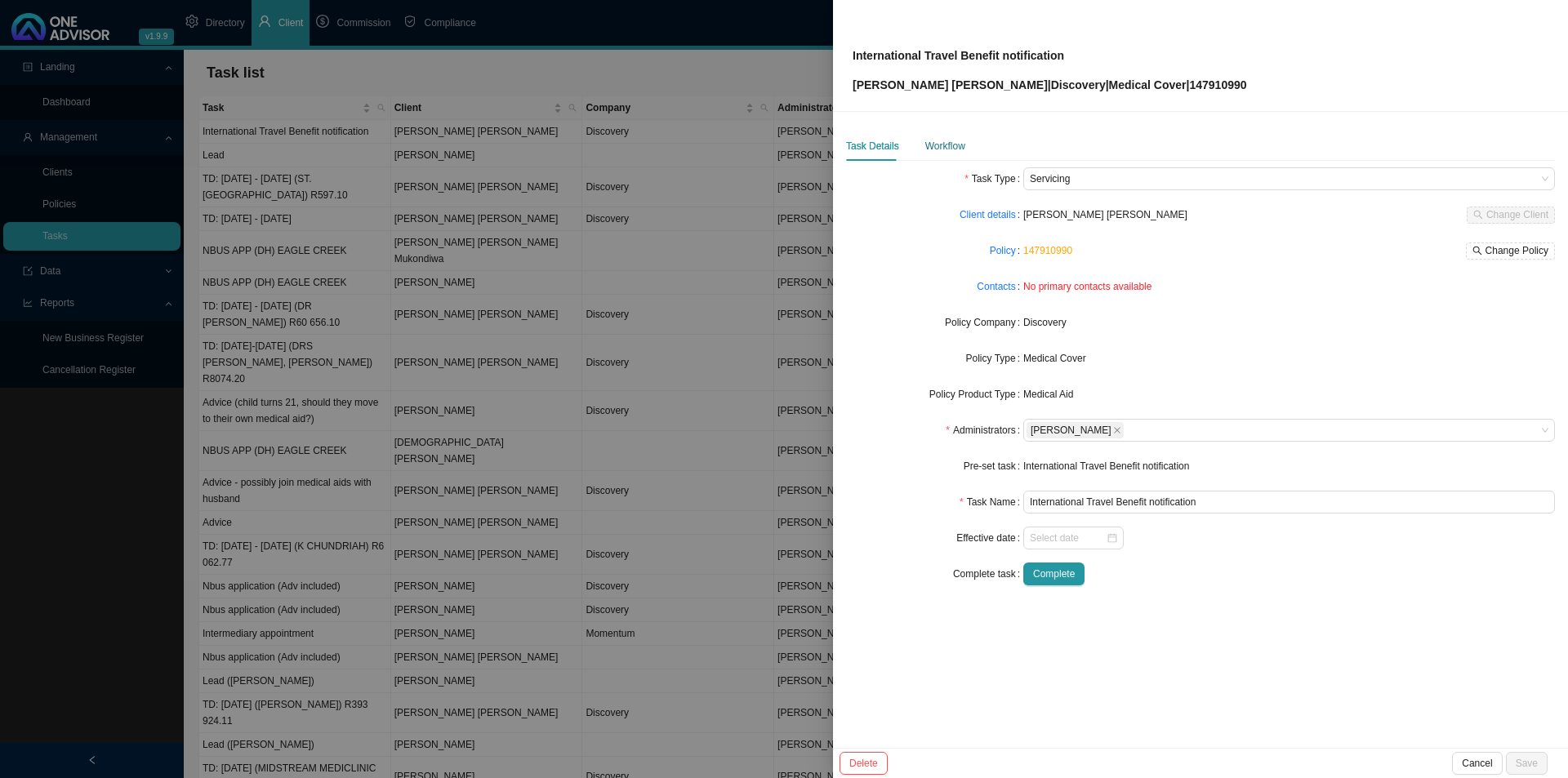
click at [941, 145] on div "Workflow" at bounding box center [945, 146] width 40 height 16
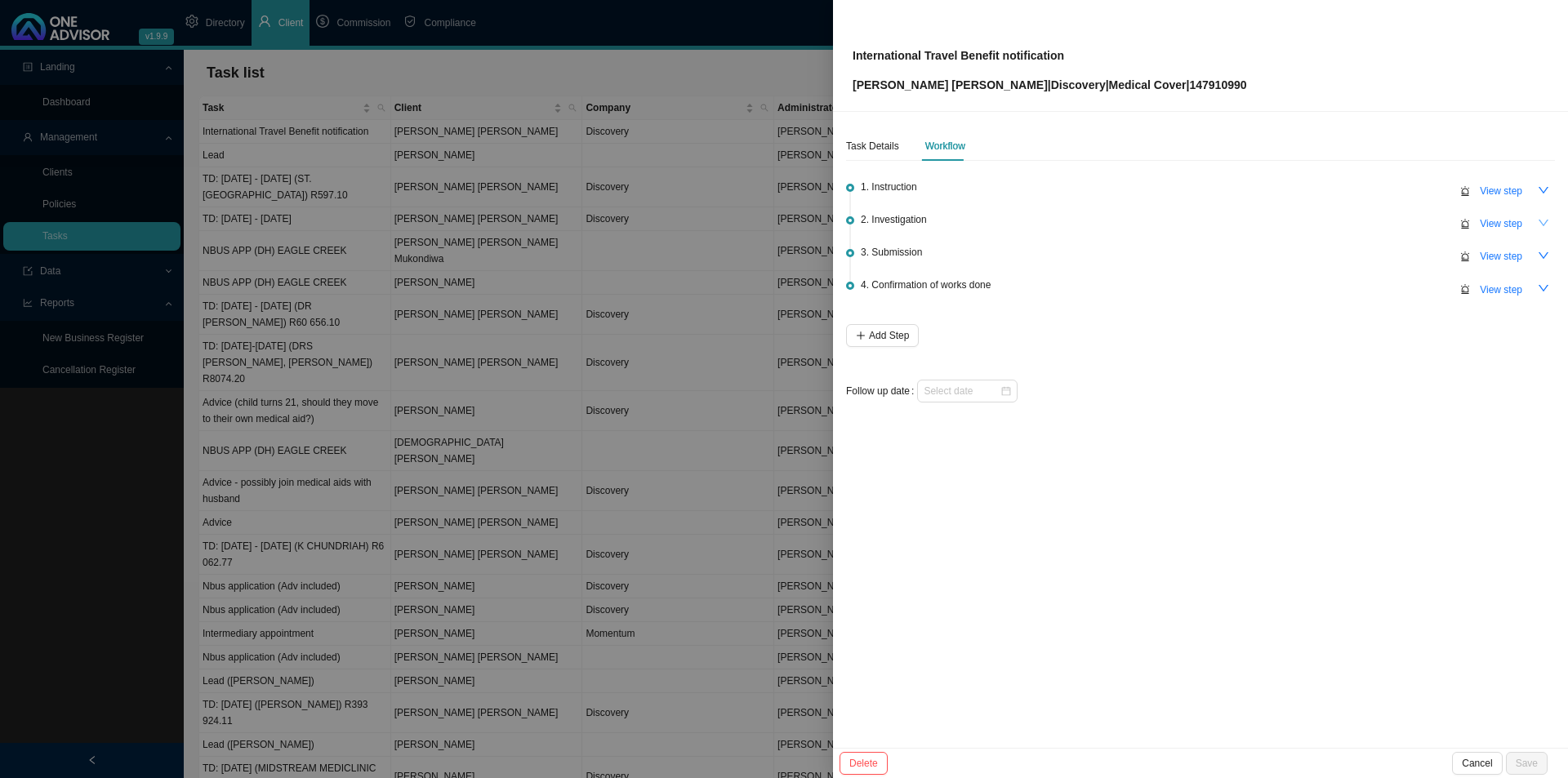
click at [1538, 220] on icon "down" at bounding box center [1543, 222] width 11 height 11
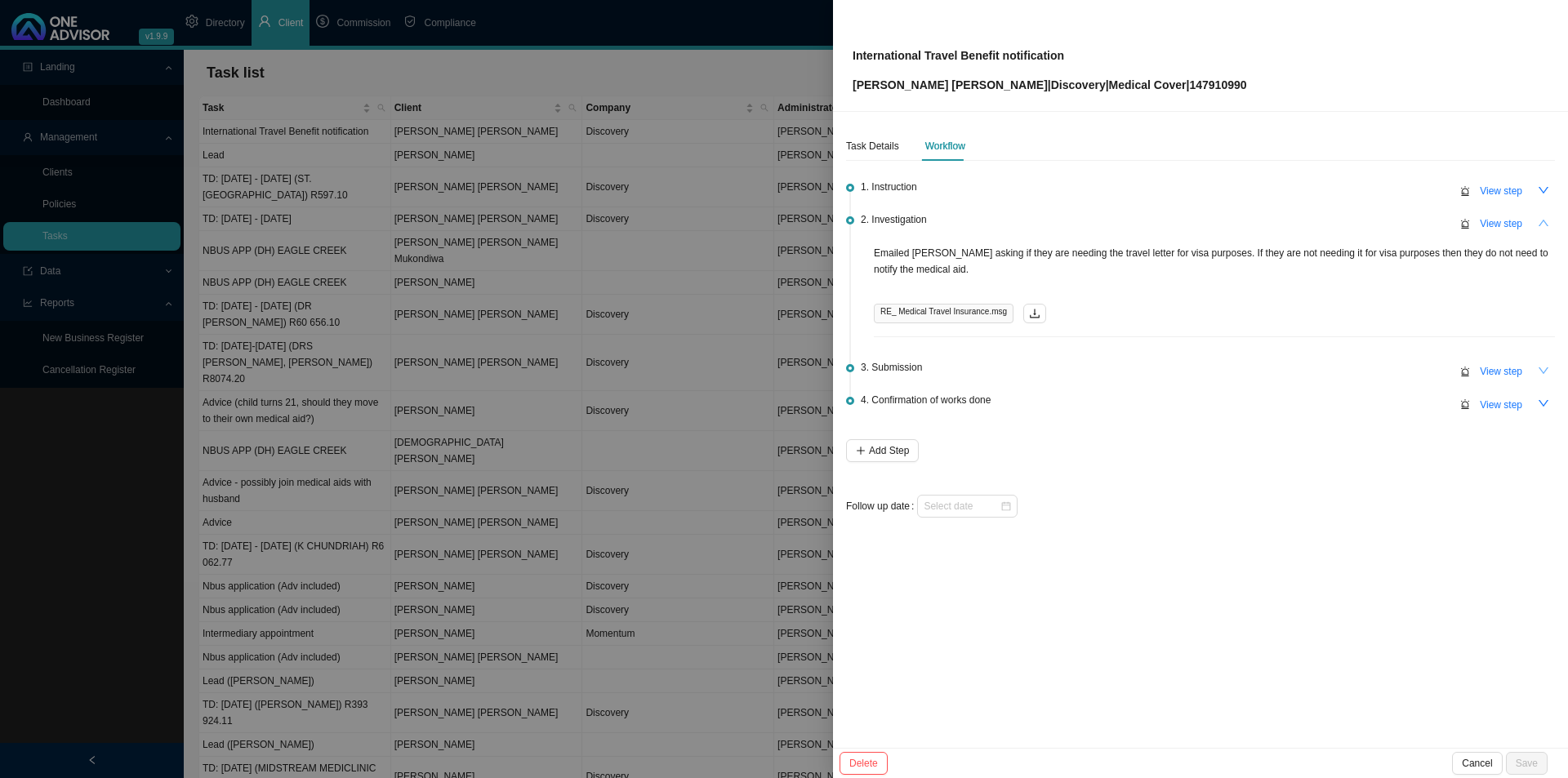
click at [1540, 368] on icon "down" at bounding box center [1542, 370] width 9 height 7
click at [1540, 368] on icon "up" at bounding box center [1543, 370] width 11 height 11
click at [1502, 396] on span "View step" at bounding box center [1500, 404] width 42 height 16
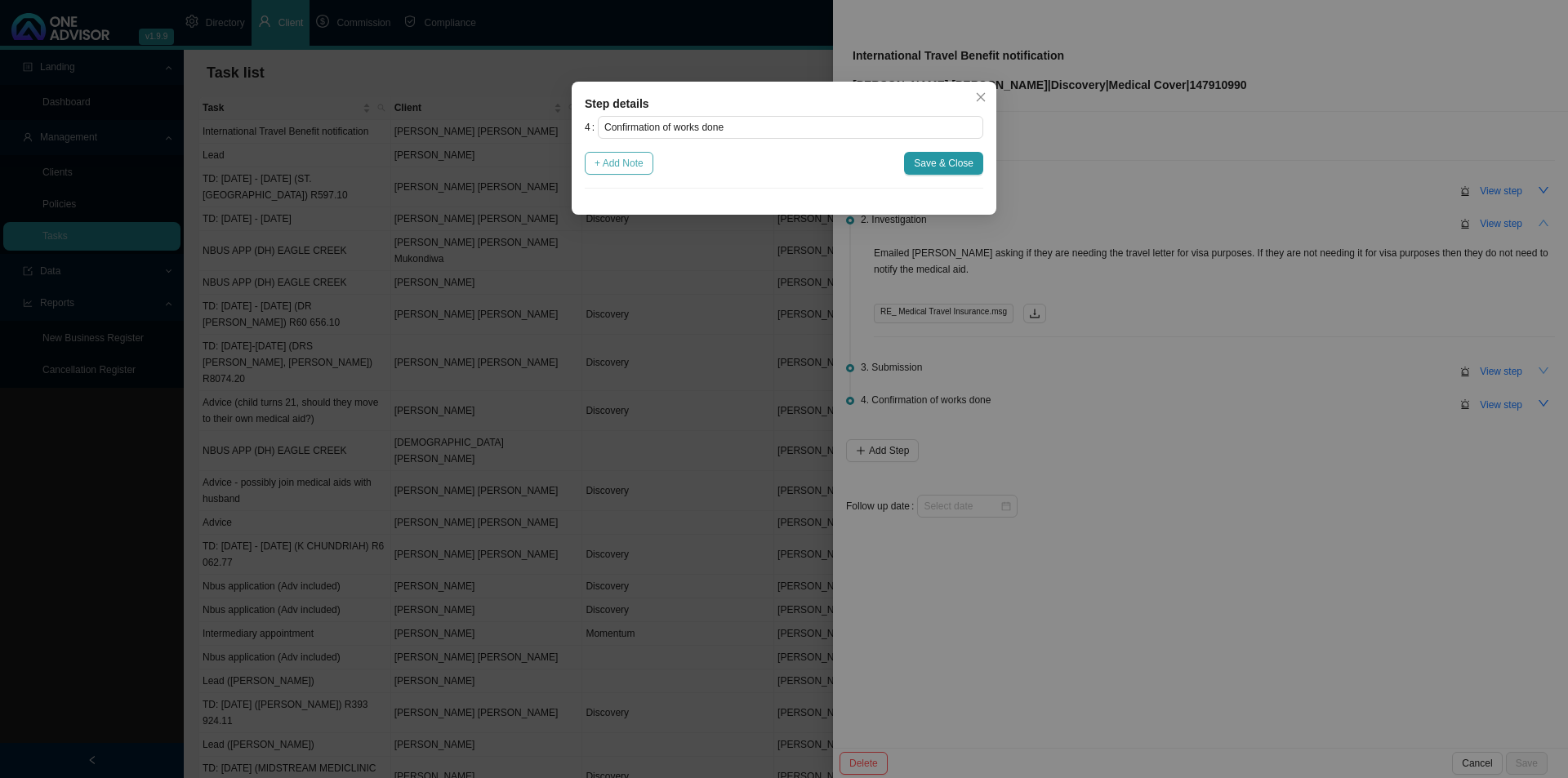
click at [631, 153] on button "+ Add Note" at bounding box center [619, 163] width 69 height 23
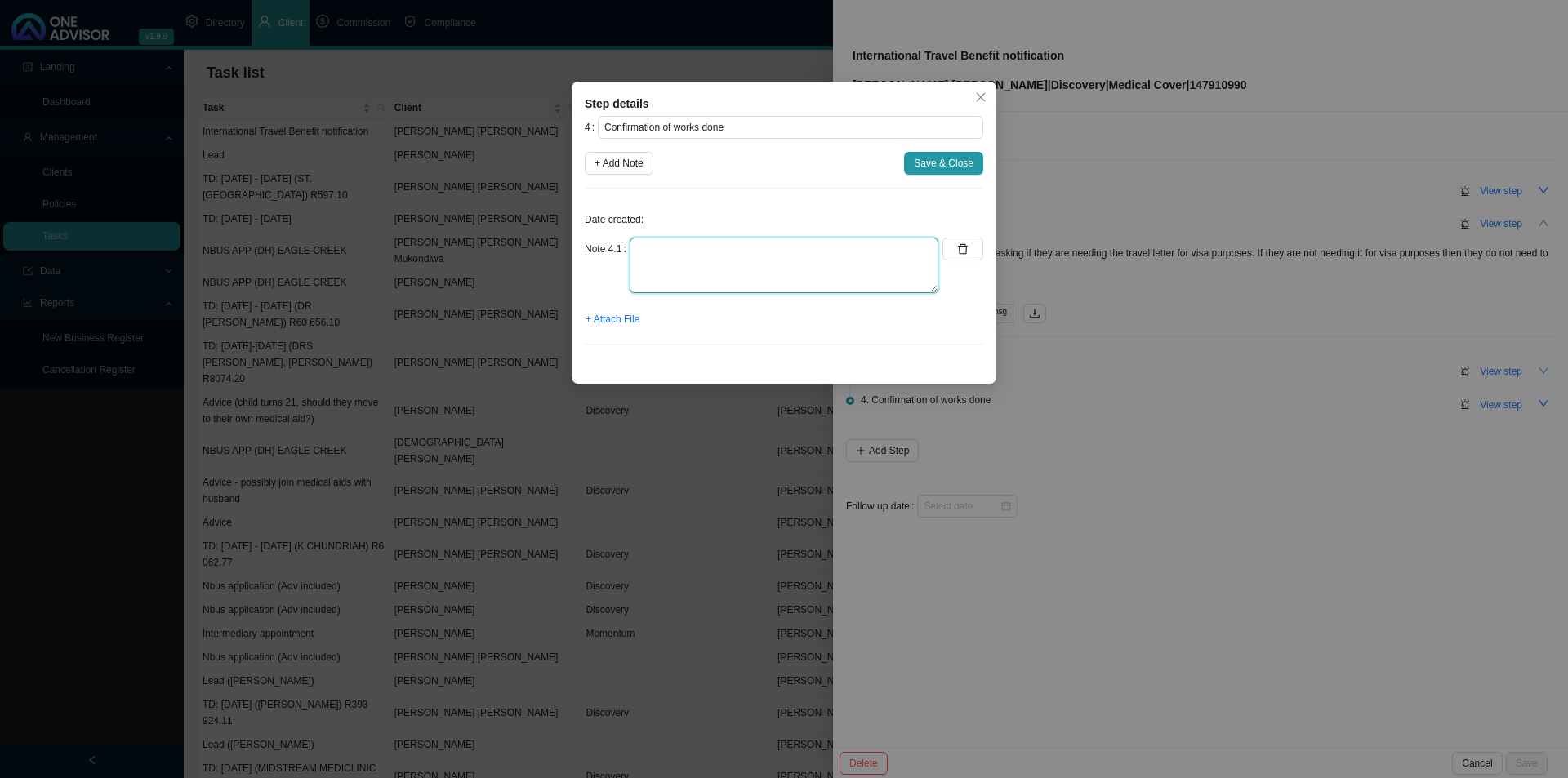
click at [714, 263] on textarea at bounding box center [784, 265] width 309 height 55
click at [618, 314] on span "+ Attach File" at bounding box center [612, 319] width 54 height 16
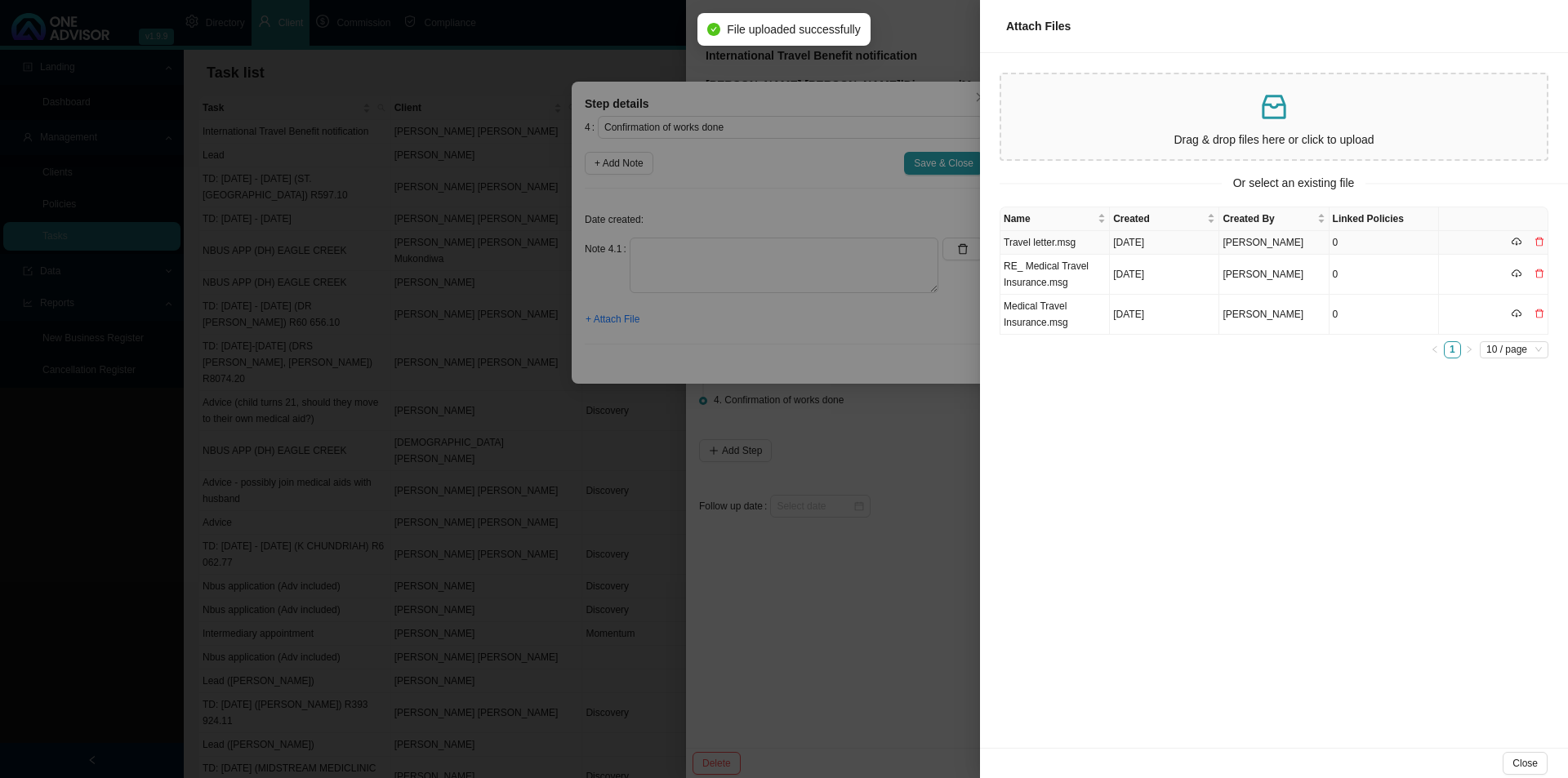
click at [1070, 246] on td "Travel letter.msg" at bounding box center [1054, 242] width 109 height 23
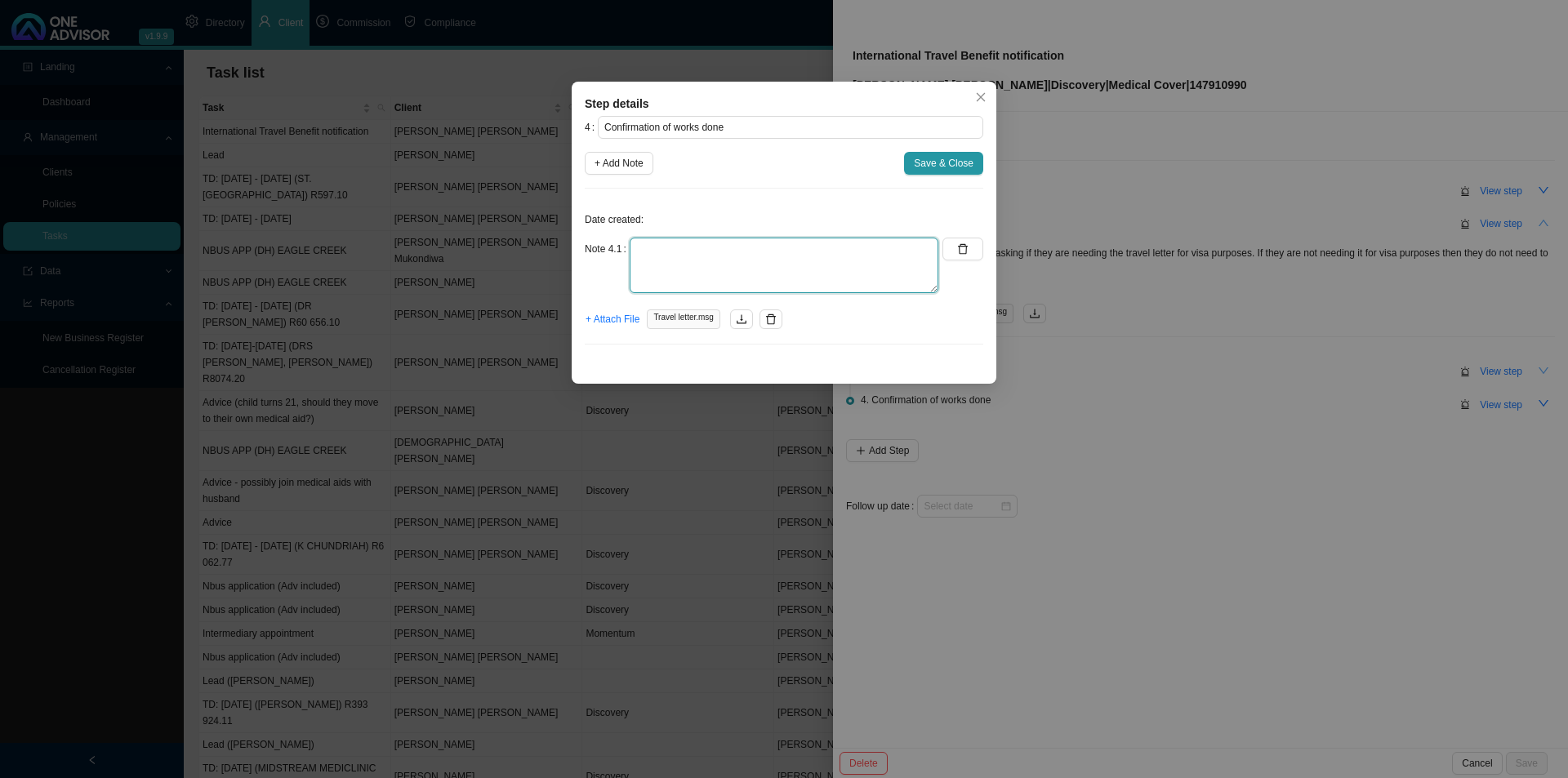
click at [684, 271] on textarea at bounding box center [784, 265] width 309 height 55
type textarea "Sent travel letter"
click at [955, 167] on span "Save & Close" at bounding box center [943, 163] width 59 height 16
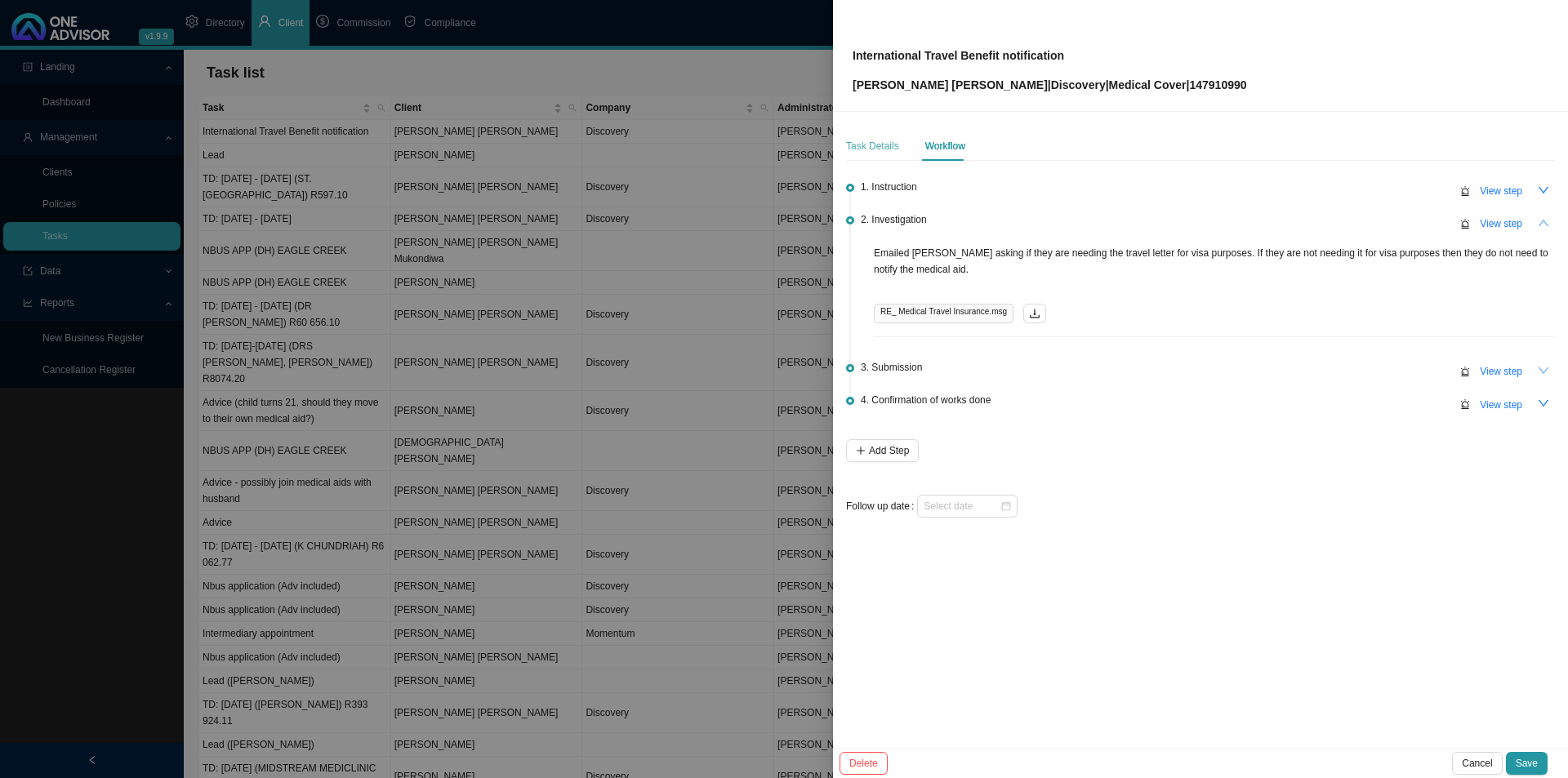
click at [867, 156] on div "Task Details" at bounding box center [872, 146] width 53 height 29
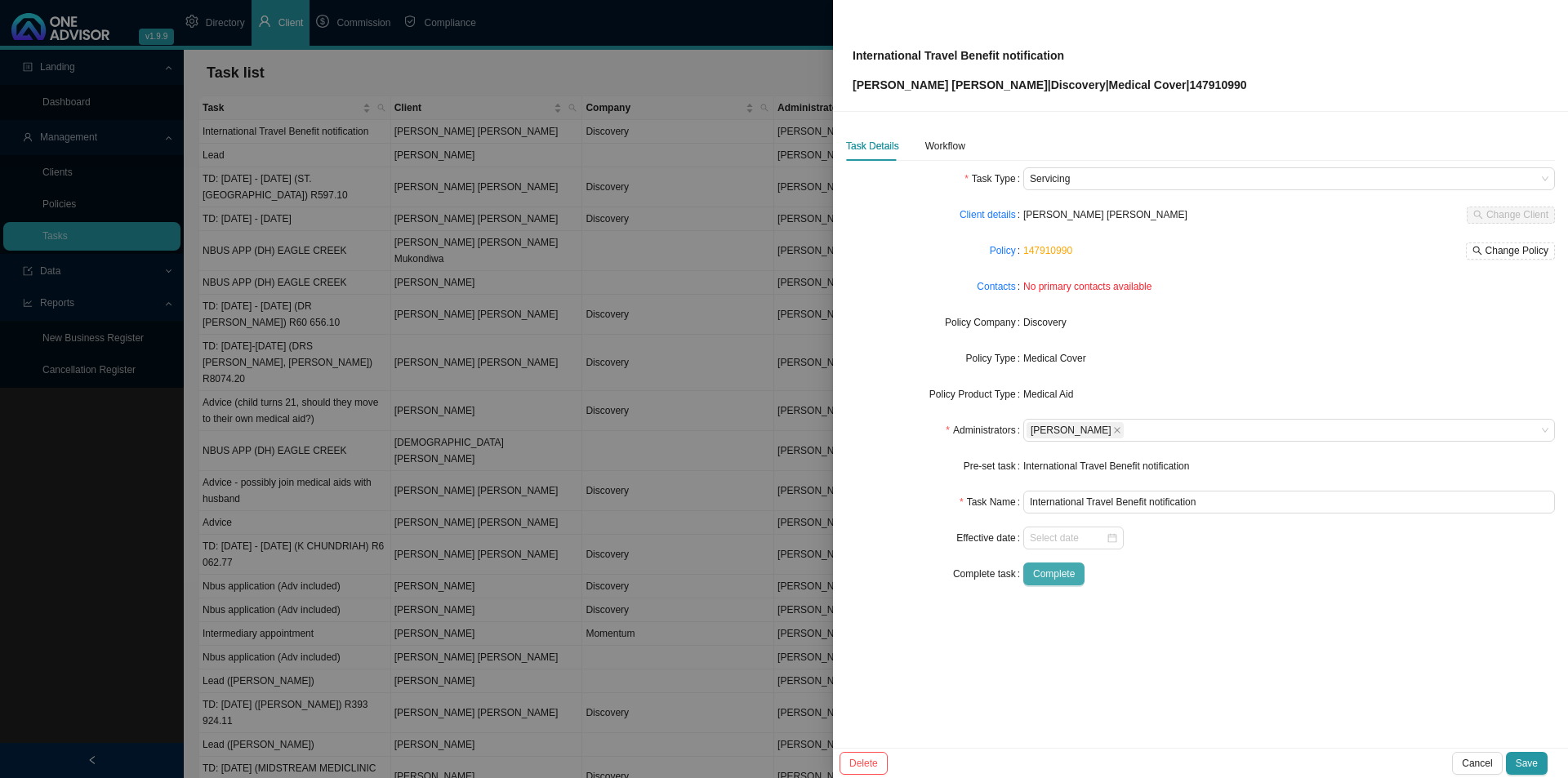
click at [1066, 569] on span "Complete" at bounding box center [1053, 573] width 41 height 16
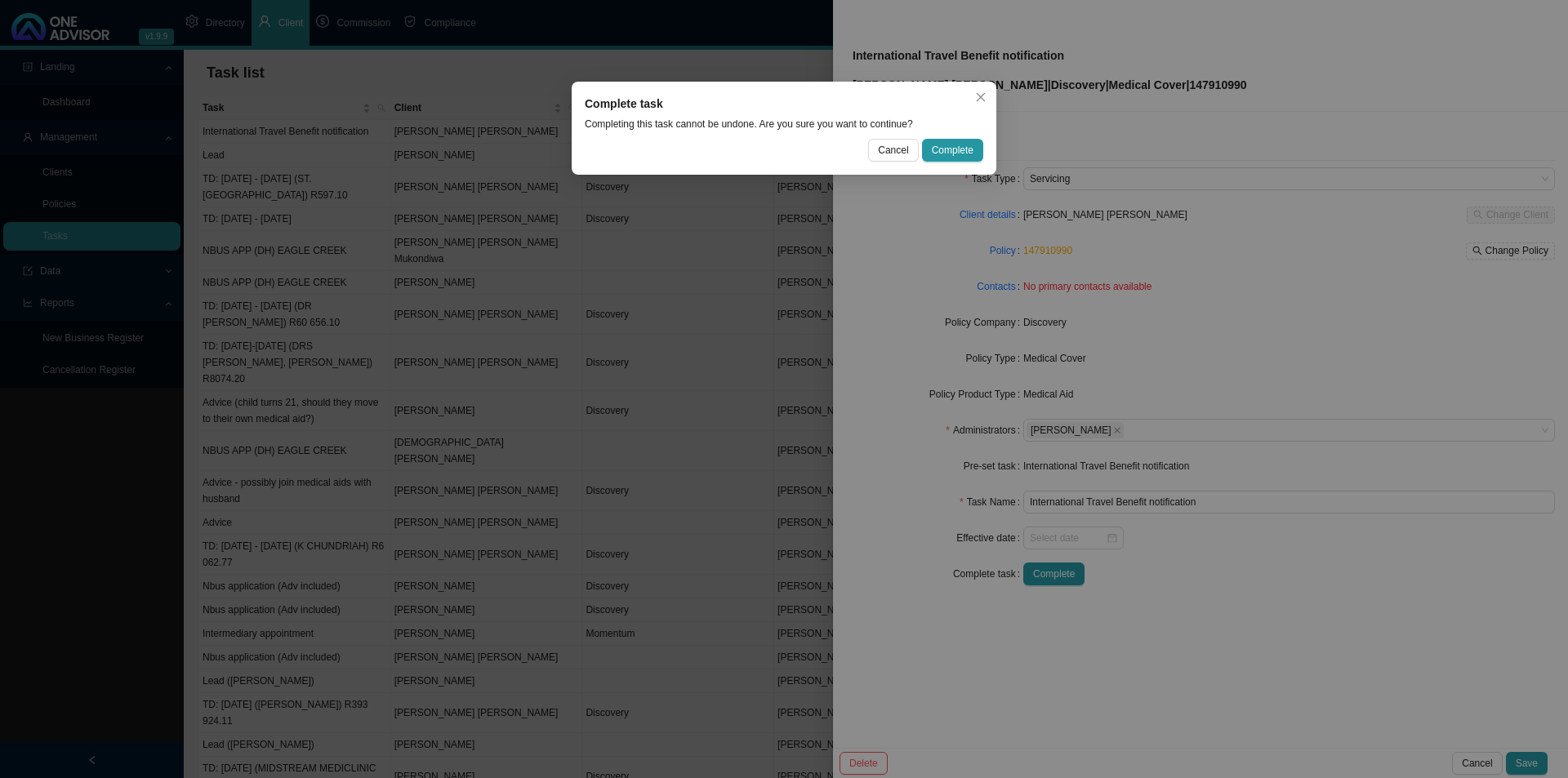
click at [968, 138] on div "Complete task Completing this task cannot be undone. Are you sure you want to c…" at bounding box center [784, 128] width 425 height 93
click at [966, 143] on span "Complete" at bounding box center [953, 150] width 41 height 16
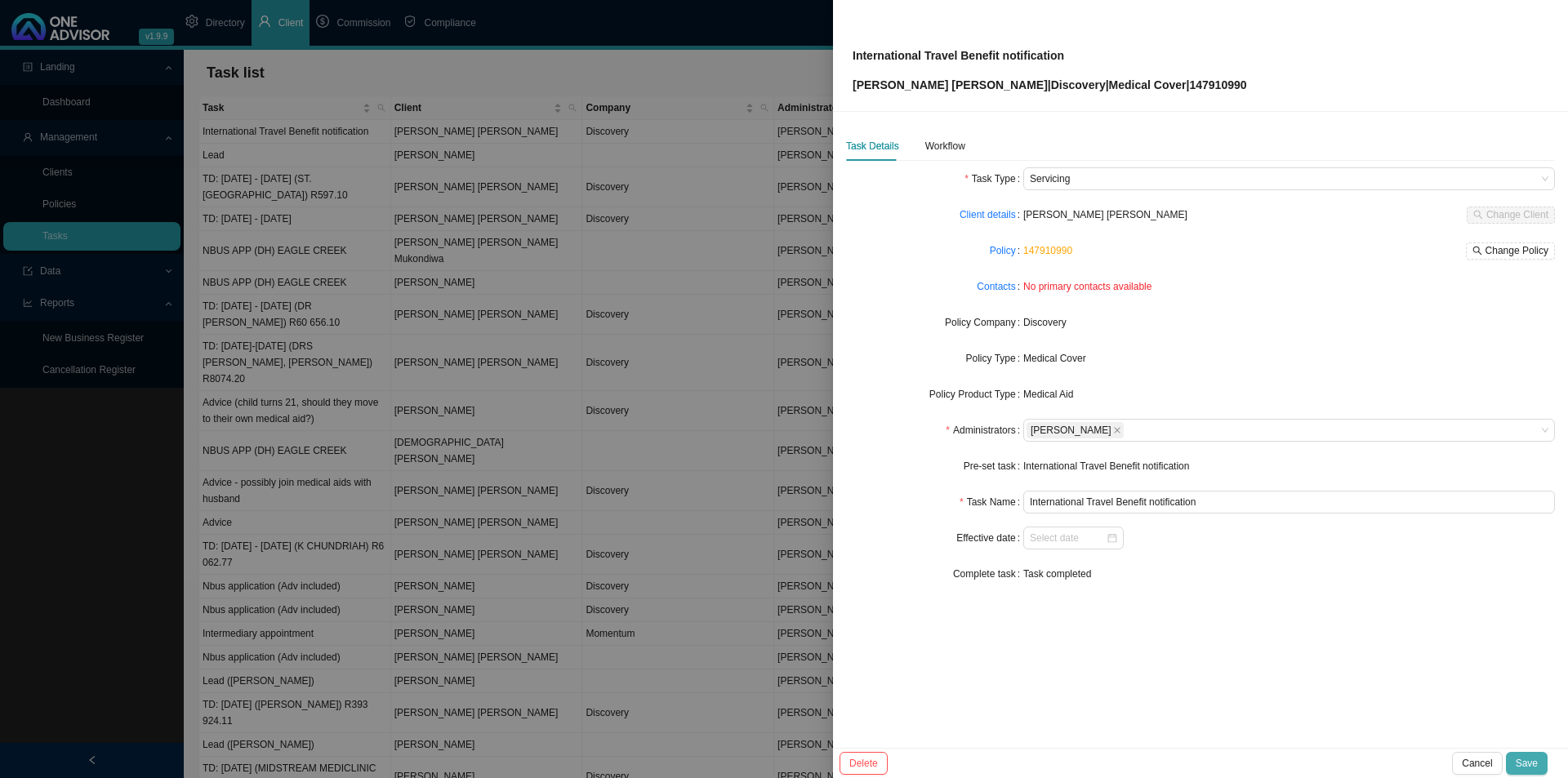
click at [1526, 757] on span "Save" at bounding box center [1527, 762] width 22 height 16
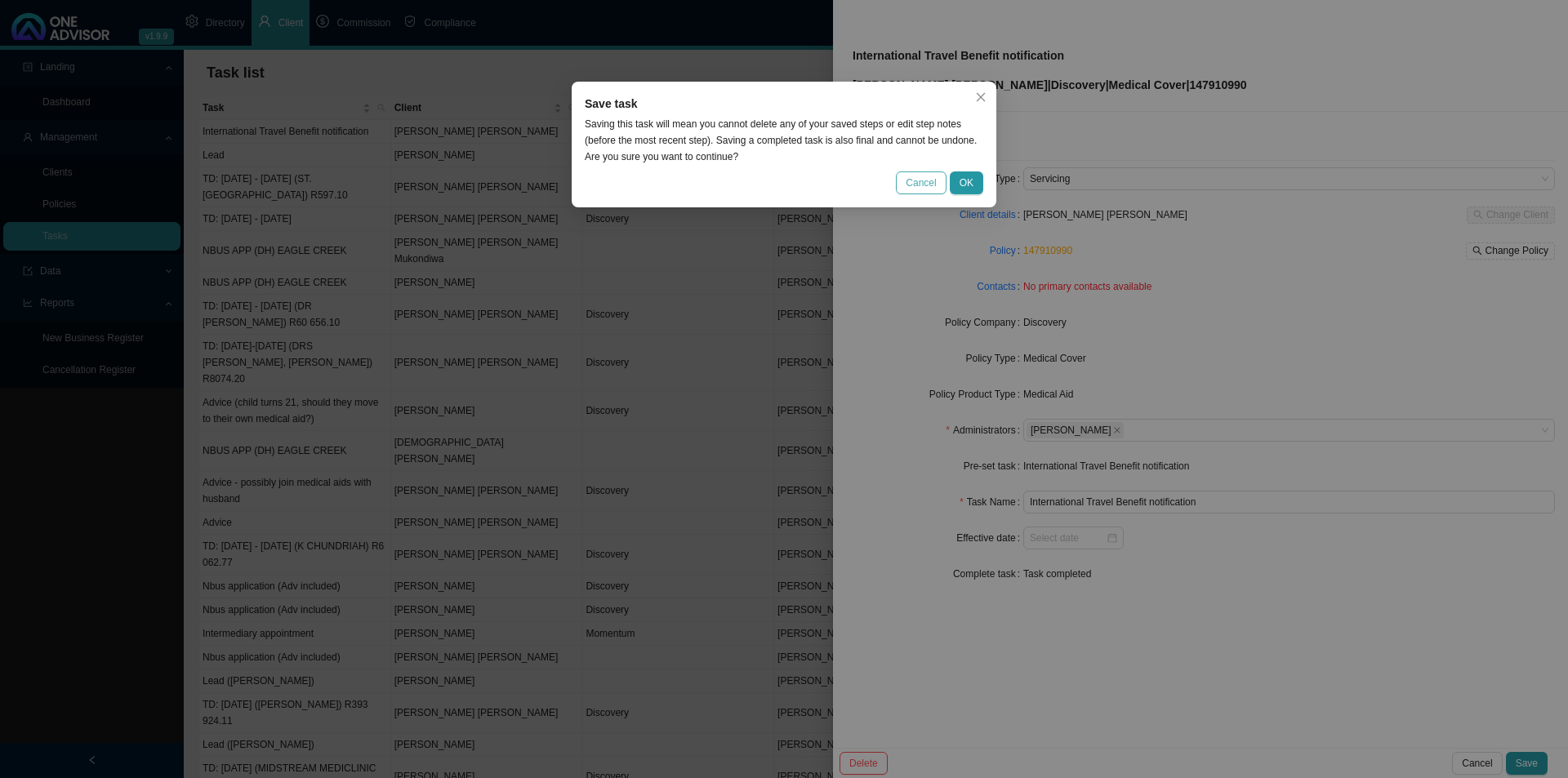
click at [913, 184] on span "Cancel" at bounding box center [920, 183] width 30 height 16
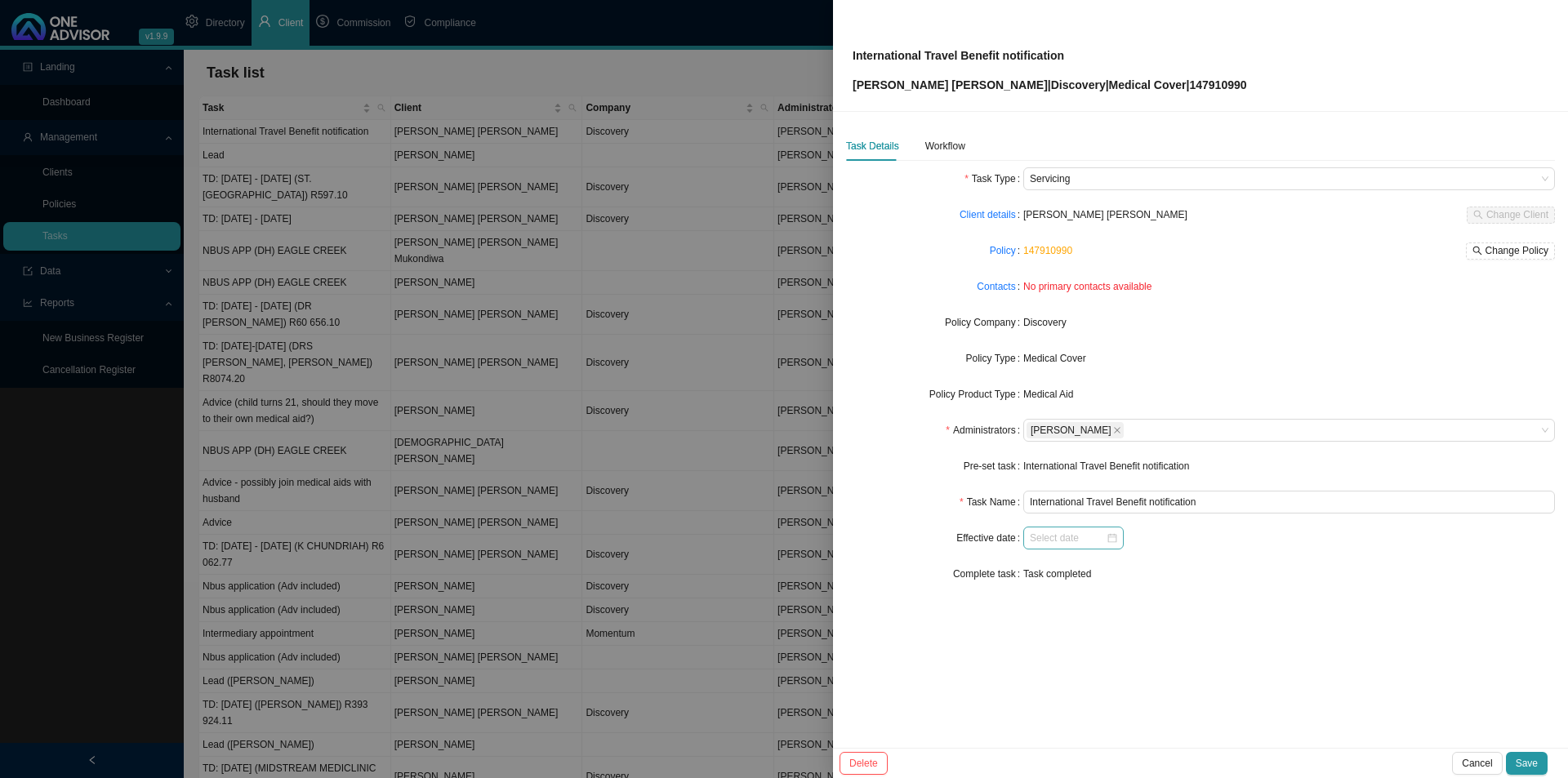
click at [1115, 538] on div at bounding box center [1072, 538] width 87 height 16
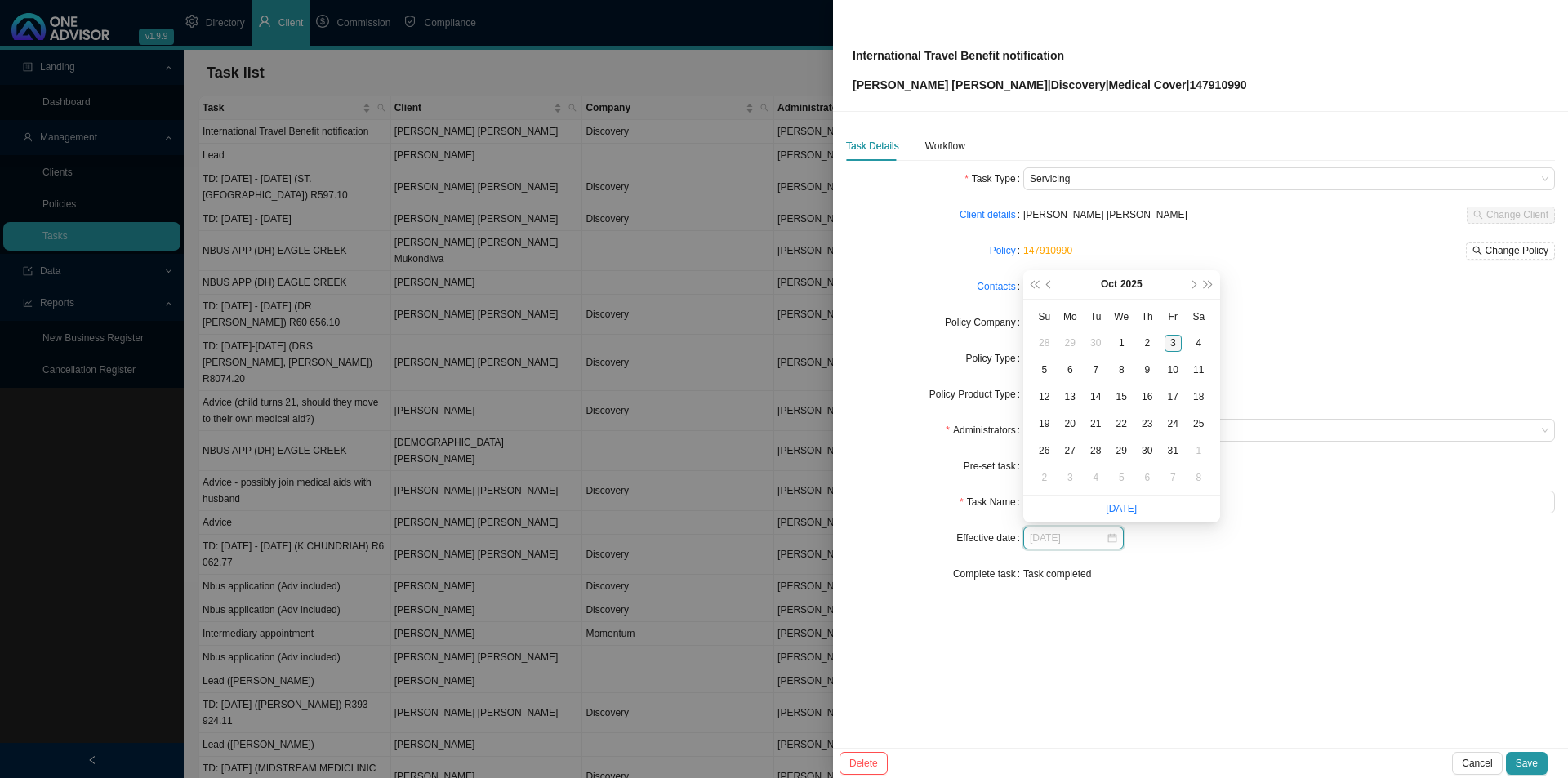
type input "[DATE]"
click at [1196, 282] on button "next-year" at bounding box center [1192, 284] width 16 height 28
type input "[DATE]"
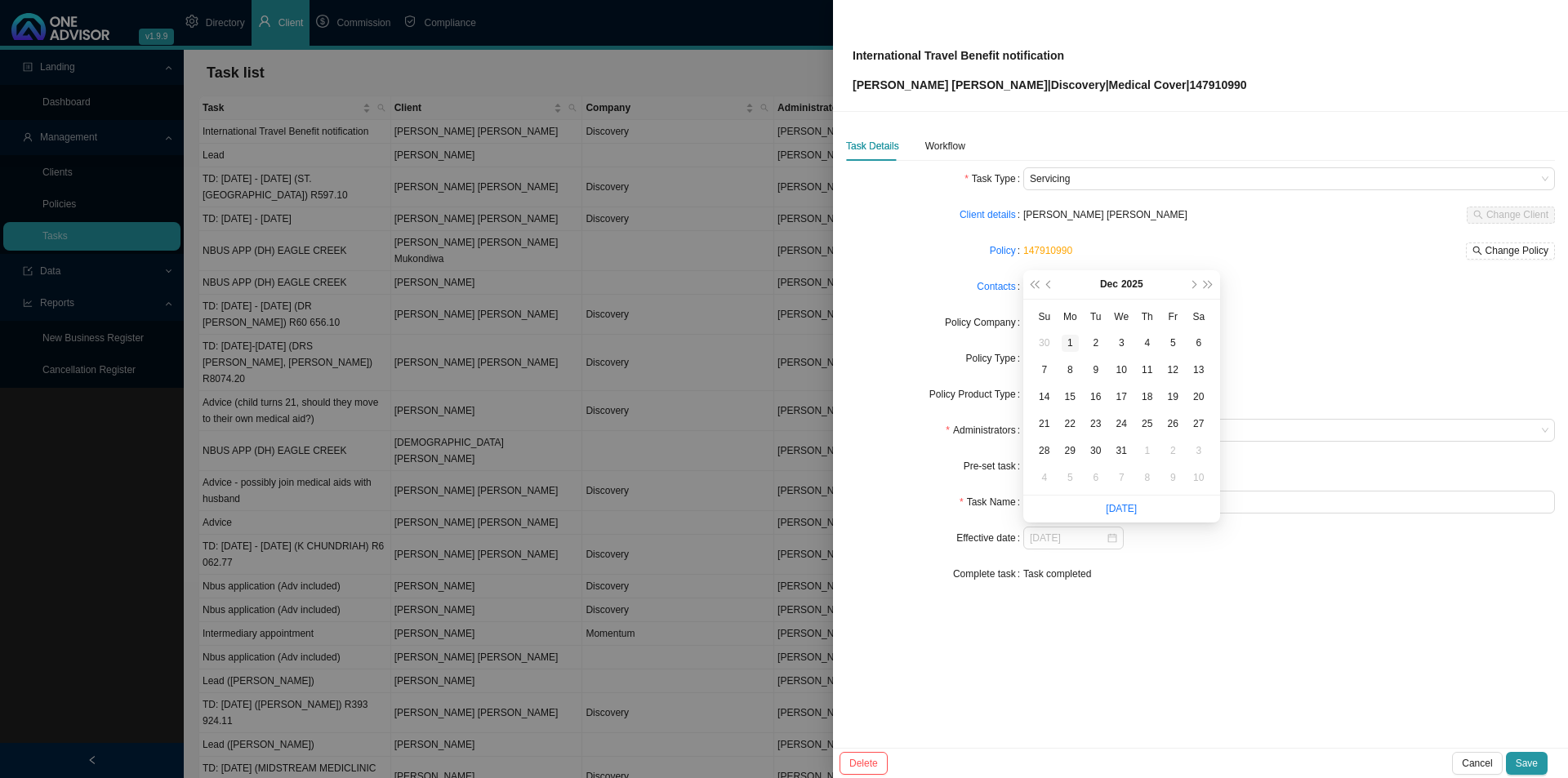
click at [1072, 347] on div "1" at bounding box center [1070, 343] width 17 height 17
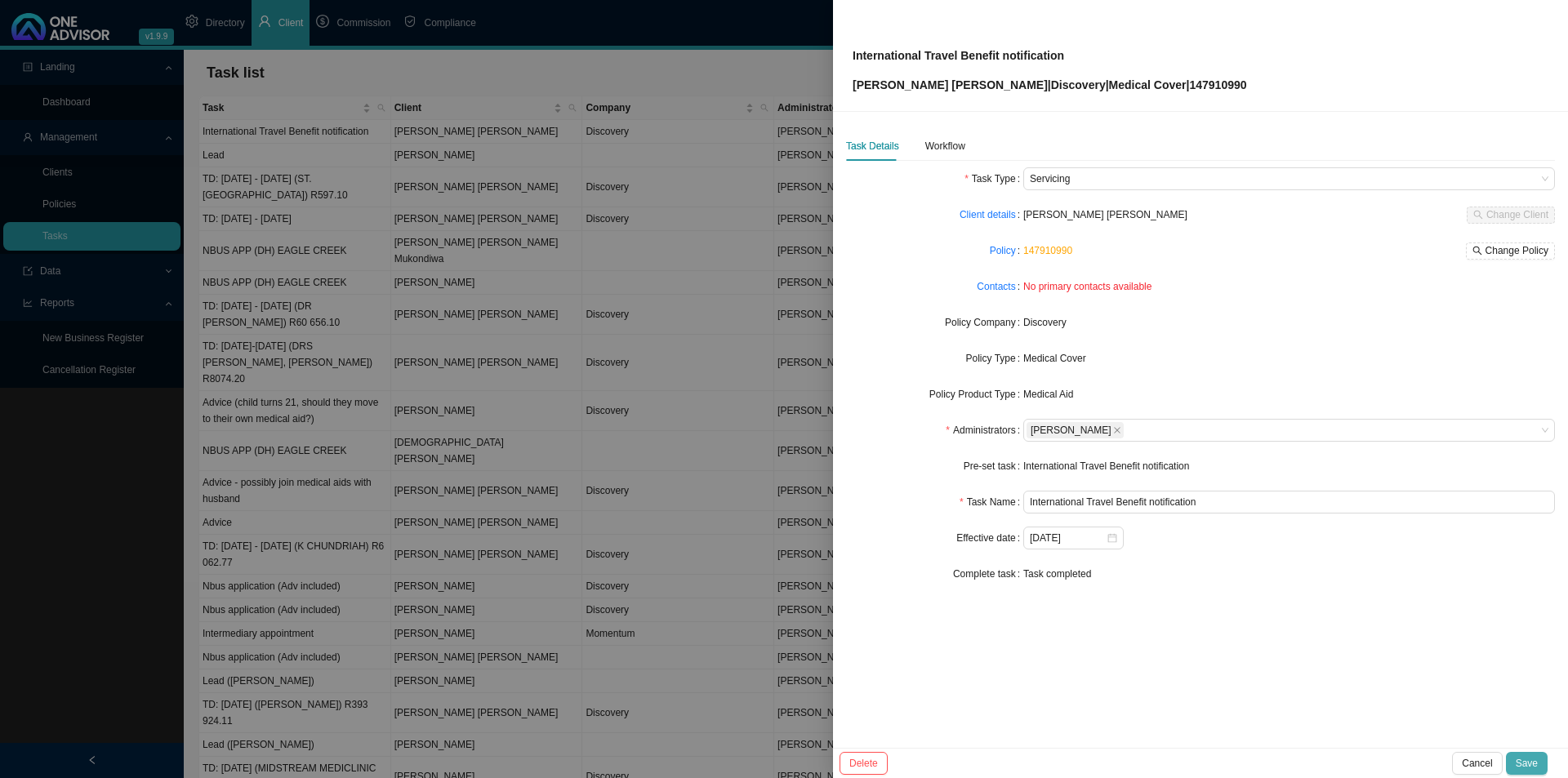
click at [1526, 762] on span "Save" at bounding box center [1527, 762] width 22 height 16
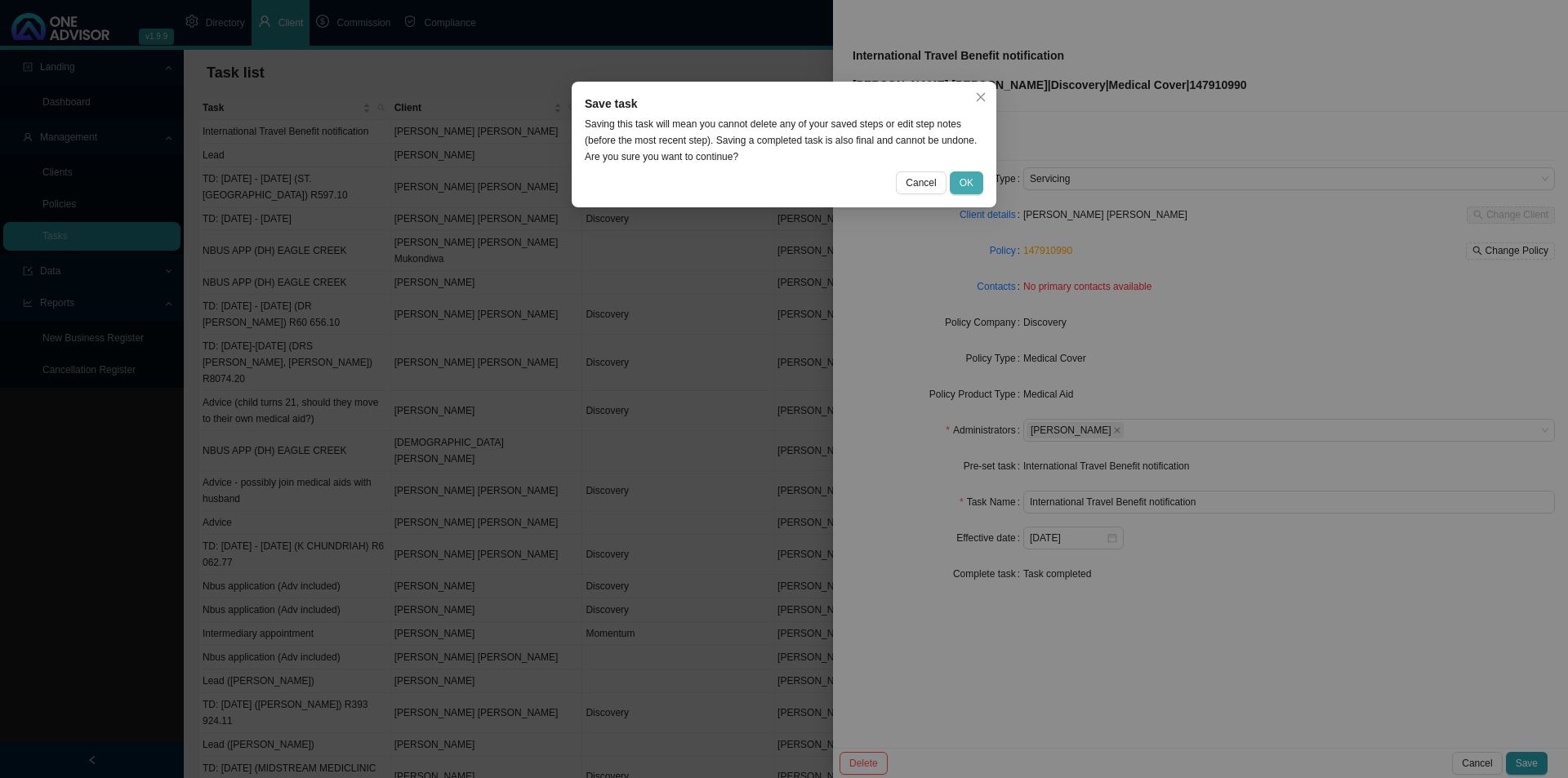
click at [969, 179] on span "OK" at bounding box center [966, 183] width 14 height 16
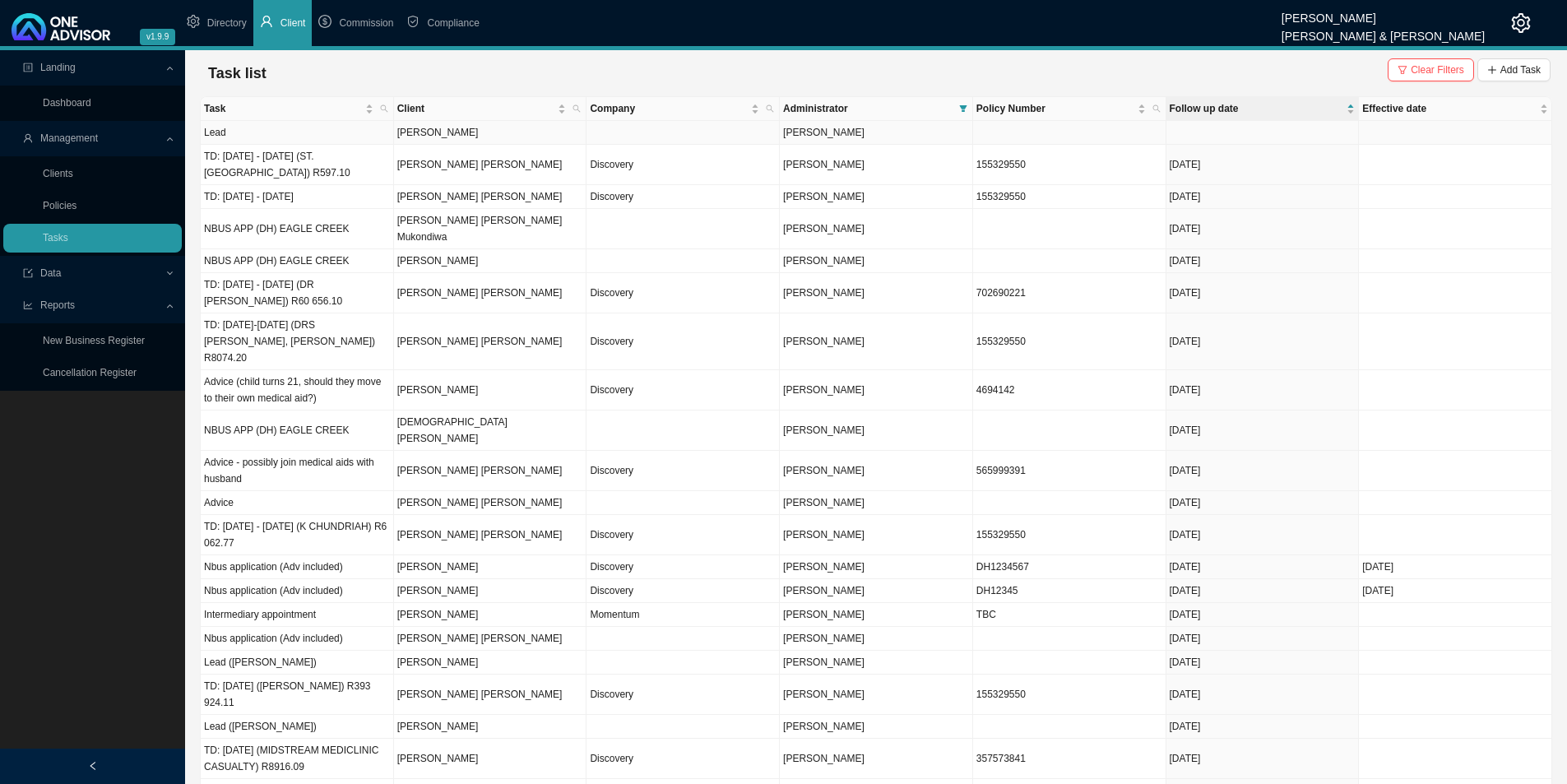
click at [466, 137] on td "[PERSON_NAME]" at bounding box center [491, 132] width 194 height 23
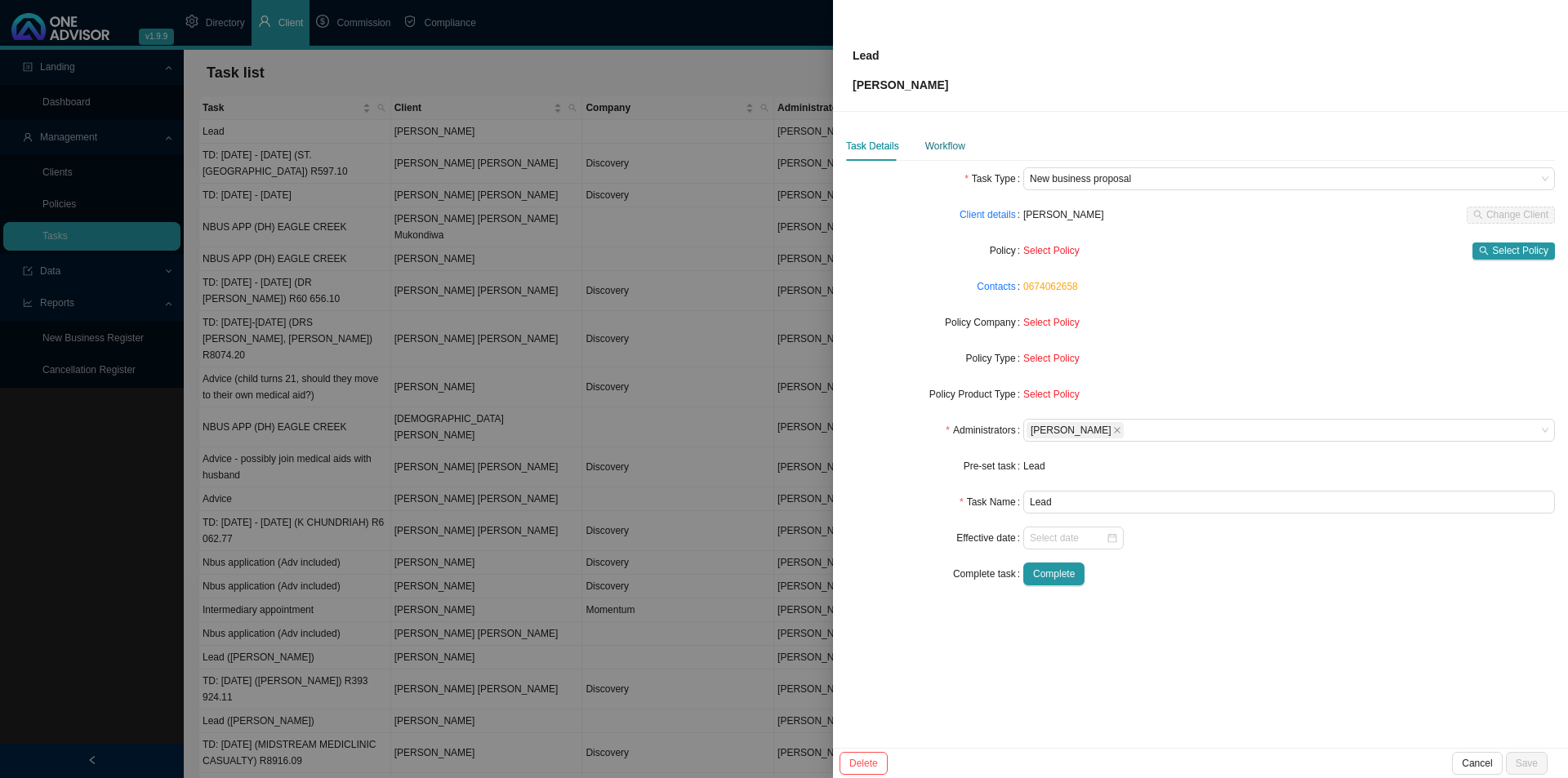
click at [942, 143] on div "Workflow" at bounding box center [945, 146] width 40 height 16
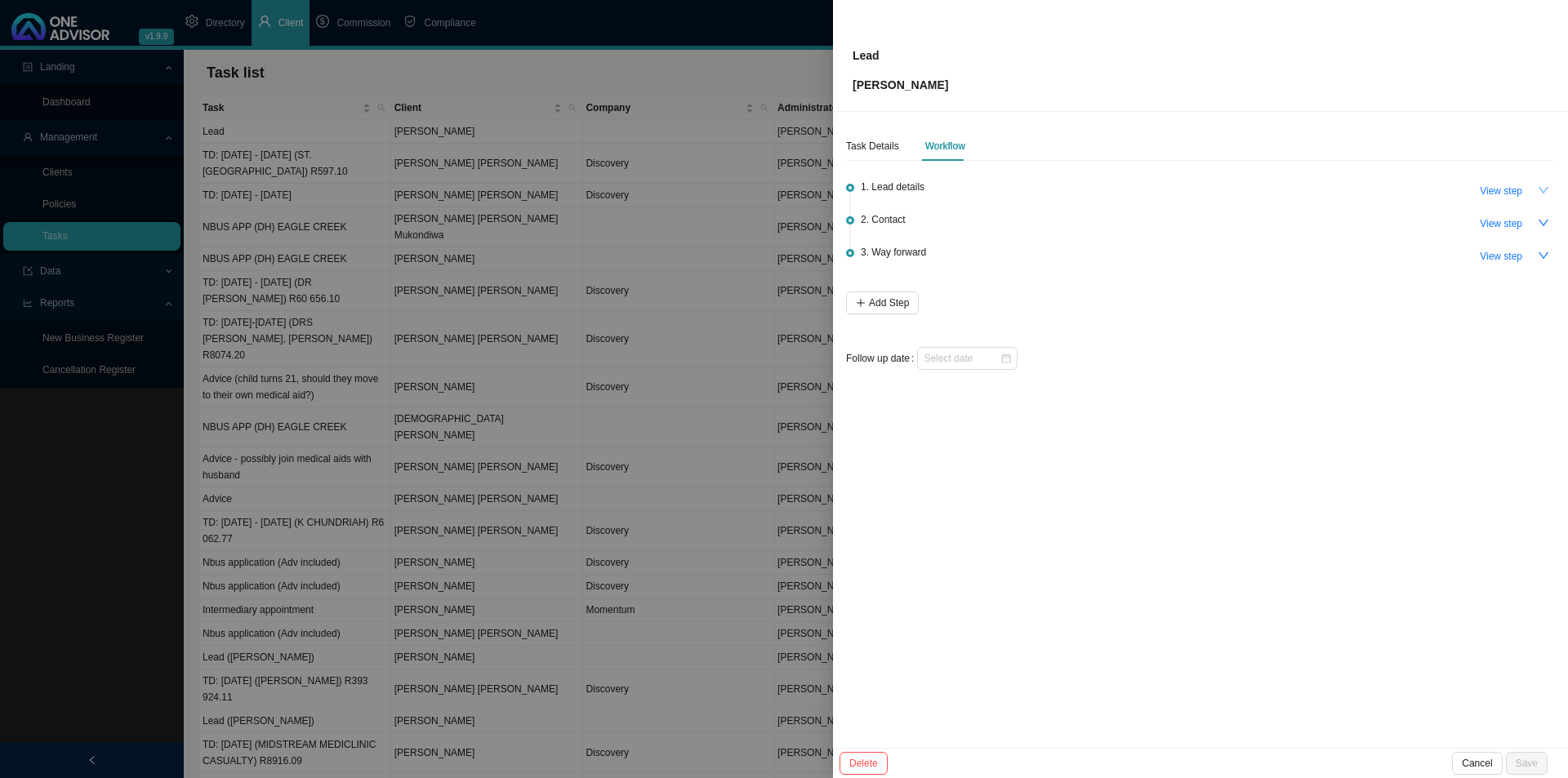
click at [1542, 187] on icon "down" at bounding box center [1543, 190] width 11 height 11
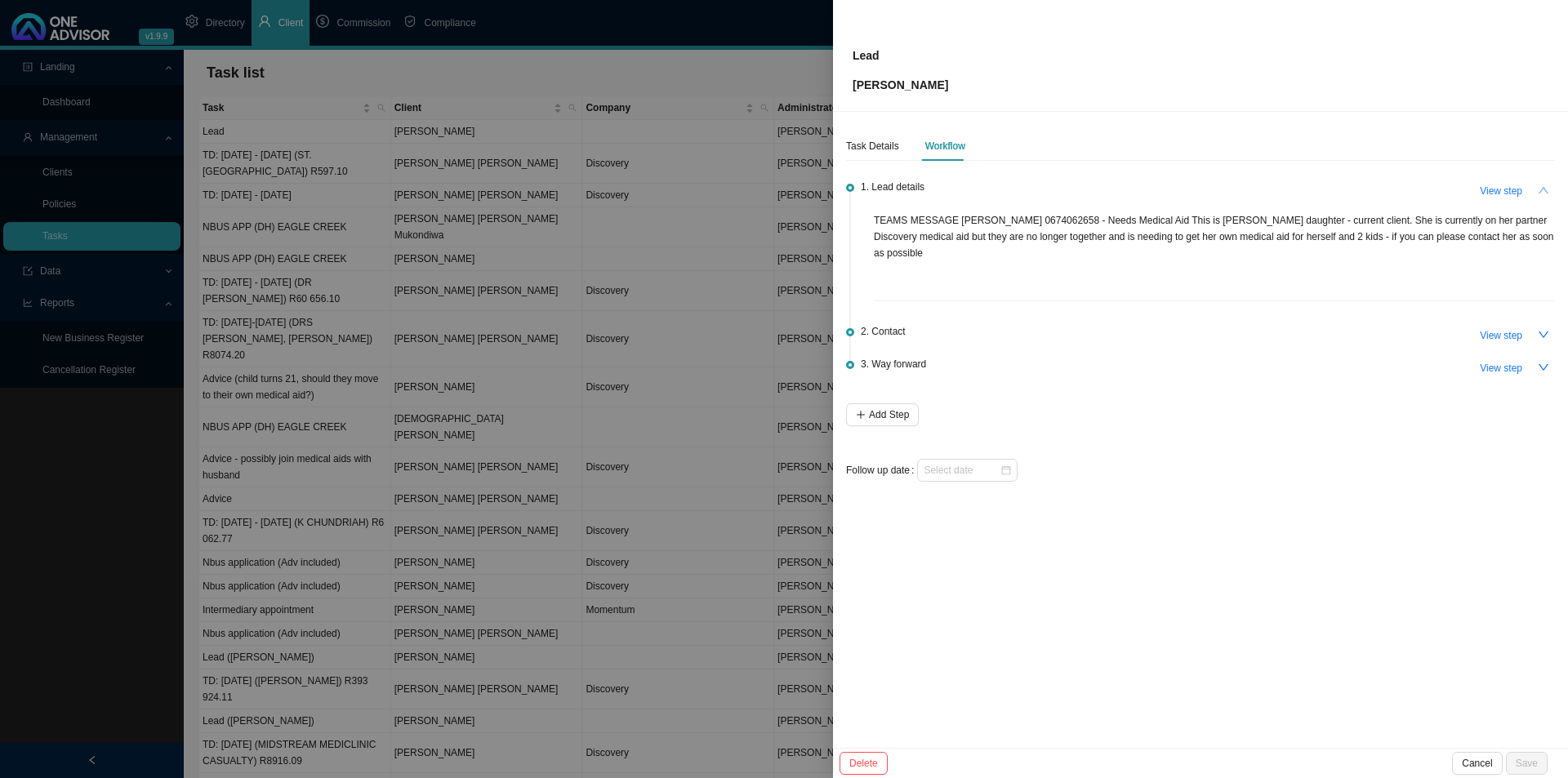
click at [1542, 187] on icon "up" at bounding box center [1543, 190] width 11 height 11
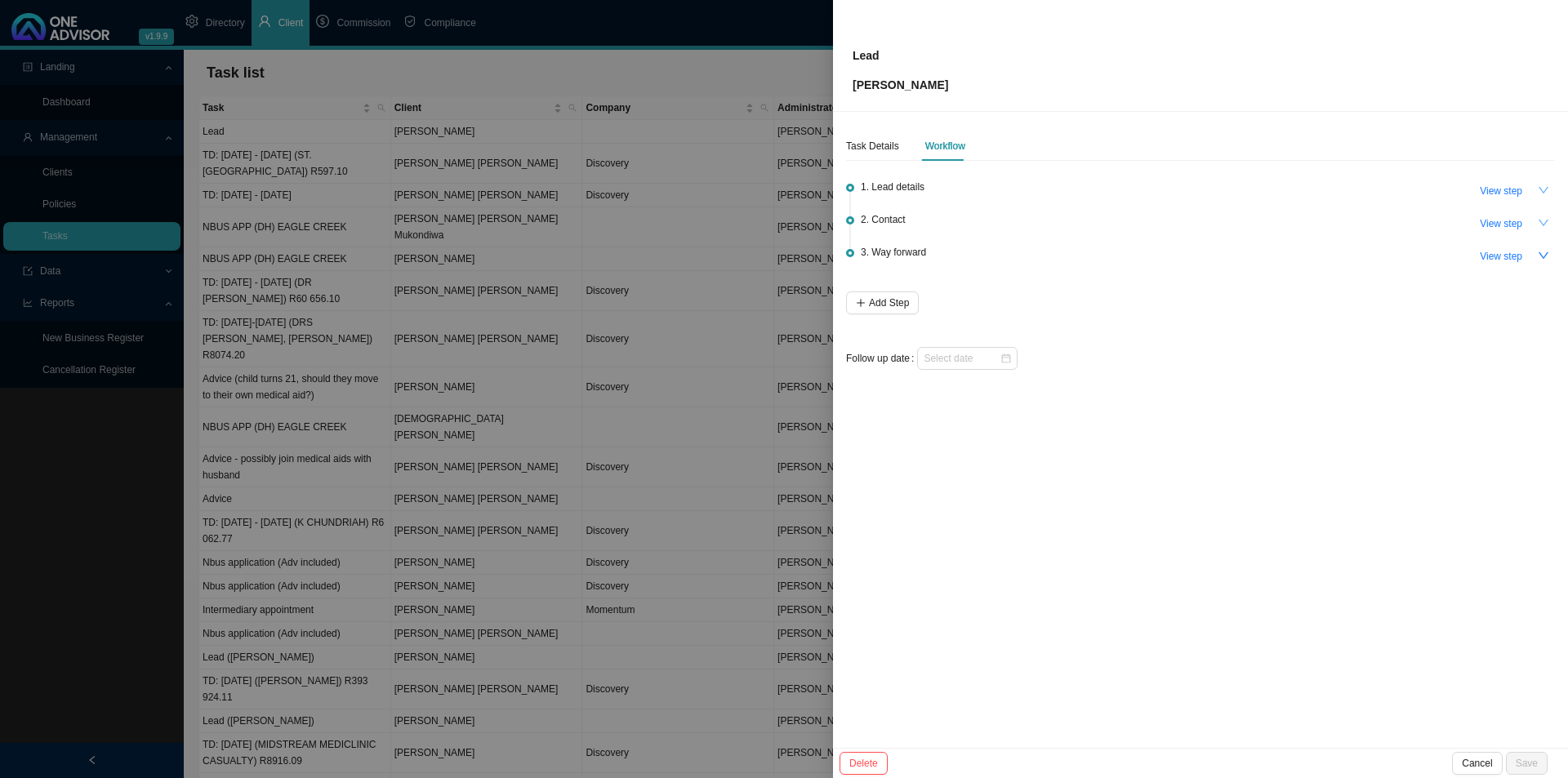
click at [1548, 215] on button "button" at bounding box center [1543, 222] width 23 height 23
click at [1501, 251] on span "View step" at bounding box center [1500, 256] width 42 height 16
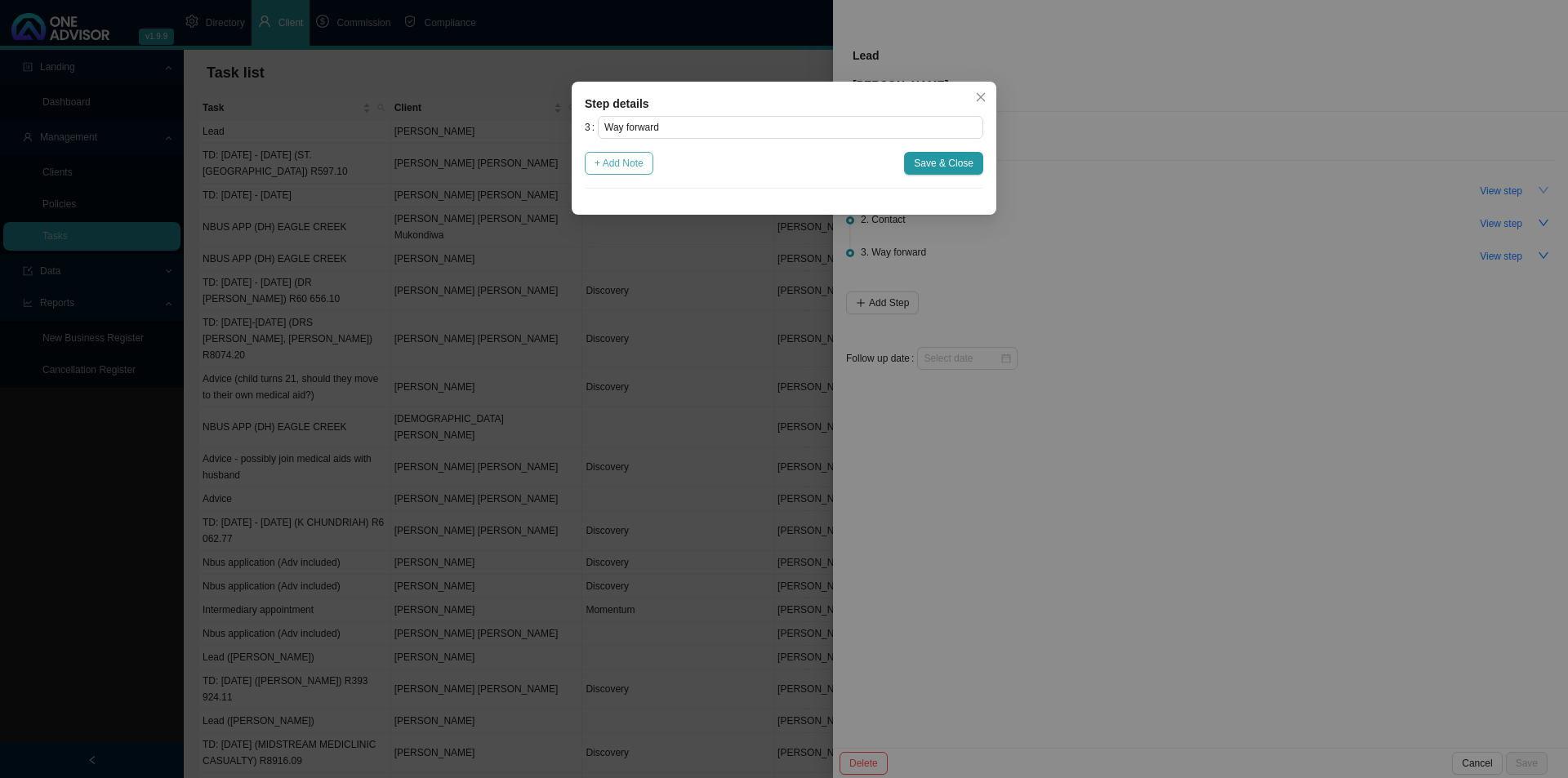
click at [616, 162] on span "+ Add Note" at bounding box center [619, 163] width 49 height 16
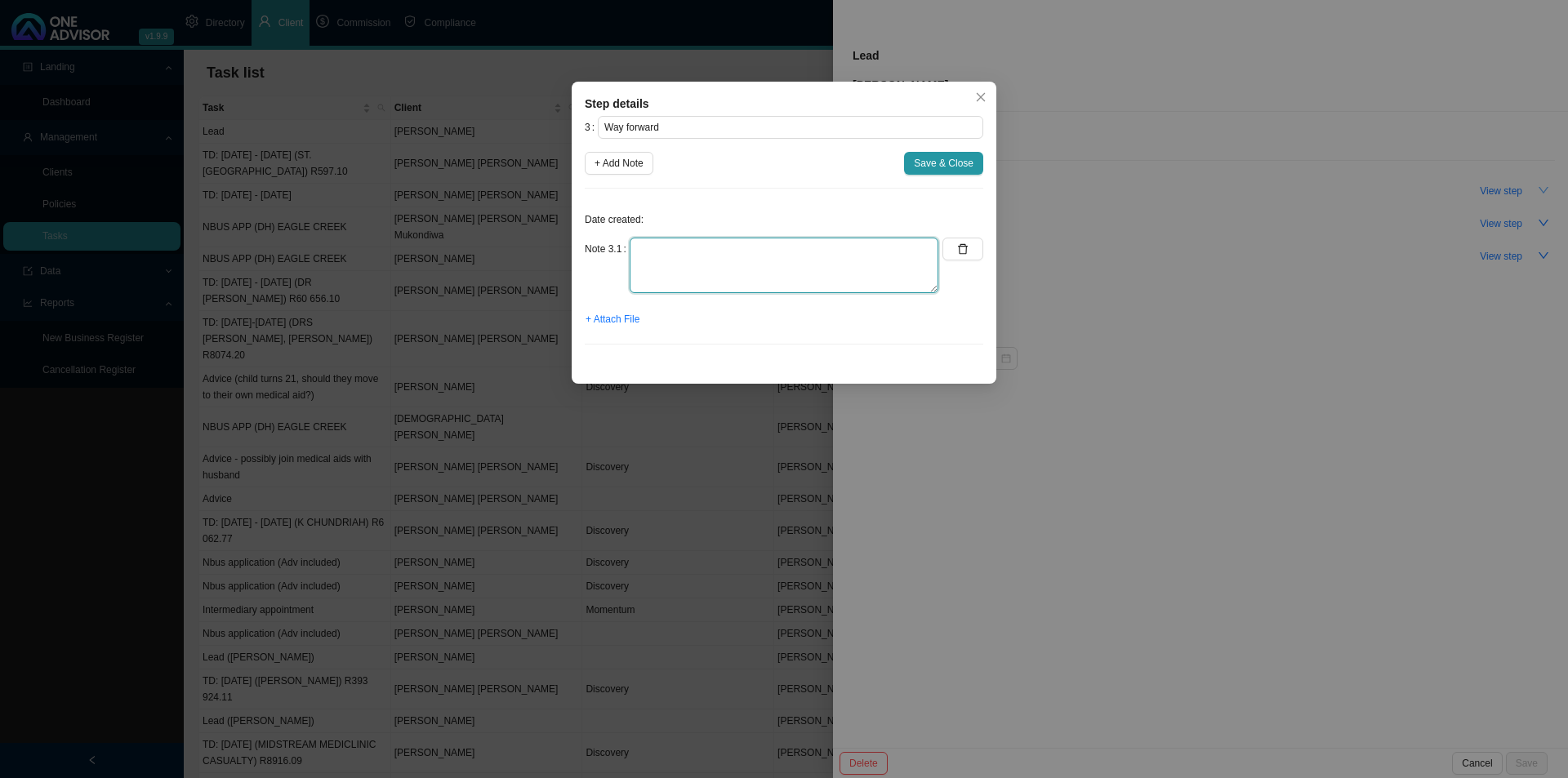
click at [666, 256] on textarea at bounding box center [784, 265] width 309 height 55
type textarea "No response from client. Closing"
click at [937, 170] on span "Save & Close" at bounding box center [943, 163] width 59 height 16
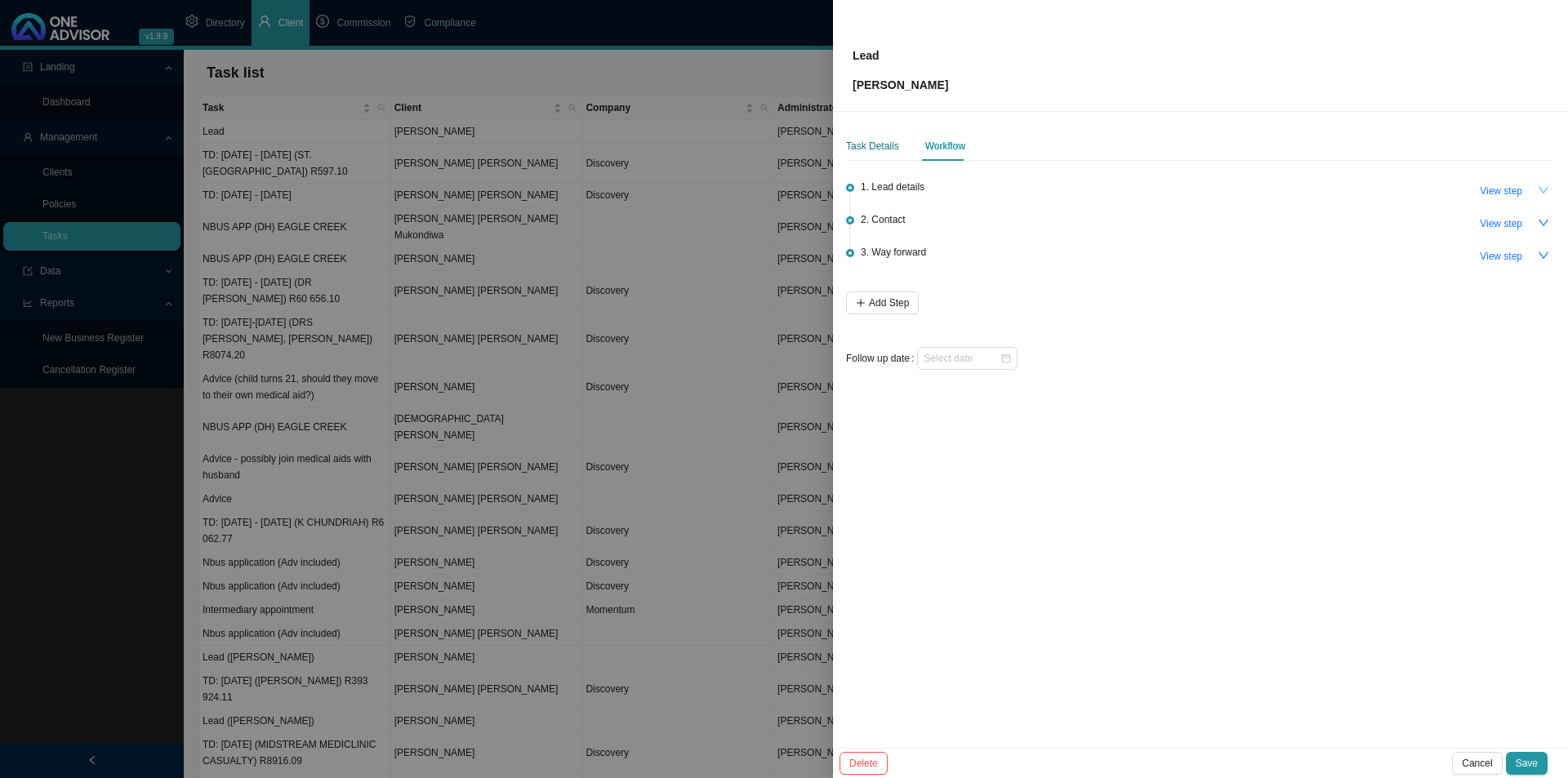
click at [859, 151] on div "Task Details" at bounding box center [872, 146] width 53 height 16
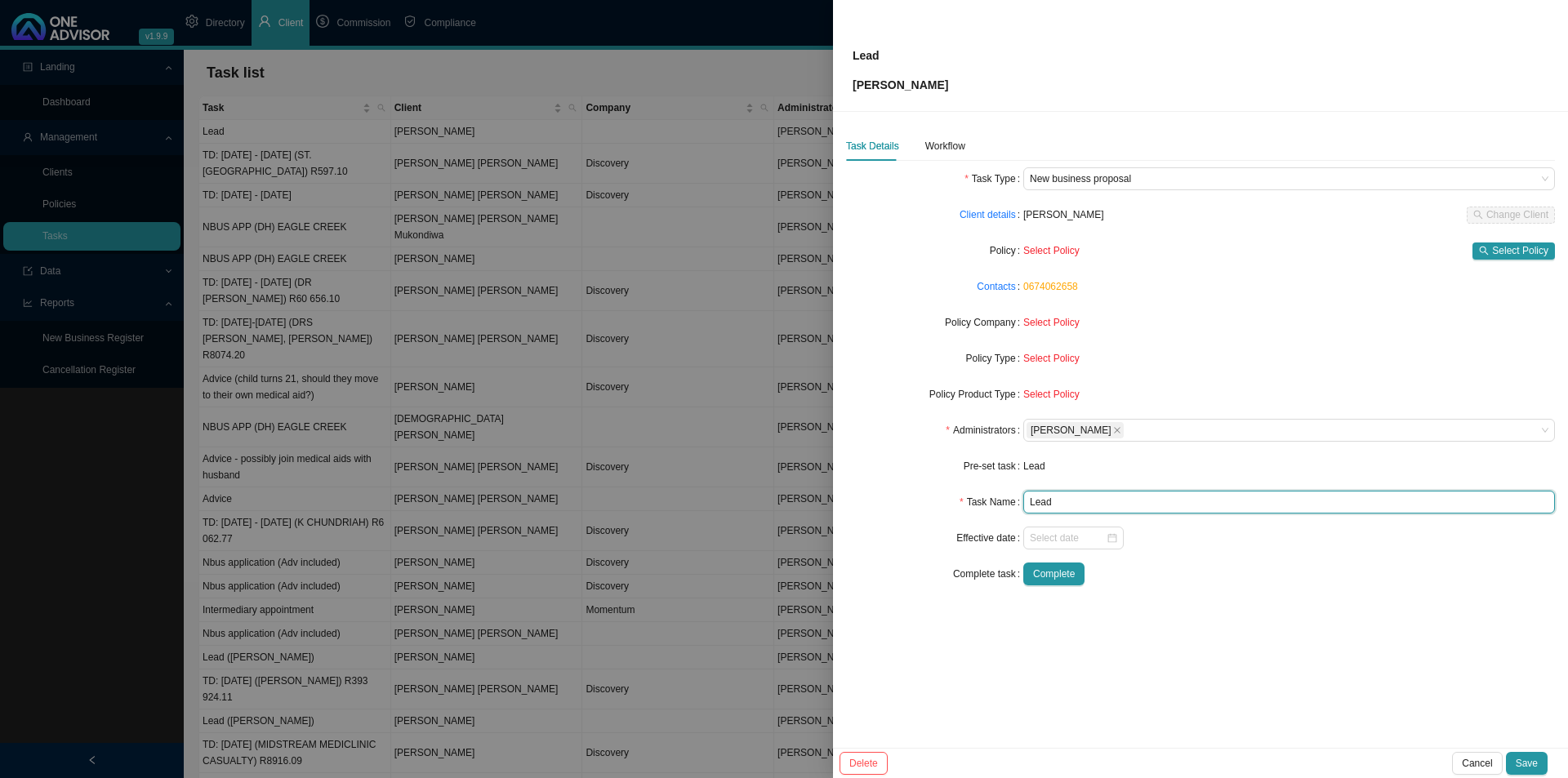
click at [1065, 507] on input "Lead" at bounding box center [1289, 501] width 532 height 23
type input "Lead (NTU)"
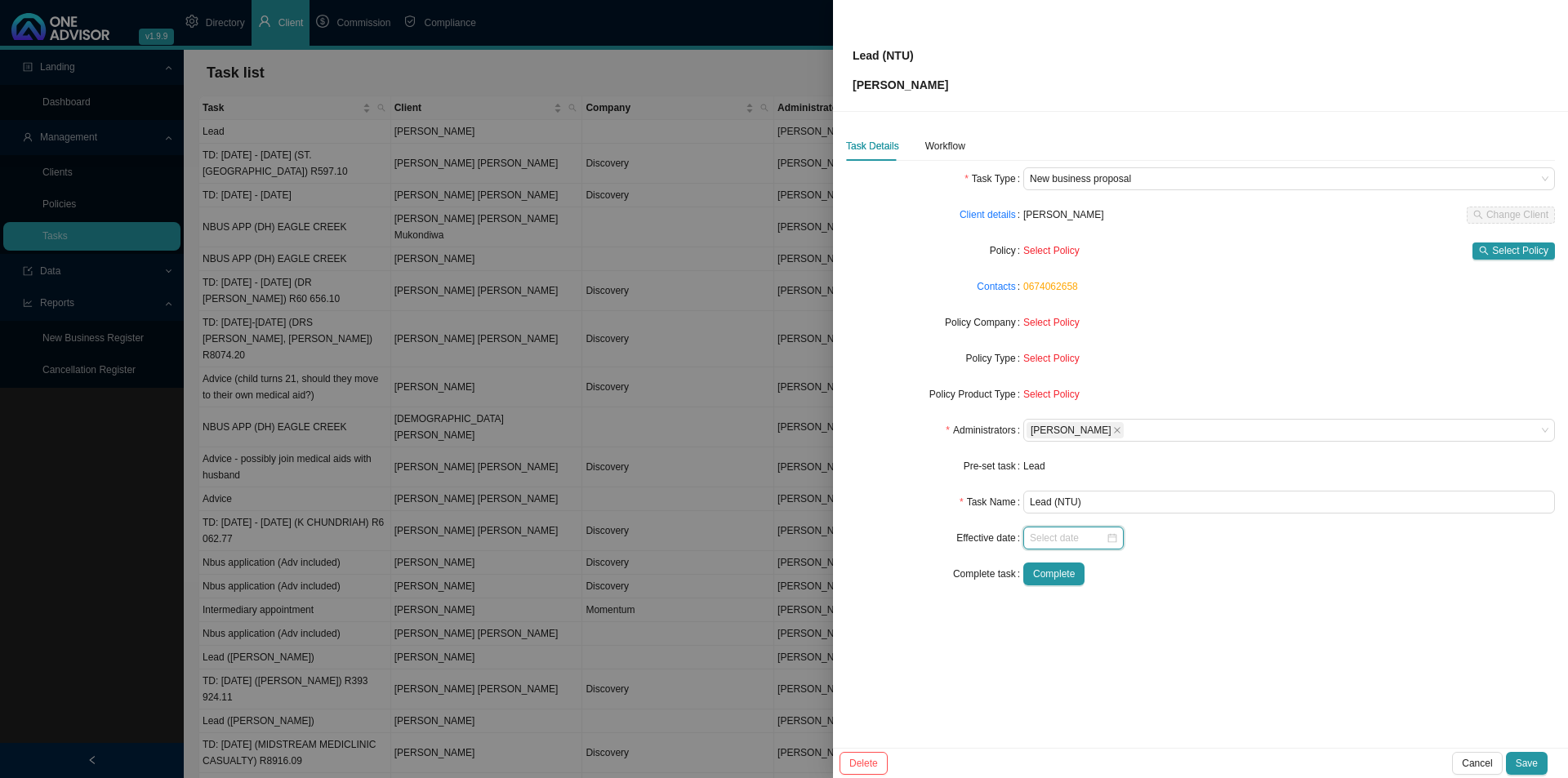
click at [1062, 539] on input at bounding box center [1067, 538] width 76 height 16
type input "[DATE]"
click at [1063, 345] on div "29" at bounding box center [1070, 343] width 17 height 17
click at [1057, 579] on span "Complete" at bounding box center [1053, 573] width 41 height 16
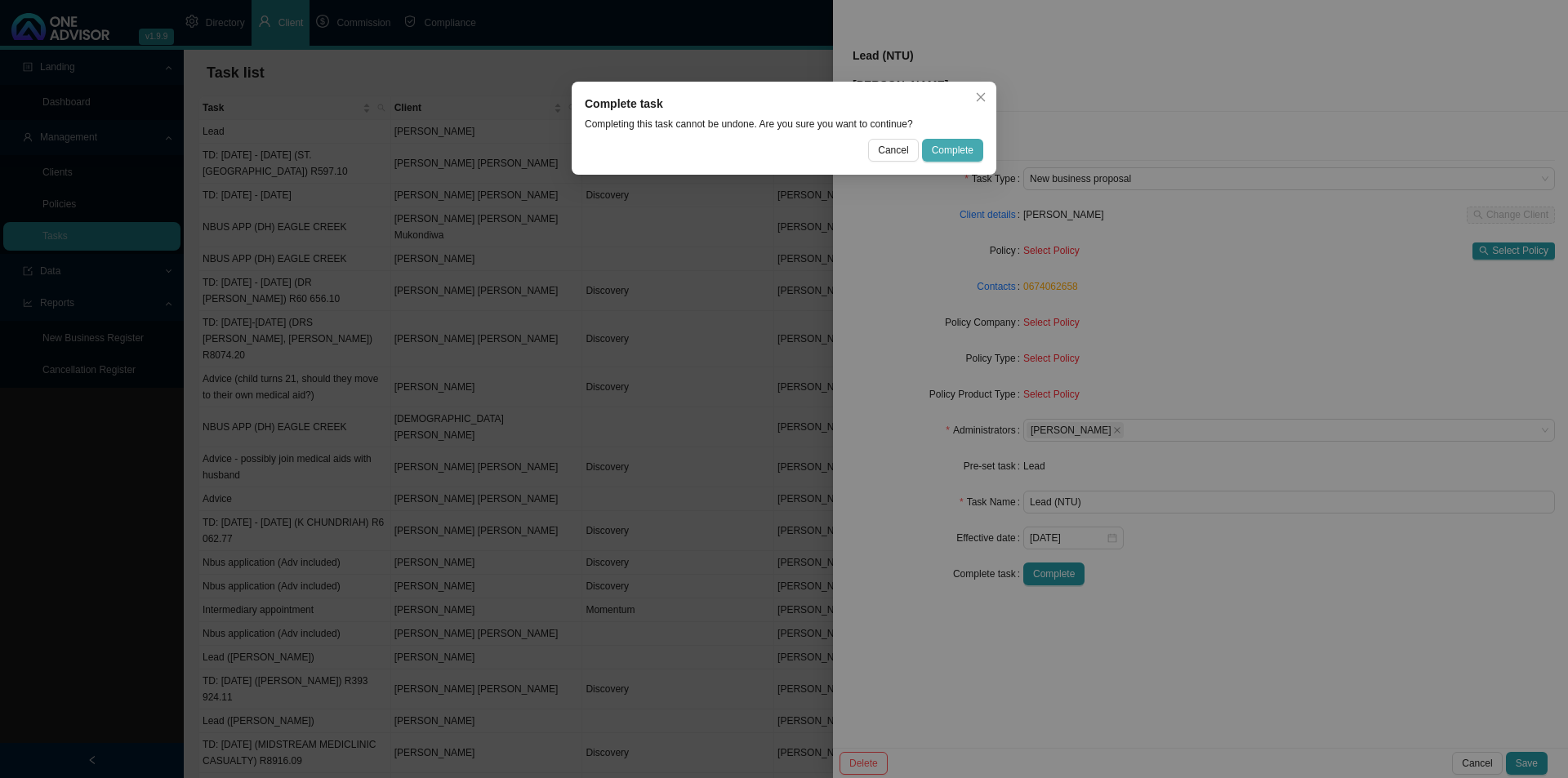
click at [968, 151] on span "Complete" at bounding box center [953, 150] width 41 height 16
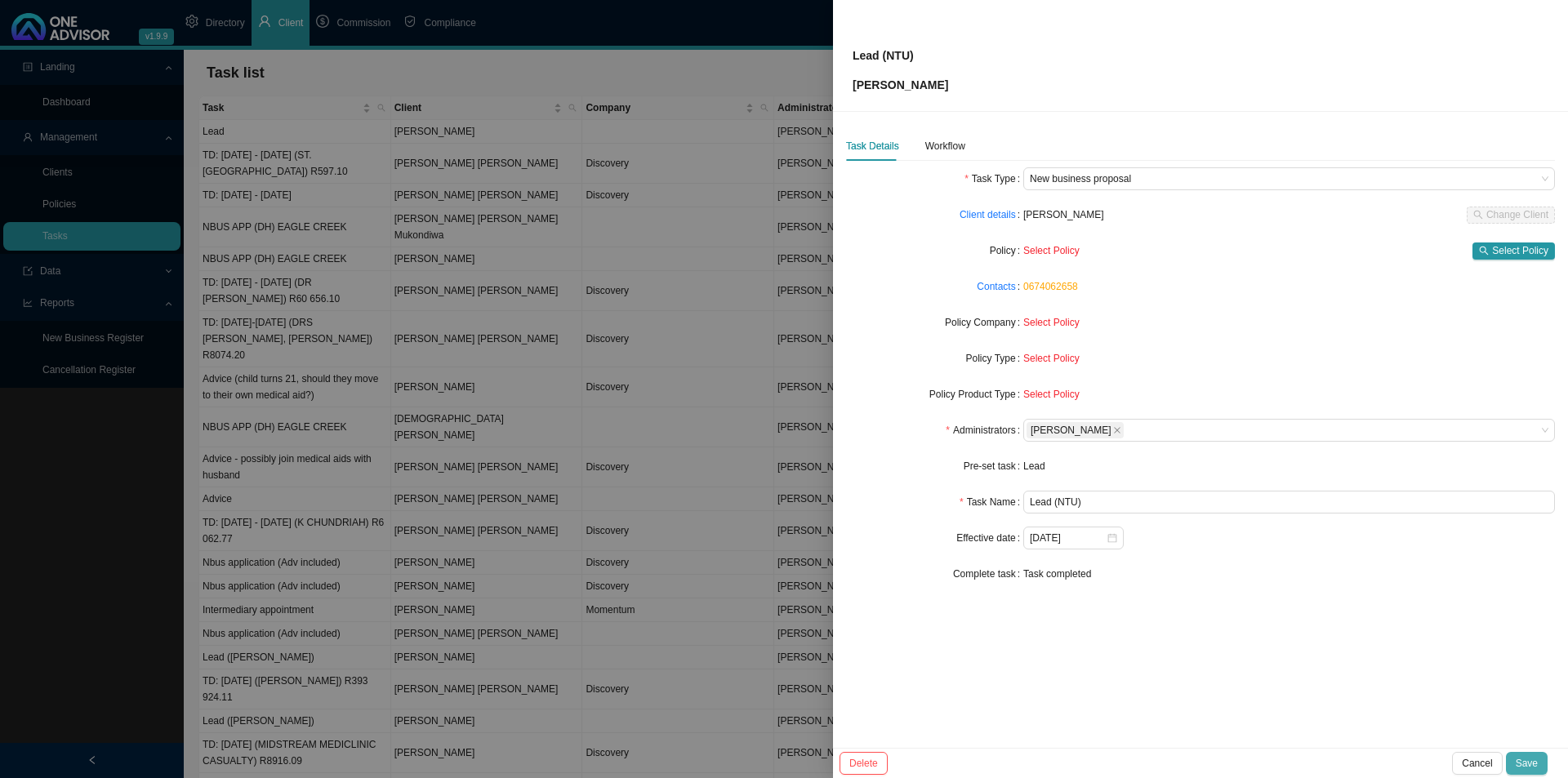
click at [1526, 760] on span "Save" at bounding box center [1527, 762] width 22 height 16
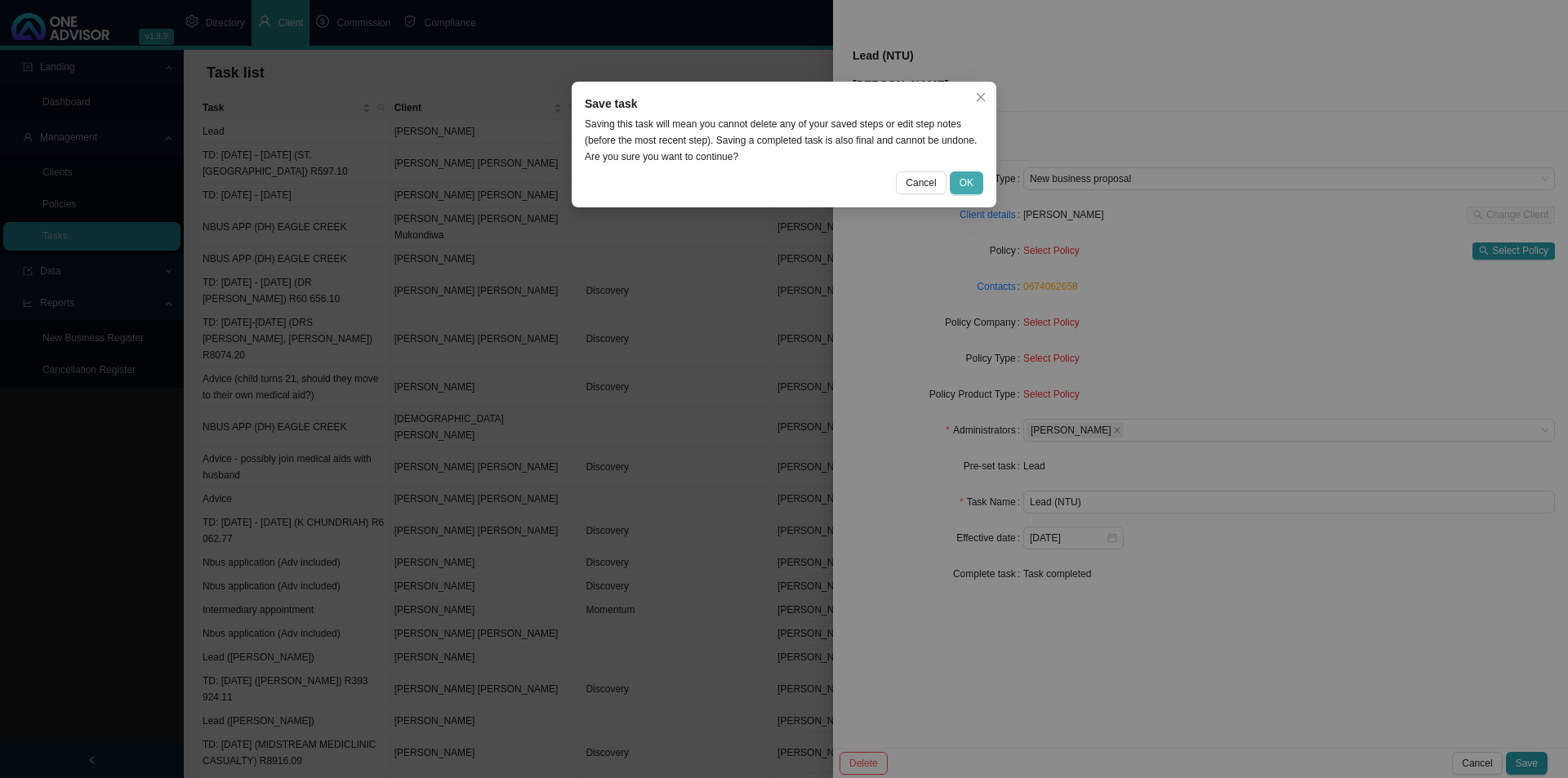
click at [964, 189] on span "OK" at bounding box center [966, 183] width 14 height 16
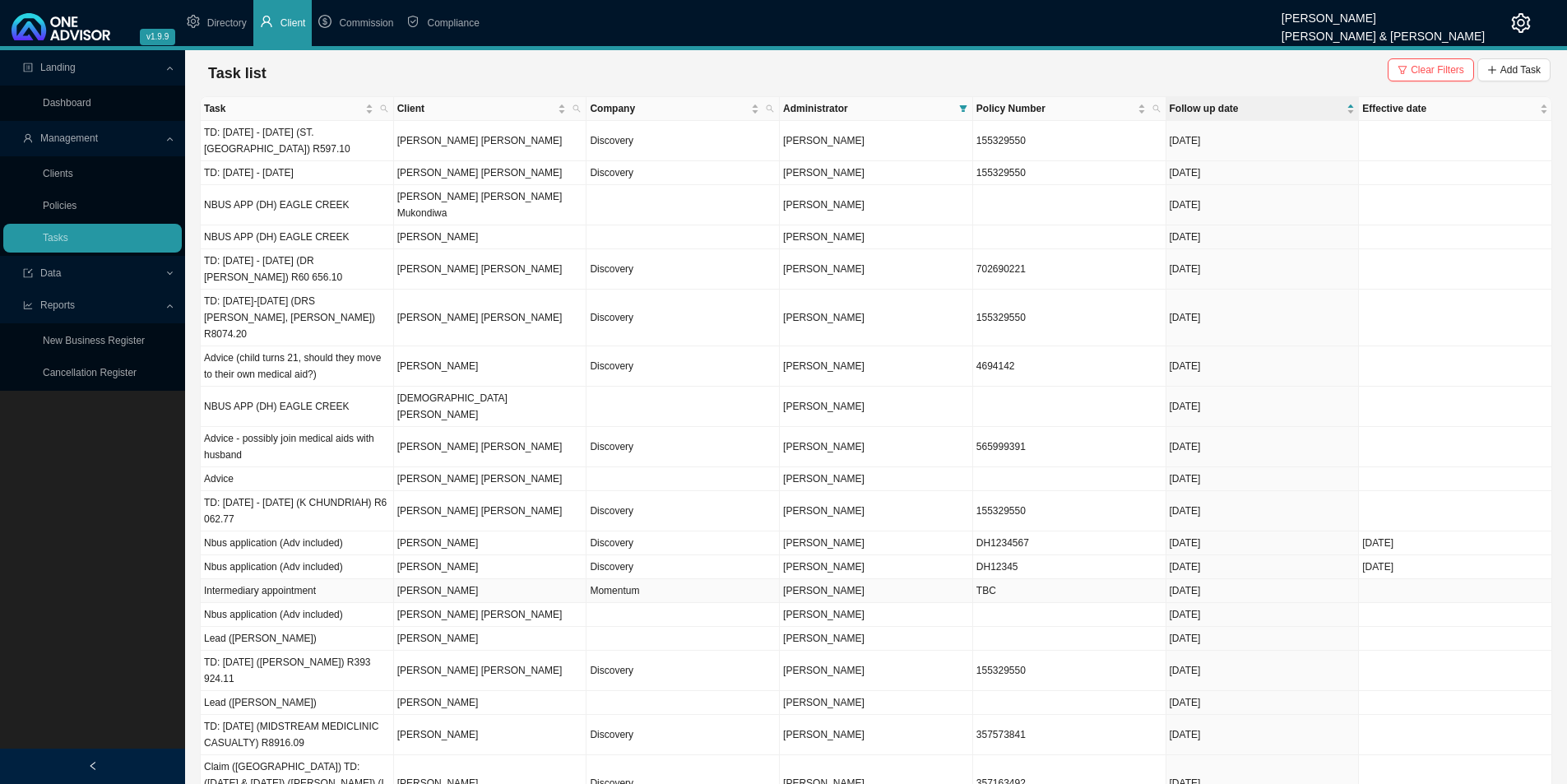
click at [460, 579] on td "[PERSON_NAME]" at bounding box center [491, 590] width 194 height 23
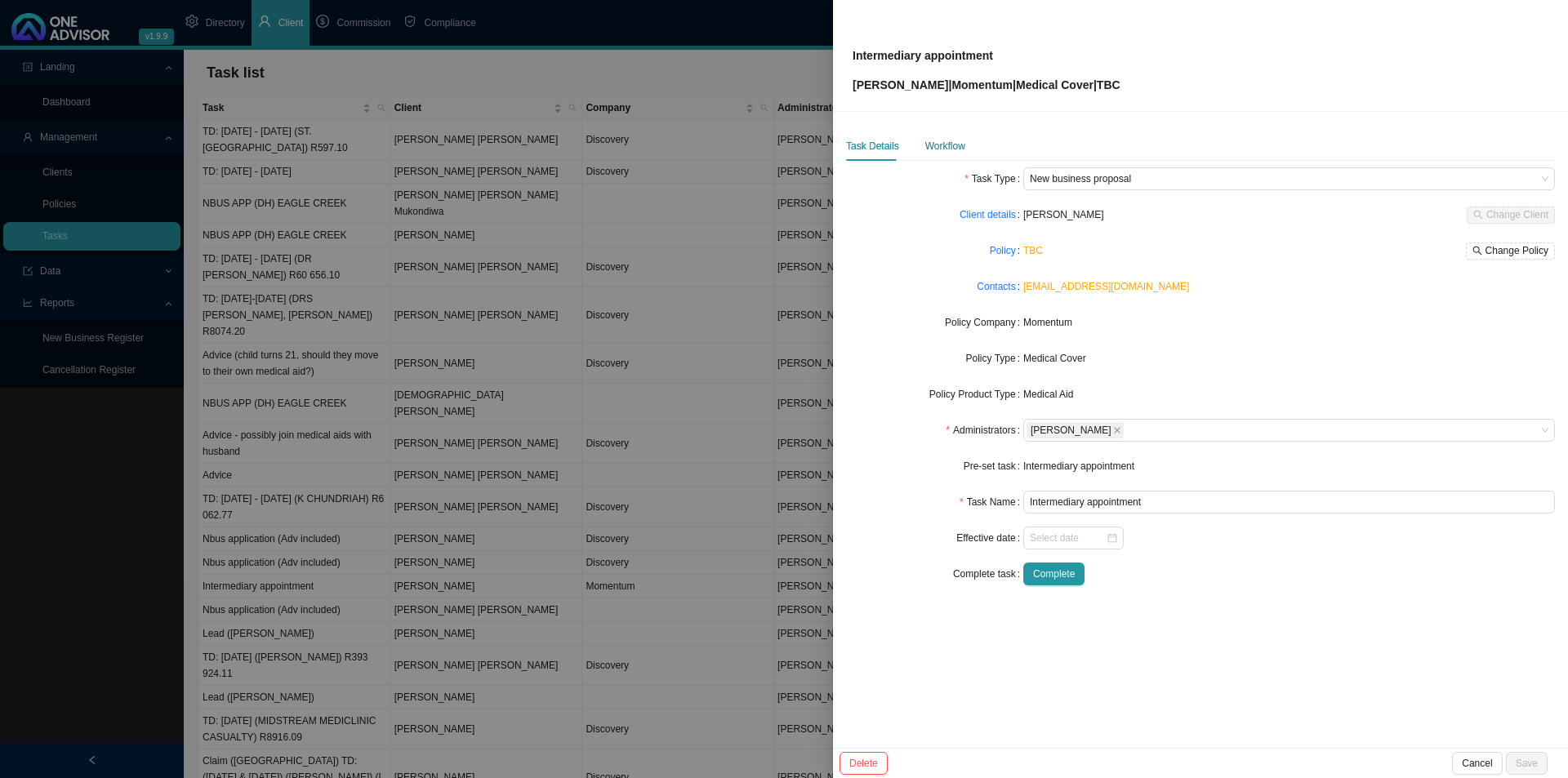
click at [938, 150] on div "Workflow" at bounding box center [945, 146] width 40 height 16
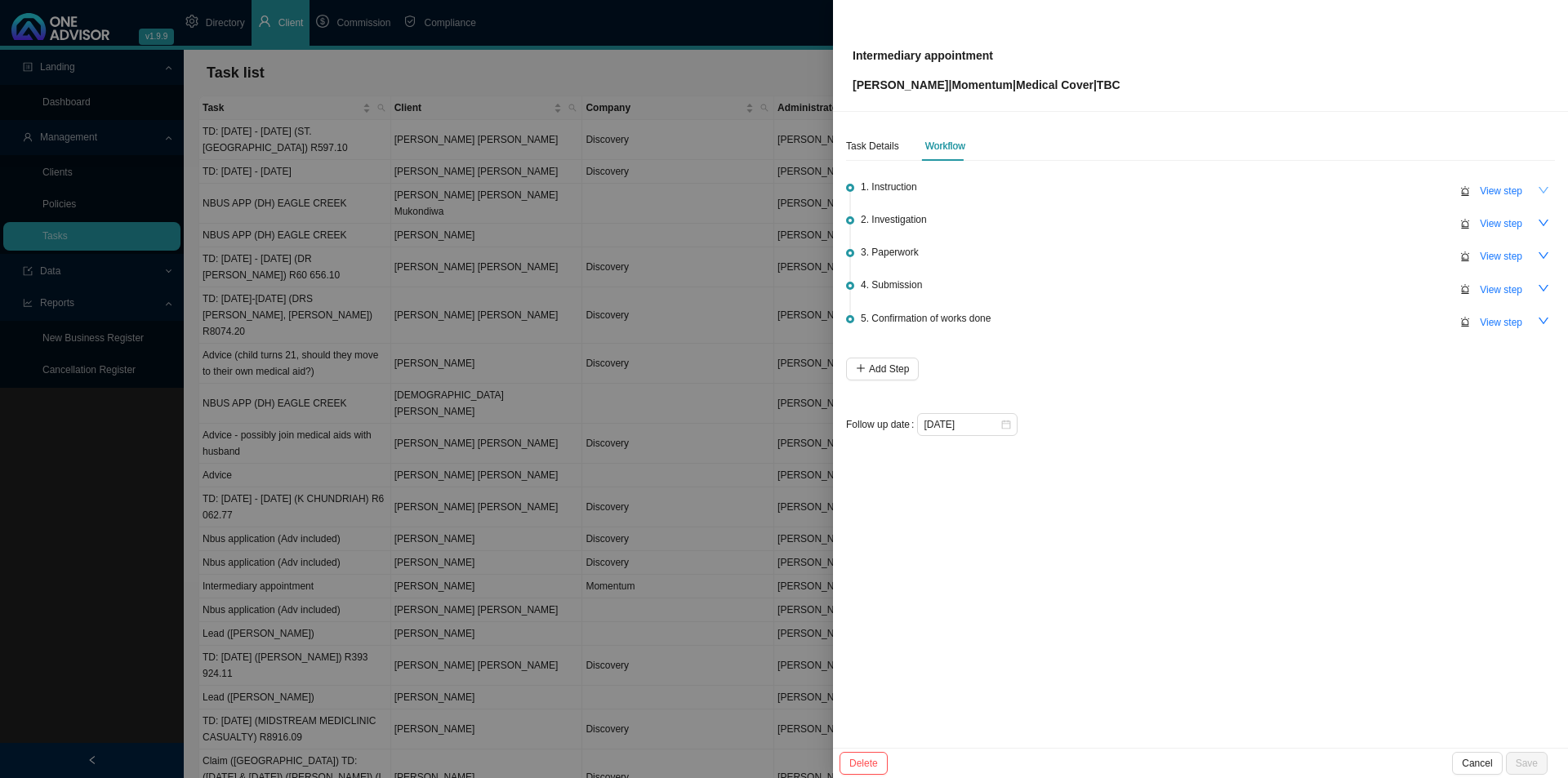
click at [1538, 193] on icon "down" at bounding box center [1543, 190] width 11 height 11
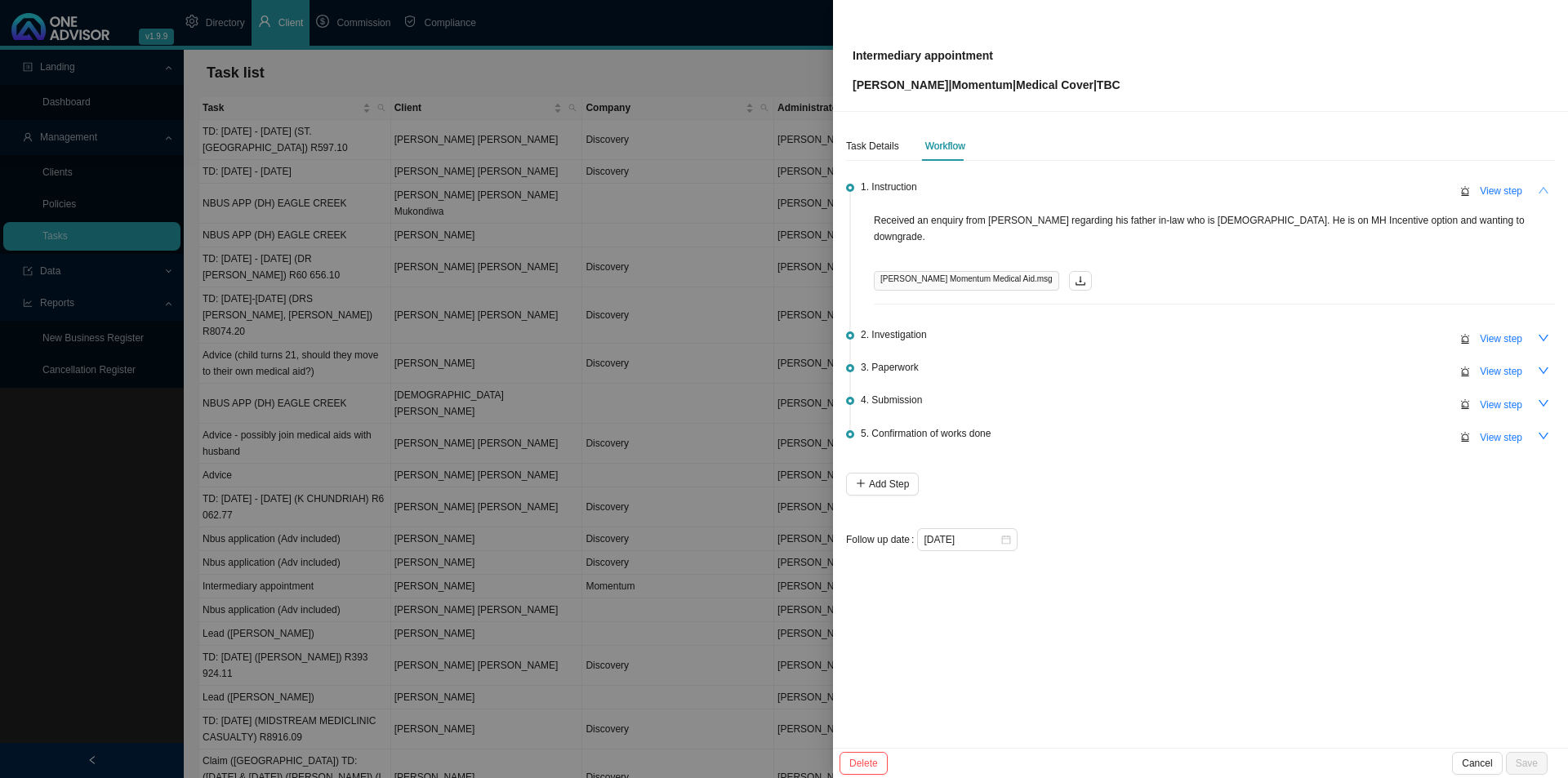
click at [1534, 191] on button "button" at bounding box center [1543, 190] width 23 height 23
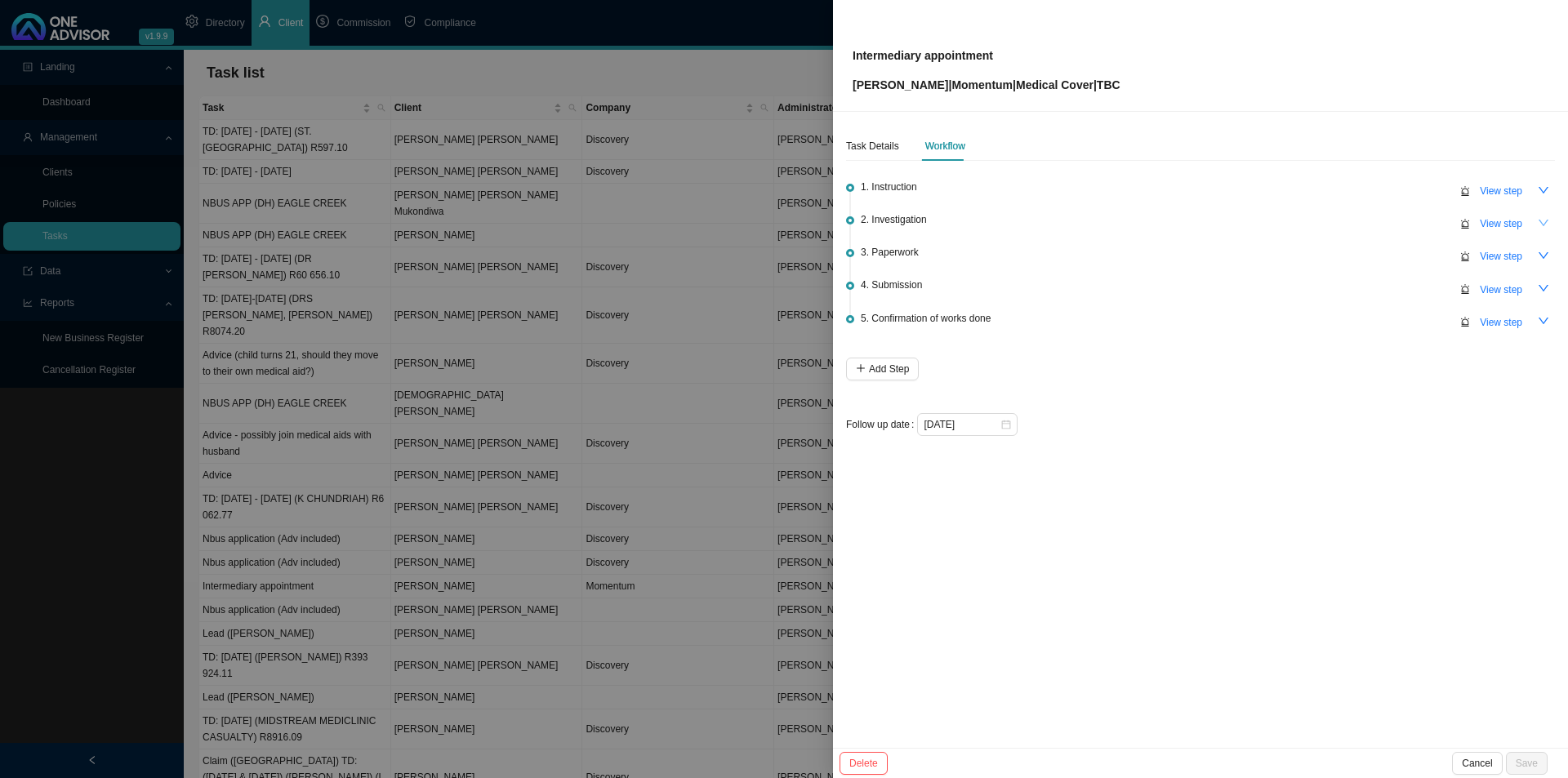
click at [1540, 221] on icon "down" at bounding box center [1542, 223] width 9 height 7
click at [1540, 221] on icon "up" at bounding box center [1543, 222] width 11 height 11
click at [1541, 253] on icon "down" at bounding box center [1543, 255] width 11 height 11
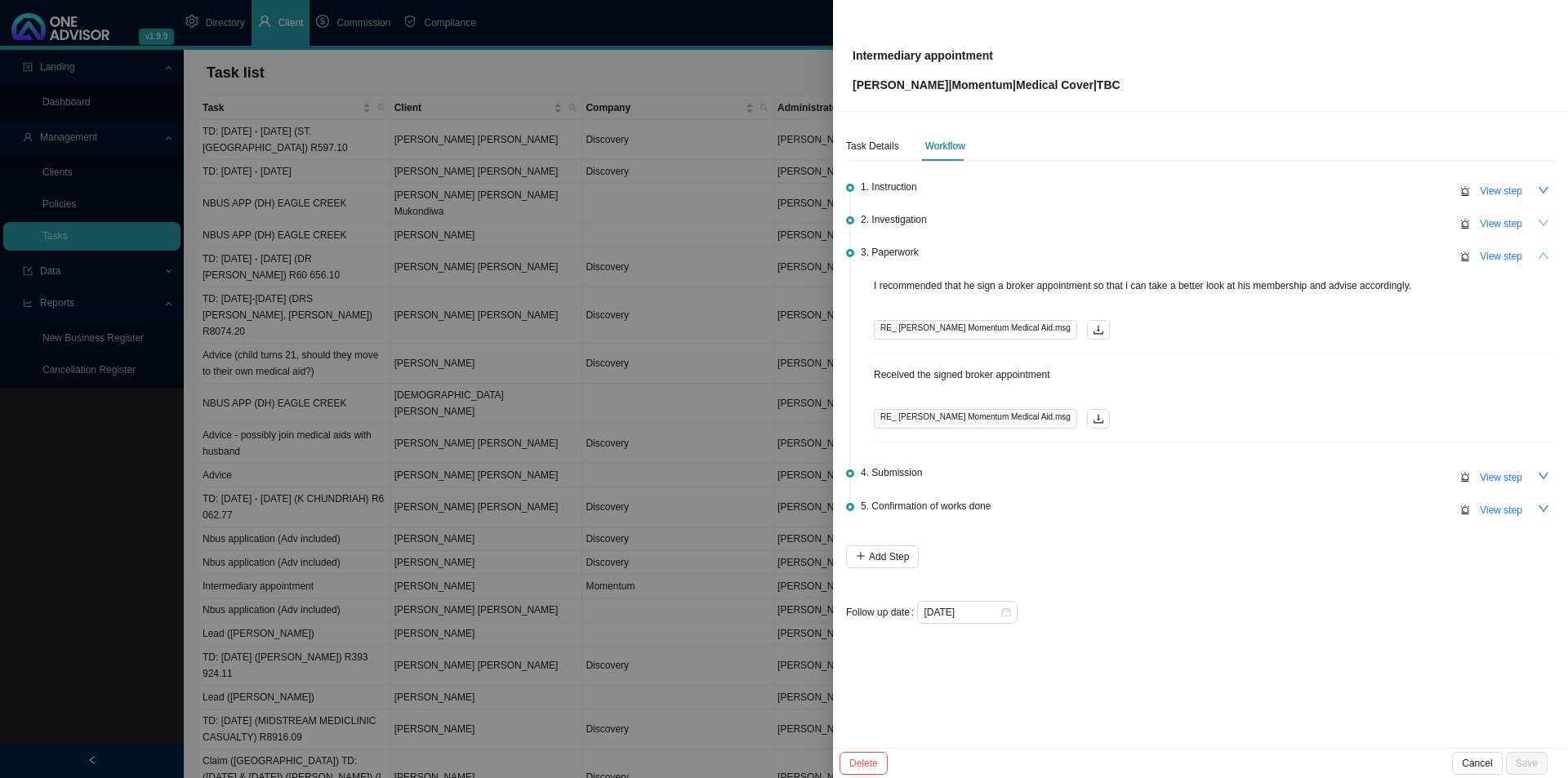
click at [1541, 253] on icon "up" at bounding box center [1542, 256] width 9 height 7
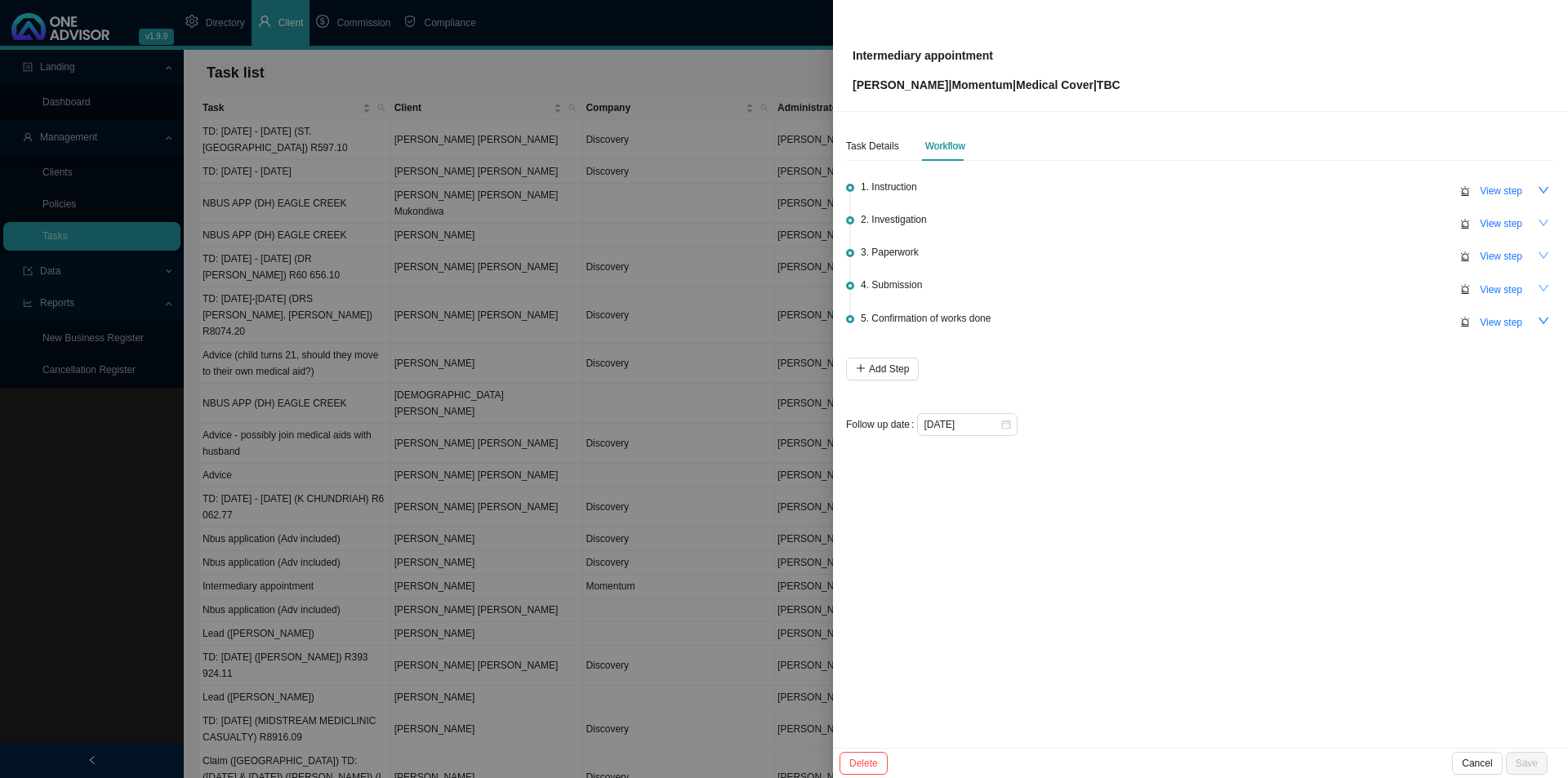
click at [1536, 289] on button "button" at bounding box center [1543, 288] width 23 height 23
click at [1540, 285] on icon "up" at bounding box center [1543, 288] width 11 height 11
click at [1540, 254] on icon "down" at bounding box center [1542, 256] width 9 height 7
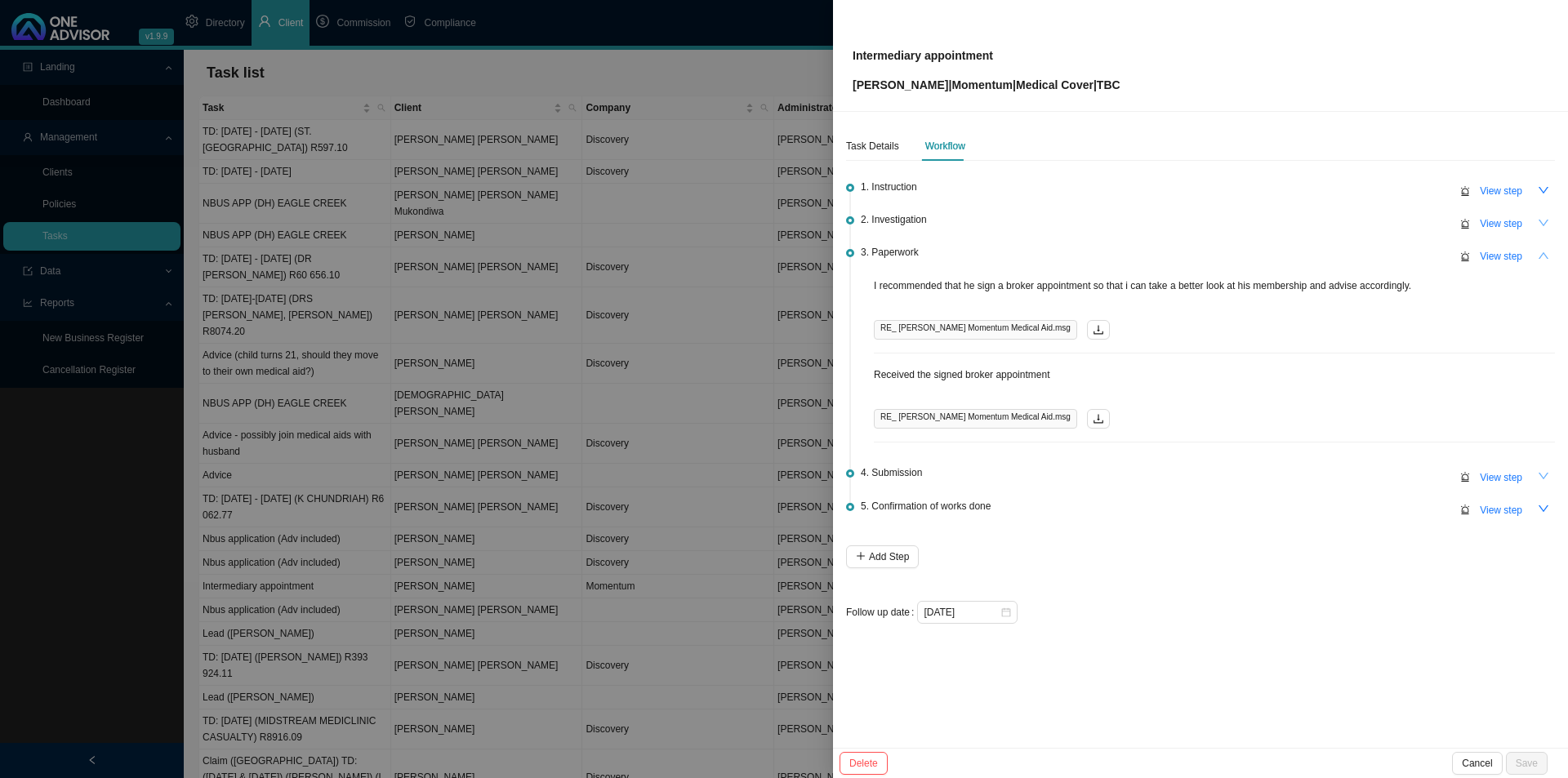
click at [1540, 254] on icon "up" at bounding box center [1543, 255] width 11 height 11
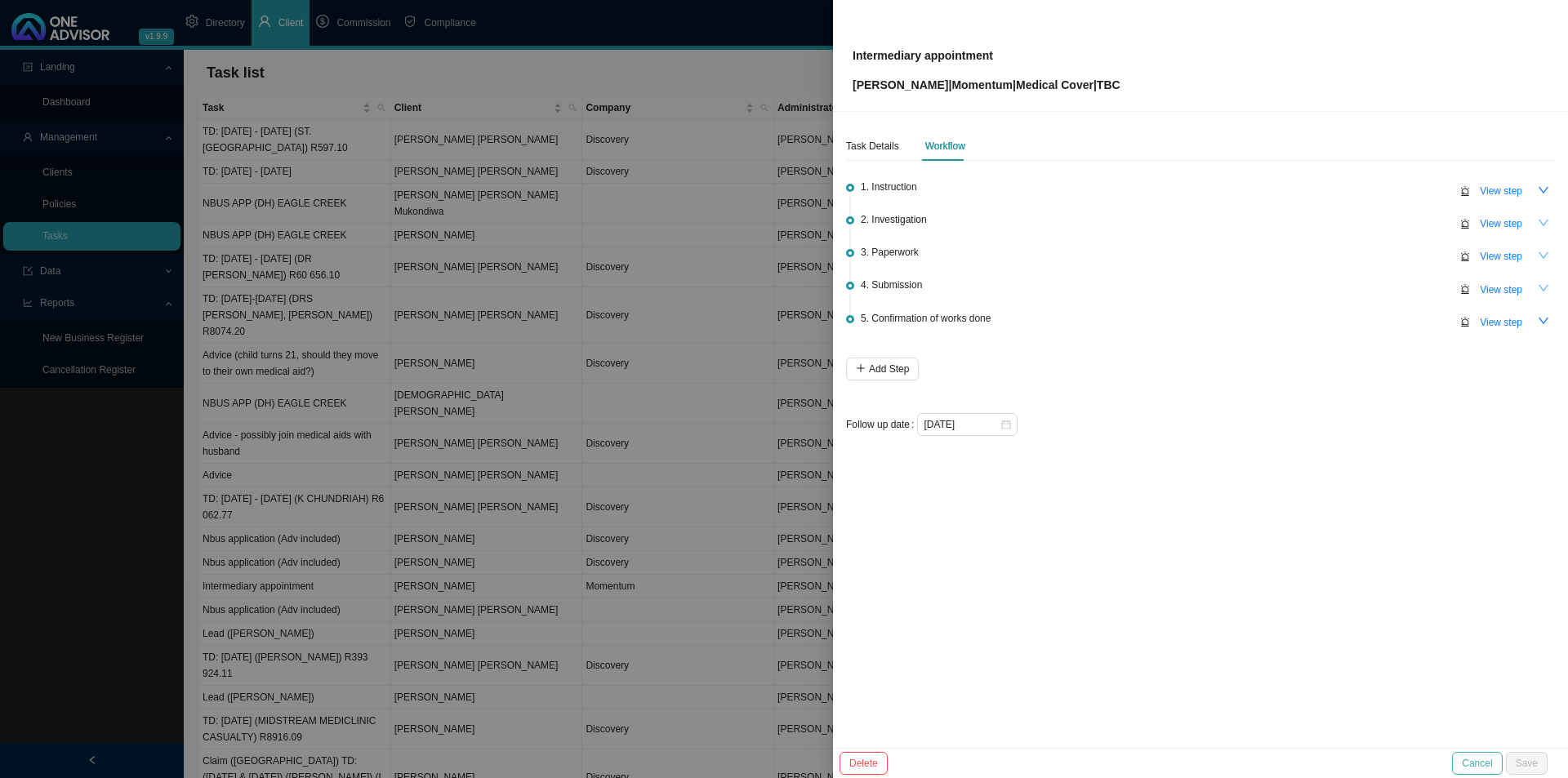
click at [1467, 758] on span "Cancel" at bounding box center [1476, 762] width 30 height 16
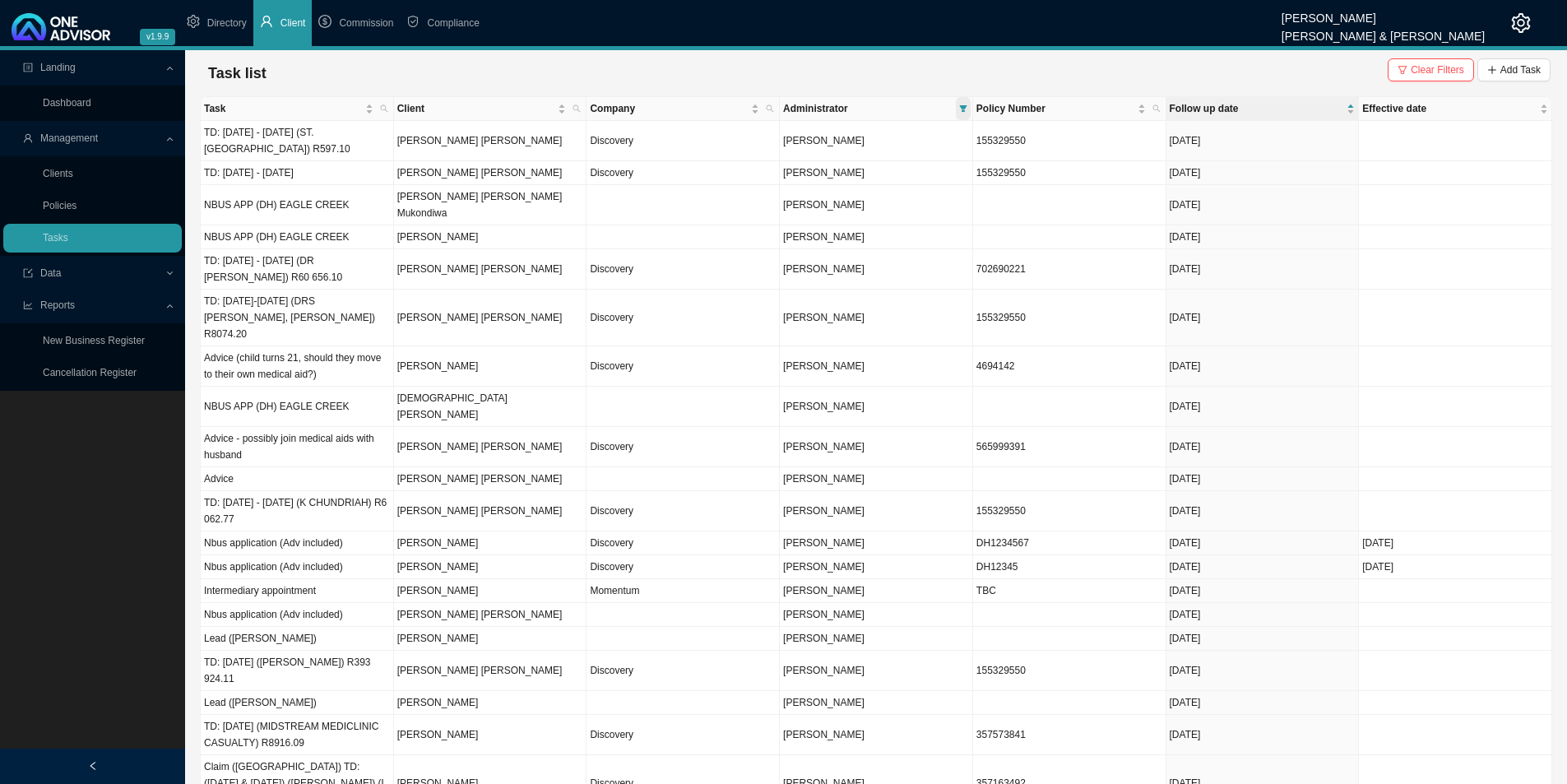
click at [966, 114] on span at bounding box center [963, 109] width 15 height 23
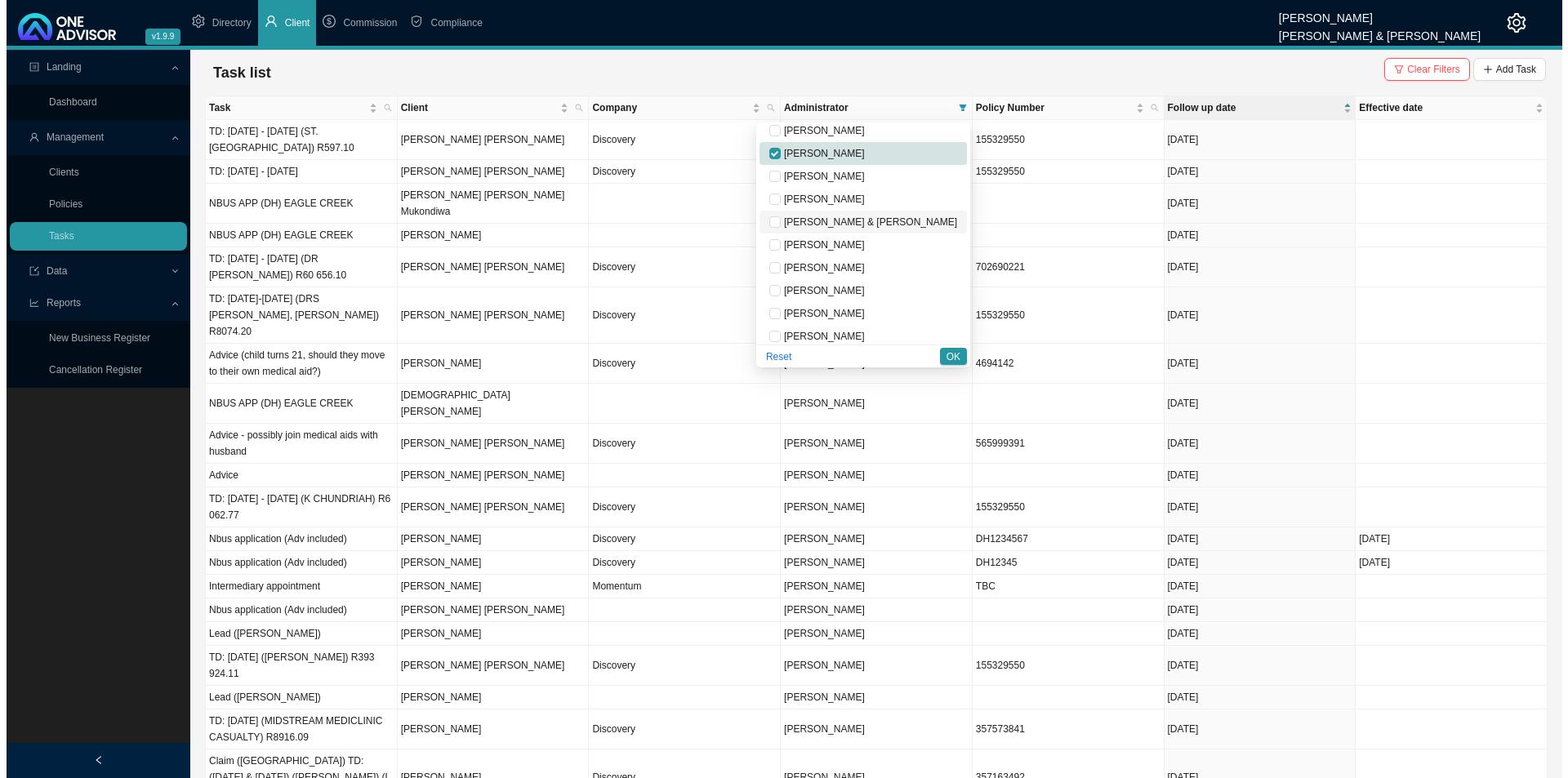
scroll to position [82, 0]
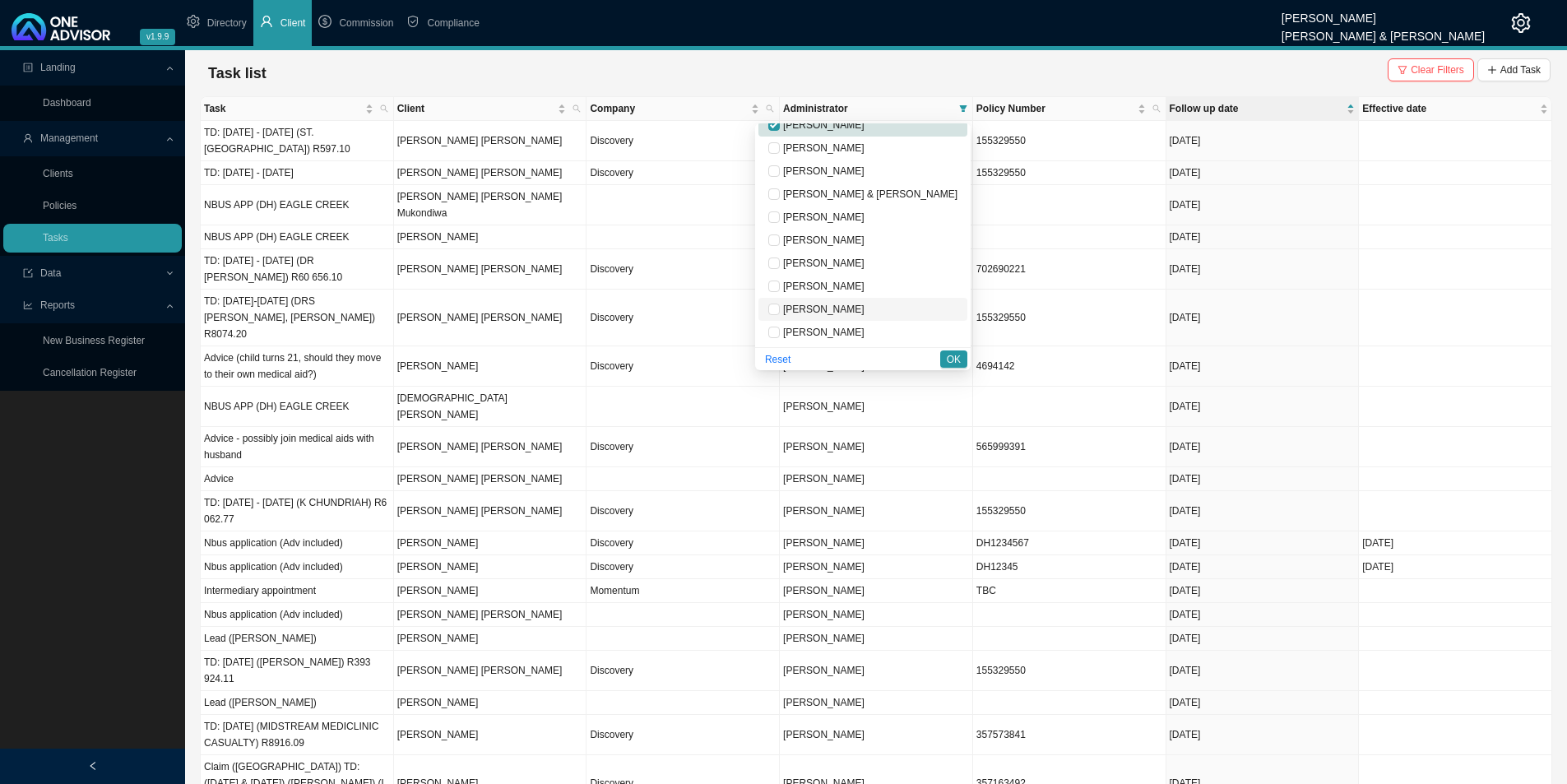
drag, startPoint x: 891, startPoint y: 307, endPoint x: 901, endPoint y: 306, distance: 10.0
click at [864, 306] on span "[PERSON_NAME]" at bounding box center [823, 309] width 85 height 11
checkbox input "true"
click at [949, 363] on span "OK" at bounding box center [954, 359] width 14 height 16
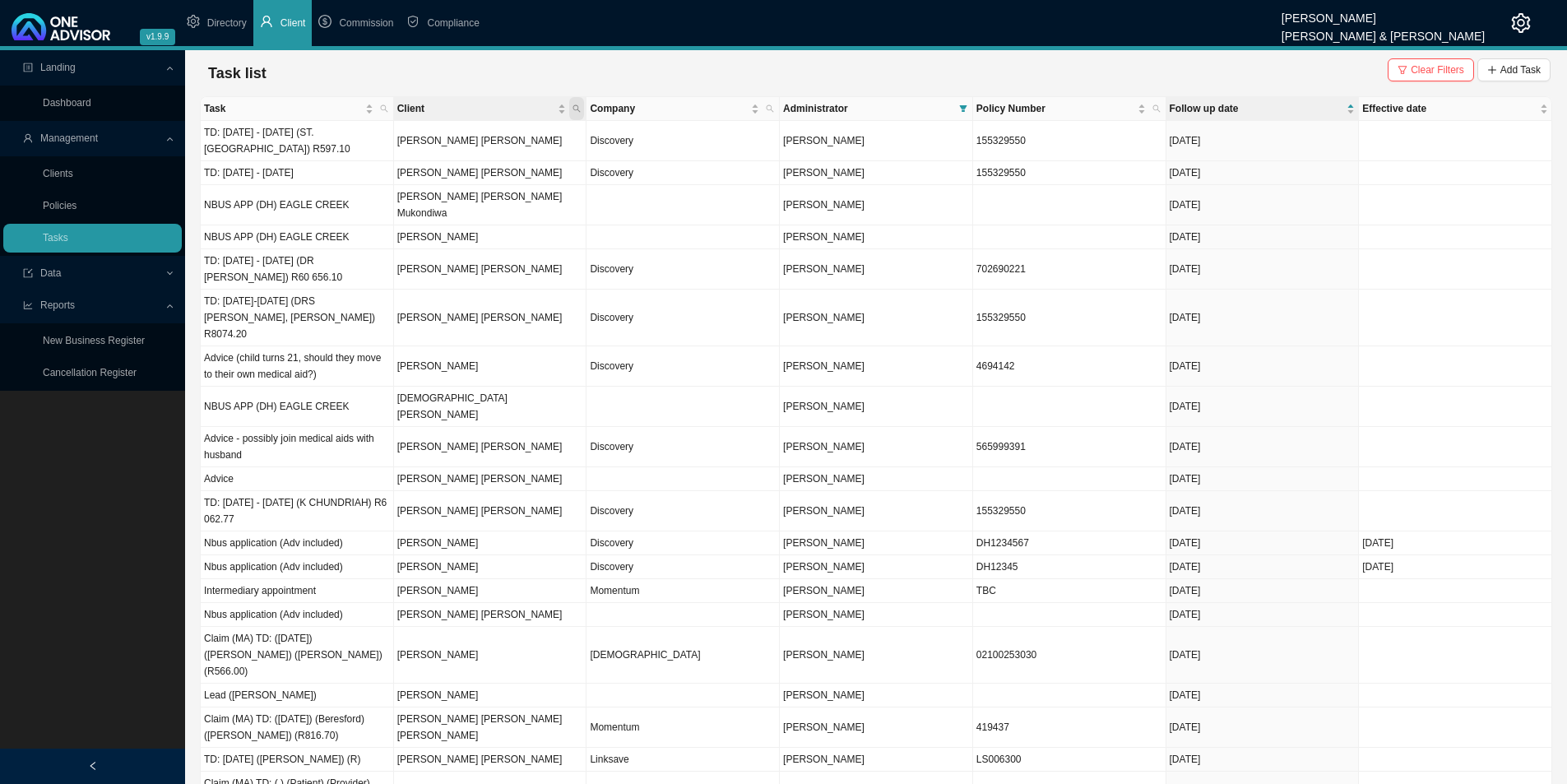
click at [576, 107] on icon "search" at bounding box center [576, 108] width 8 height 8
type input "[PERSON_NAME]"
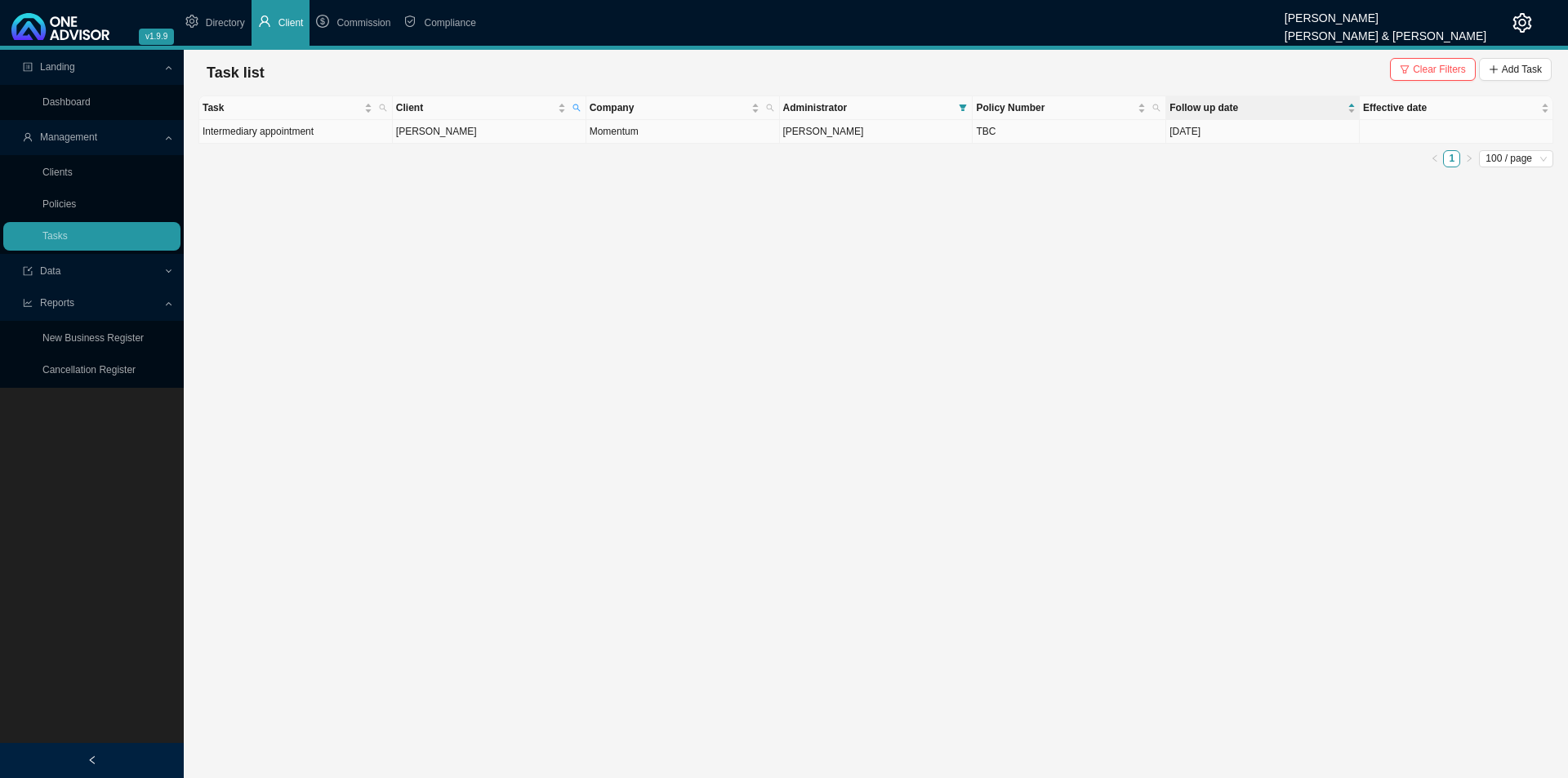
click at [492, 137] on td "[PERSON_NAME]" at bounding box center [490, 131] width 193 height 23
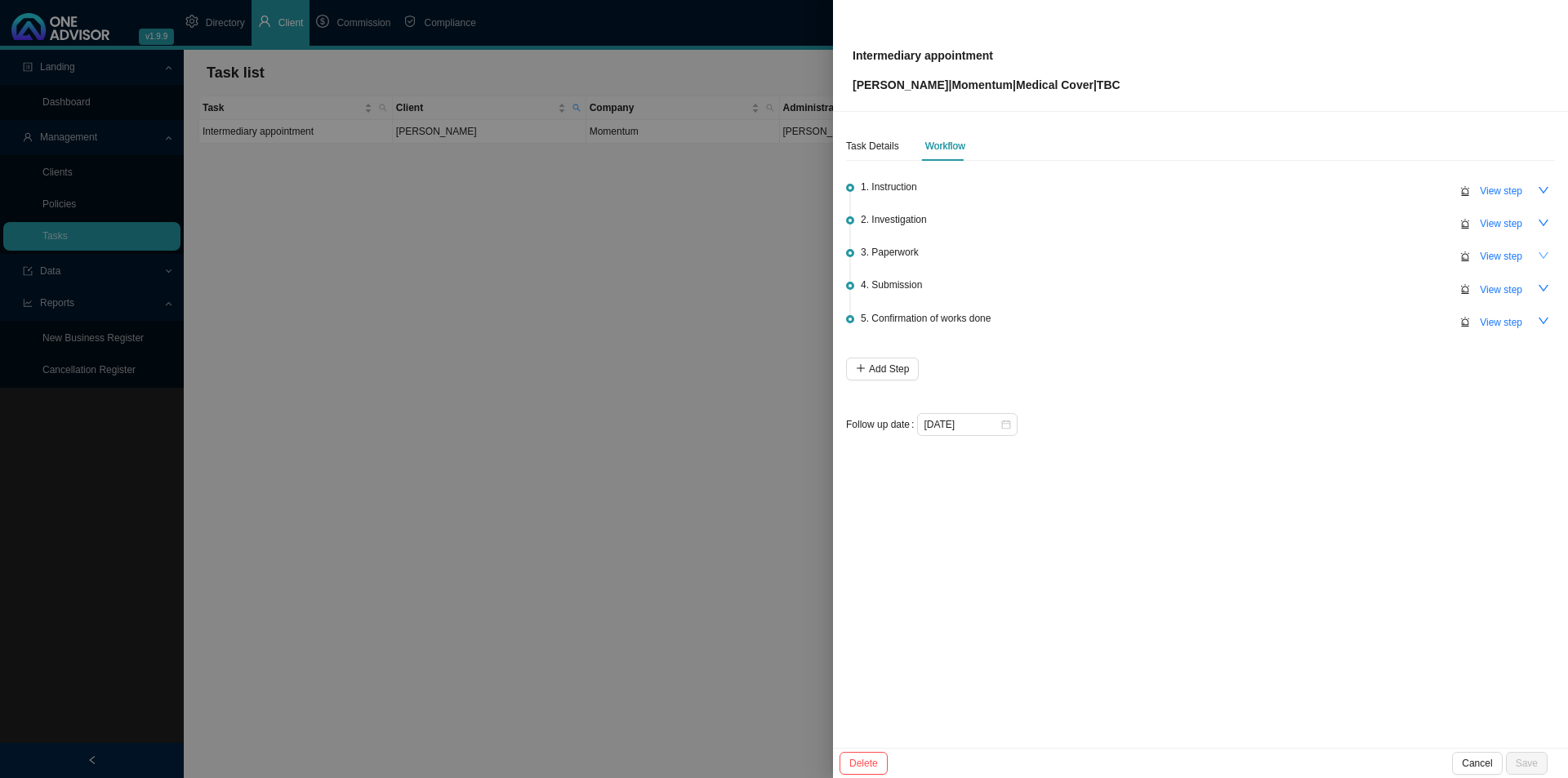
click at [1547, 250] on icon "down" at bounding box center [1543, 255] width 11 height 11
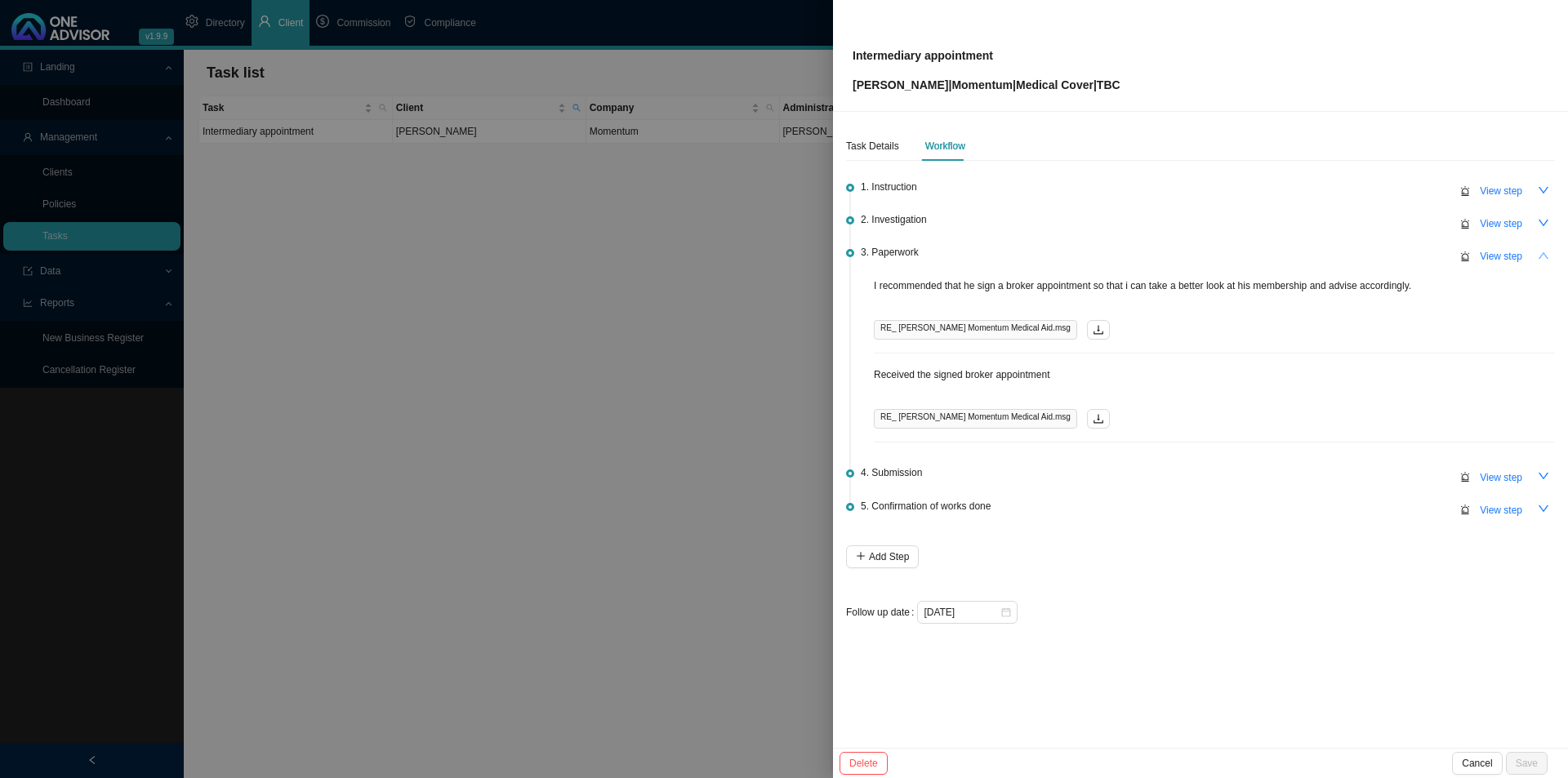
click at [1486, 761] on span "Cancel" at bounding box center [1476, 762] width 30 height 16
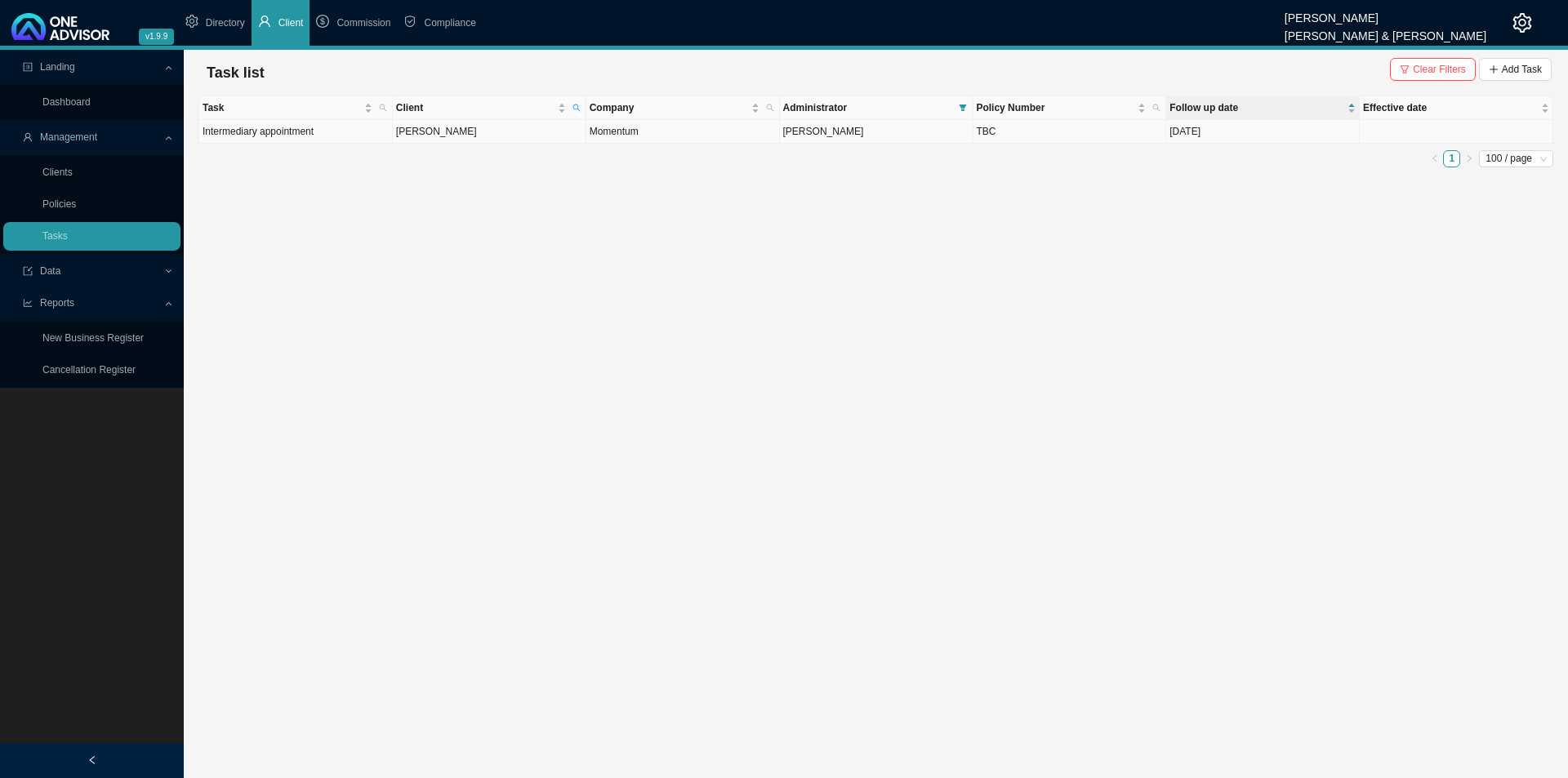
click at [698, 134] on td "Momentum" at bounding box center [683, 131] width 193 height 23
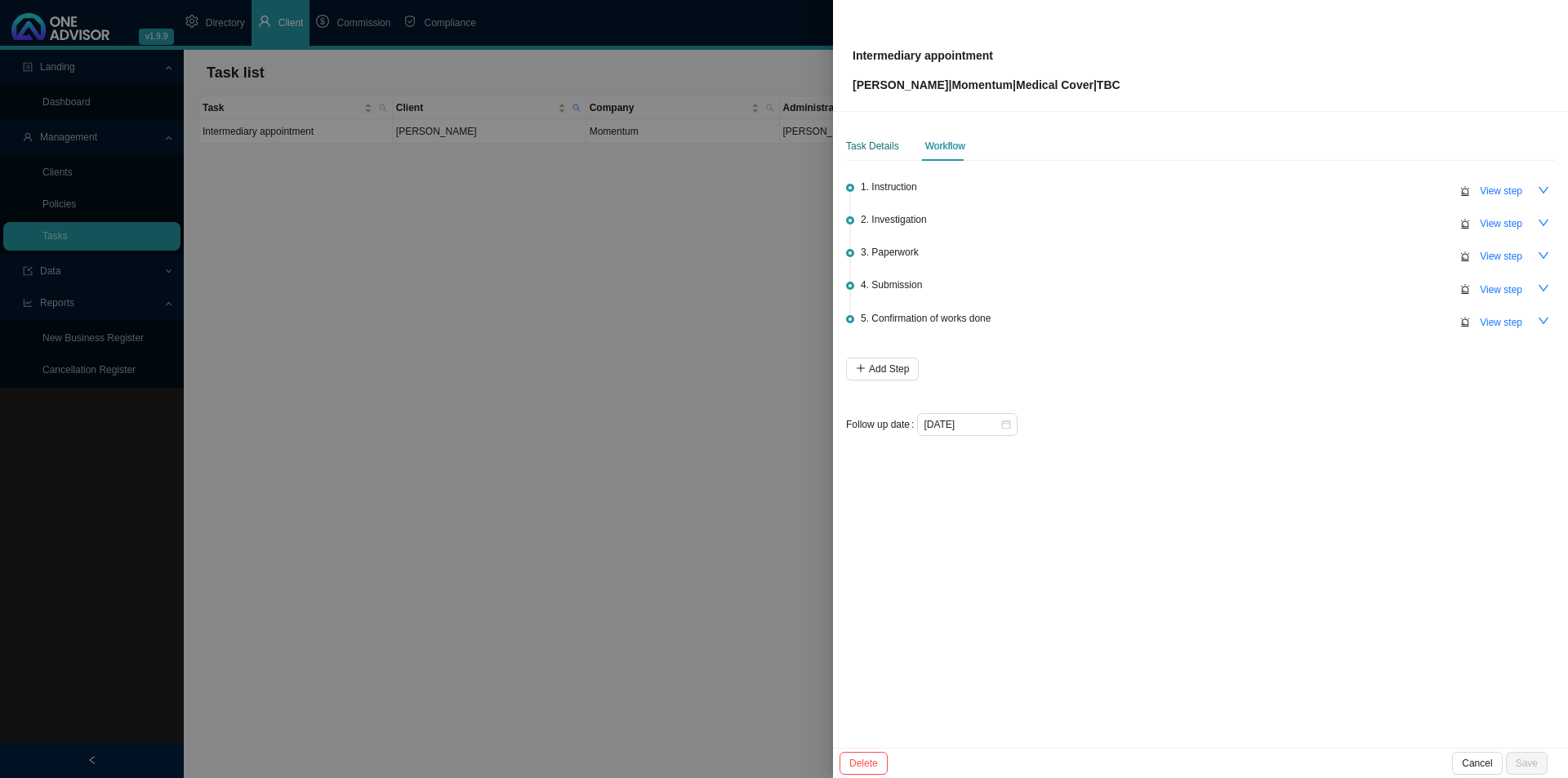
click at [861, 139] on div "Task Details" at bounding box center [872, 146] width 53 height 16
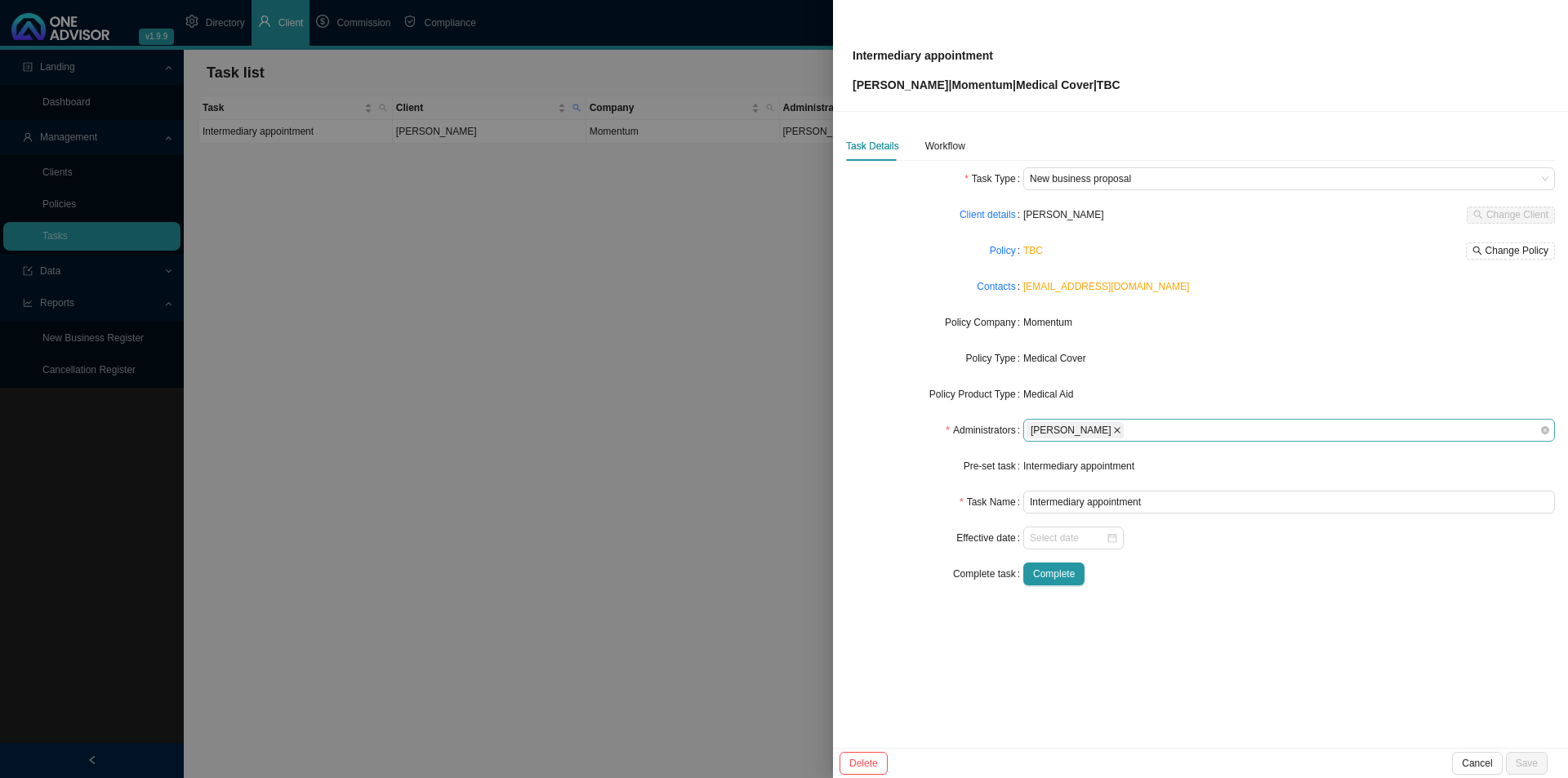
click at [1113, 429] on icon "close" at bounding box center [1116, 429] width 8 height 8
click at [1106, 429] on div at bounding box center [1281, 431] width 509 height 12
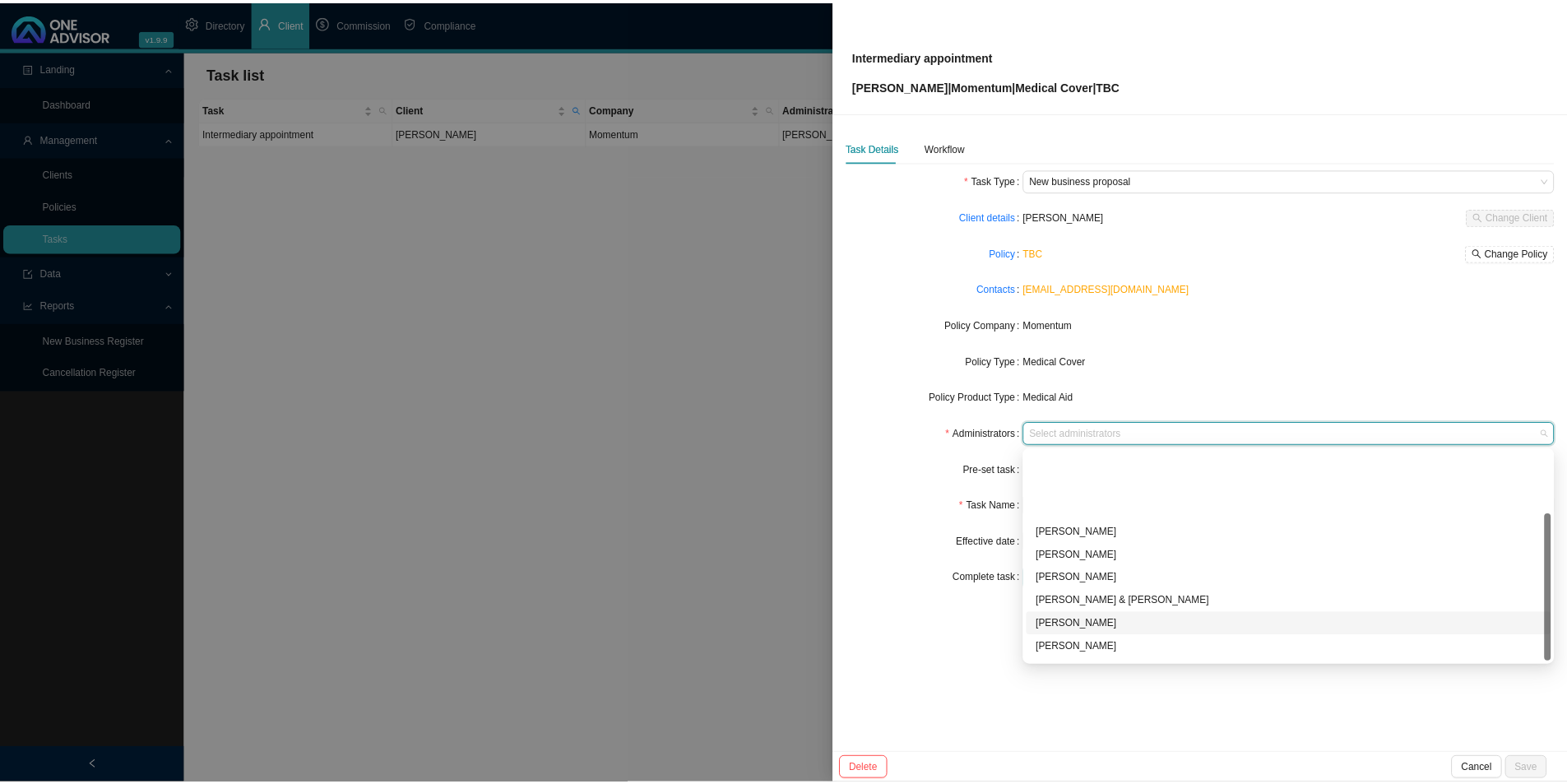
scroll to position [89, 0]
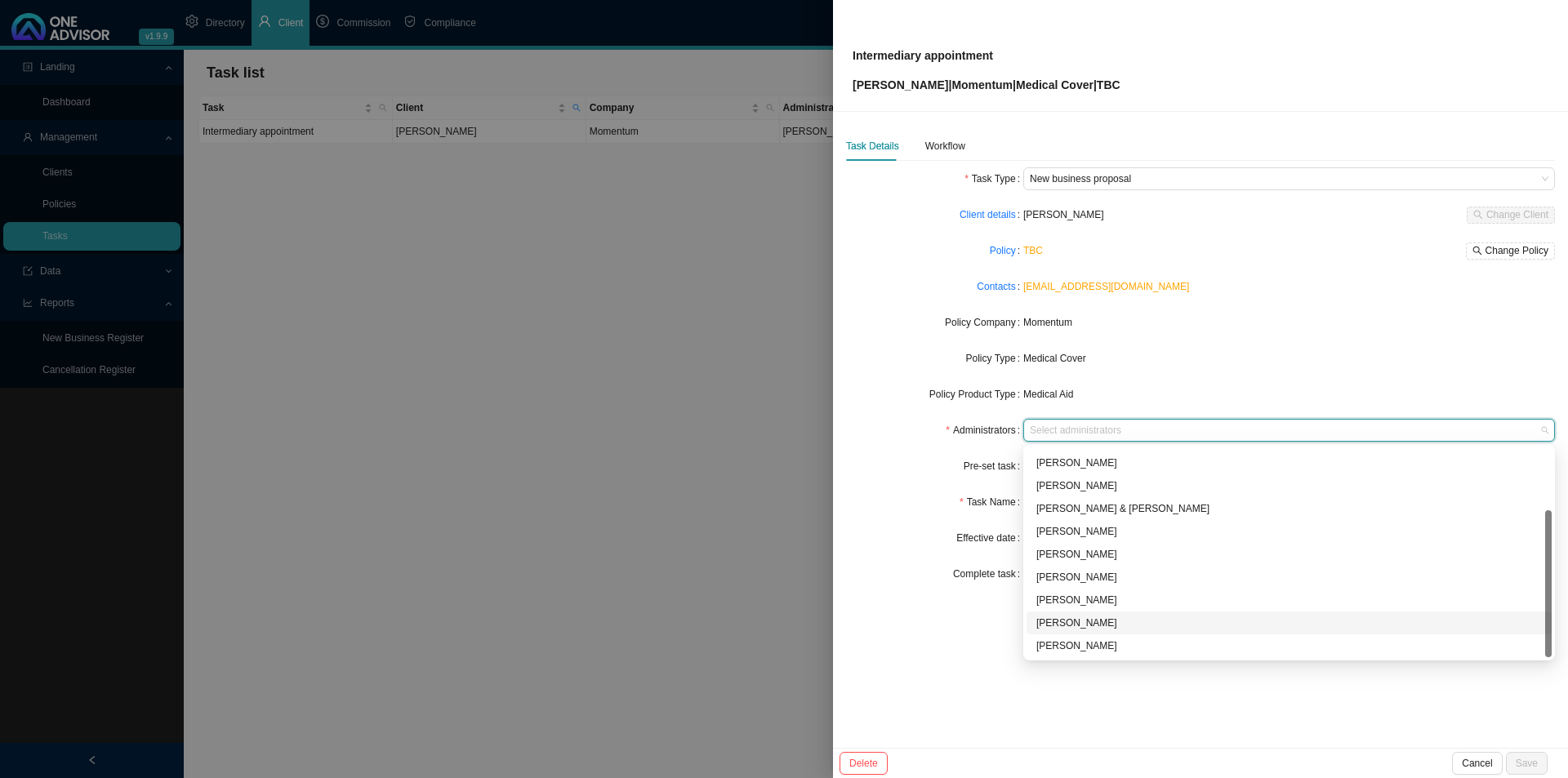
click at [1068, 622] on div "[PERSON_NAME]" at bounding box center [1289, 622] width 505 height 16
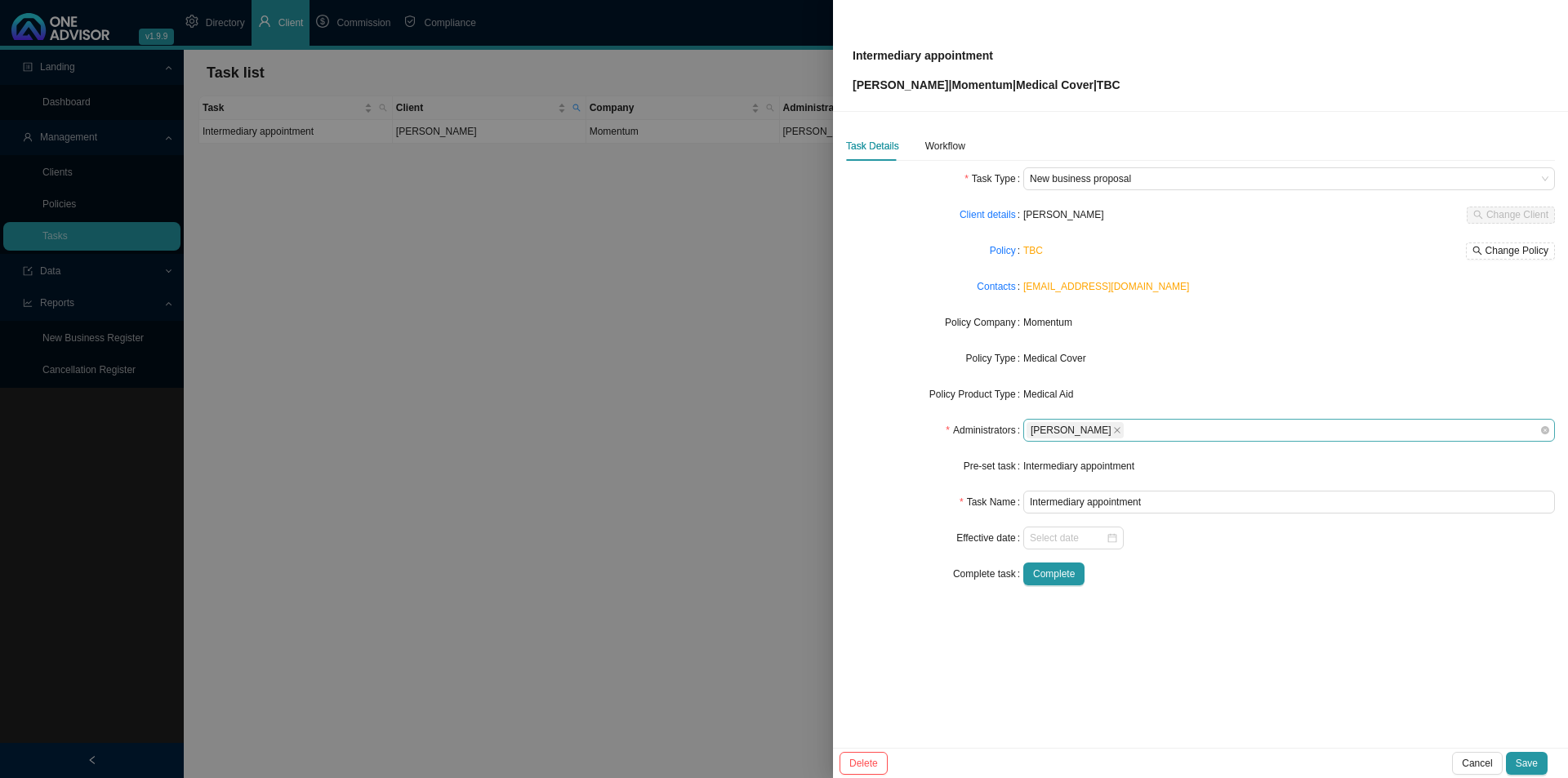
click at [1038, 709] on div "Task Details Workflow Task Type New business proposal Client details [PERSON_NA…" at bounding box center [1200, 430] width 734 height 636
click at [1530, 762] on span "Save" at bounding box center [1527, 762] width 22 height 16
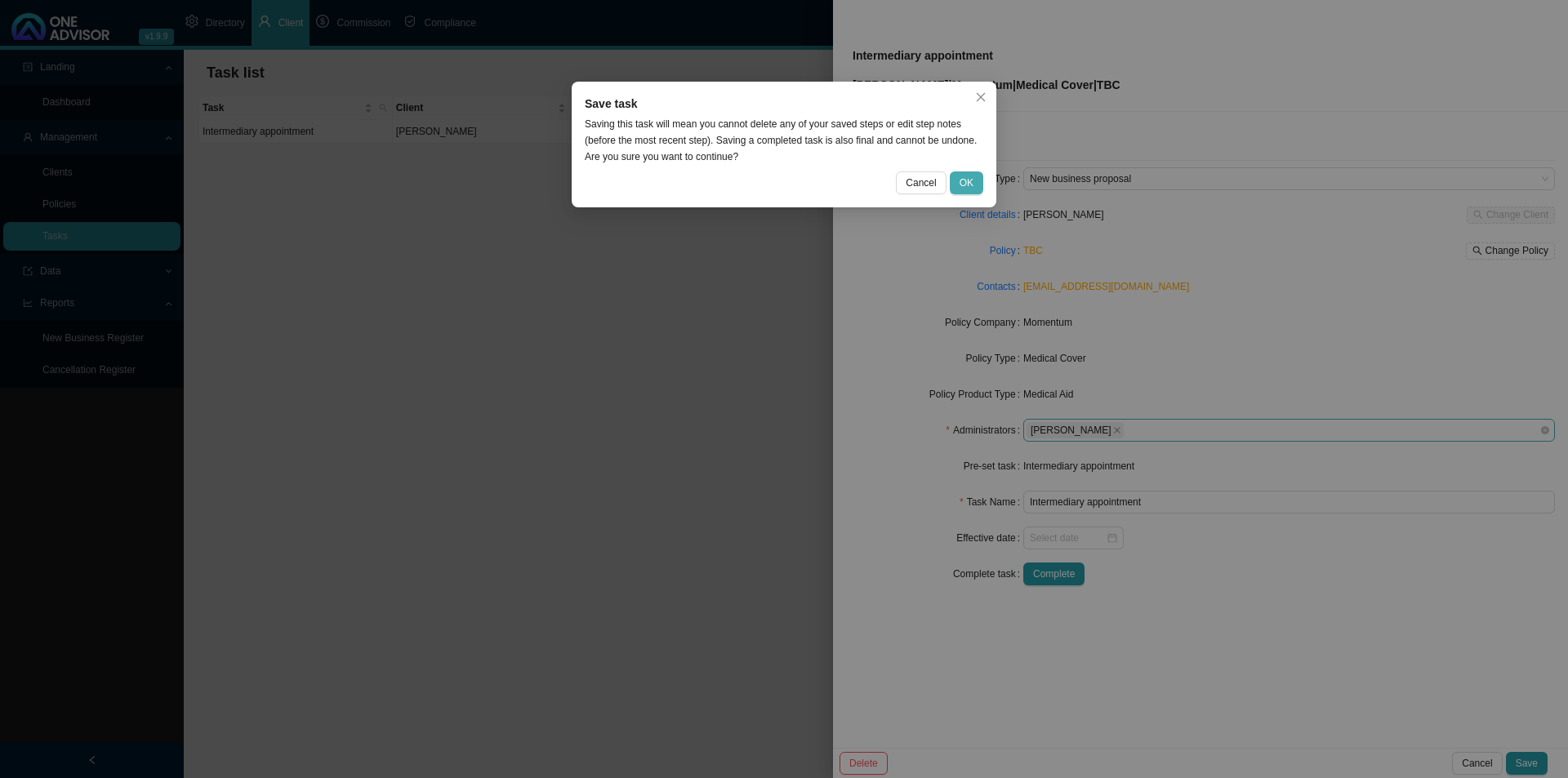
click at [973, 184] on button "OK" at bounding box center [966, 183] width 34 height 23
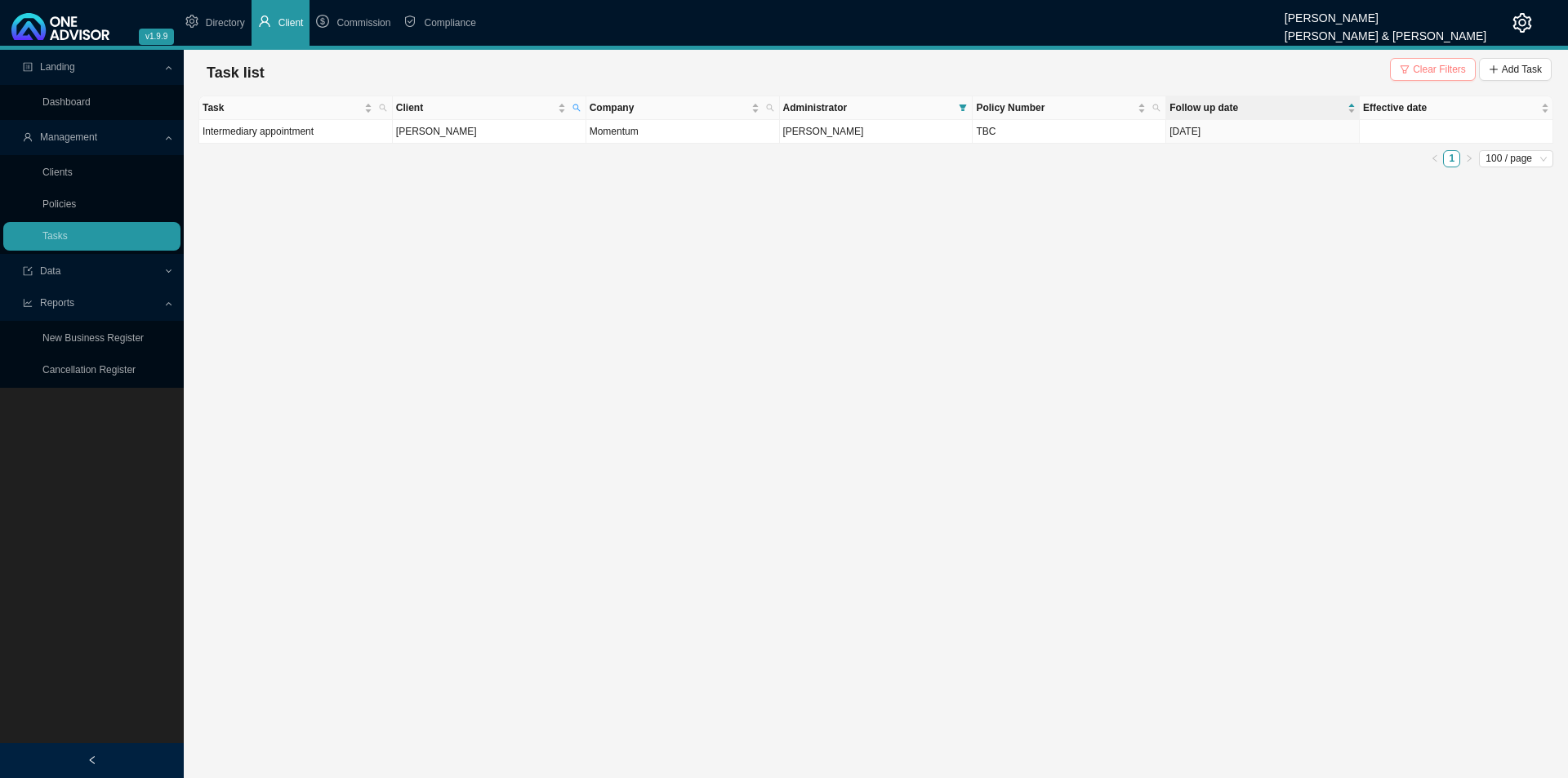
click at [1440, 62] on span "Clear Filters" at bounding box center [1440, 69] width 53 height 16
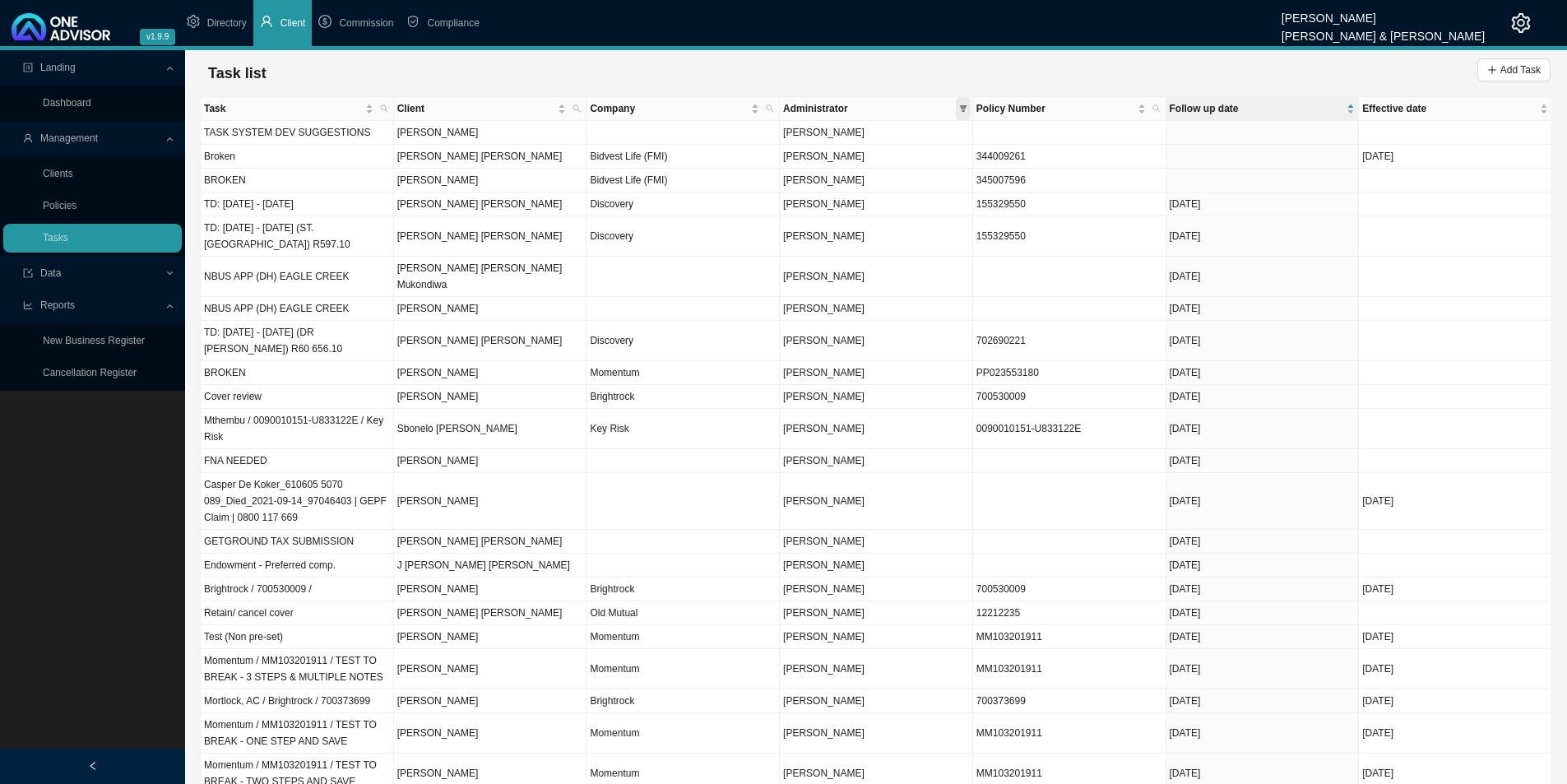
click at [964, 107] on icon "filter" at bounding box center [962, 109] width 8 height 7
checkbox input "false"
click at [864, 201] on span "[PERSON_NAME]" at bounding box center [823, 207] width 85 height 11
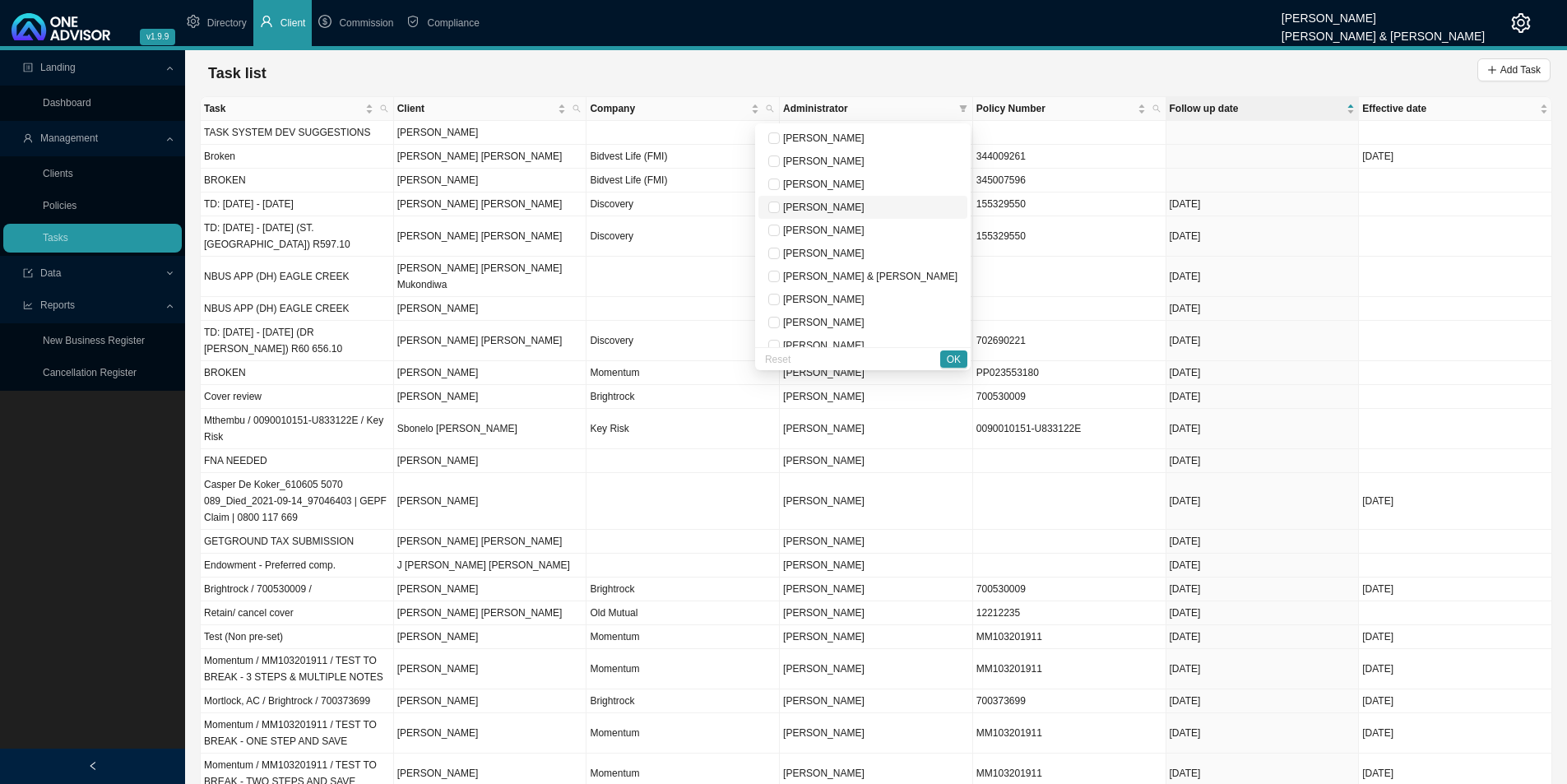
checkbox input "true"
click at [951, 358] on span "OK" at bounding box center [954, 359] width 14 height 16
